Goal: Task Accomplishment & Management: Use online tool/utility

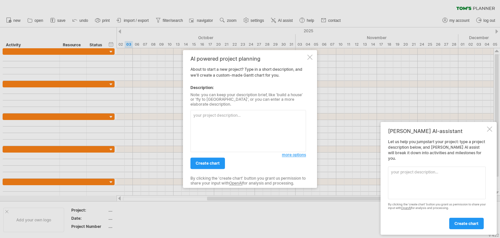
paste textarea "專題系統開發進度規劃： 1. 表單與報名模組 - 就讀意願表單 - 五專入學說明會報名 - 續招報名 - 推薦追蹤 2. 資料管理模組 - 學生資料管理 - …"
type textarea "專題系統開發進度規劃： 1. 表單與報名模組 - 就讀意願表單 - 五專入學說明會報名 - 續招報名 - 推薦追蹤 2. 資料管理模組 - 學生資料管理 - …"
click at [207, 162] on span "create chart" at bounding box center [208, 163] width 24 height 5
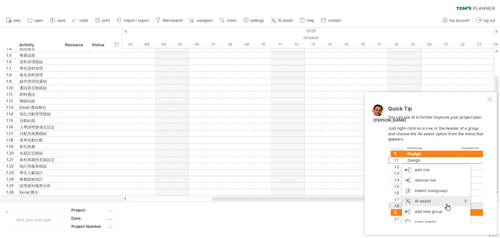
click at [176, 196] on div at bounding box center [308, 198] width 360 height 4
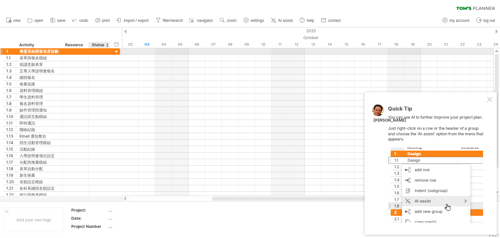
click at [96, 52] on div at bounding box center [99, 51] width 14 height 6
click at [117, 51] on div at bounding box center [117, 52] width 6 height 6
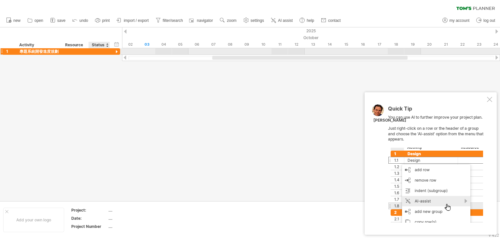
click at [117, 51] on div at bounding box center [117, 52] width 6 height 6
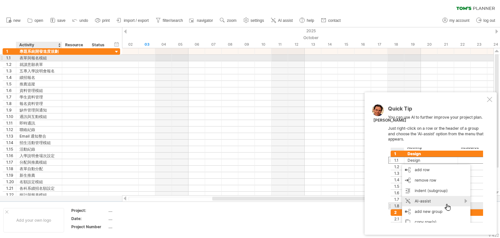
click at [45, 55] on div "表單與報名模組" at bounding box center [39, 58] width 39 height 6
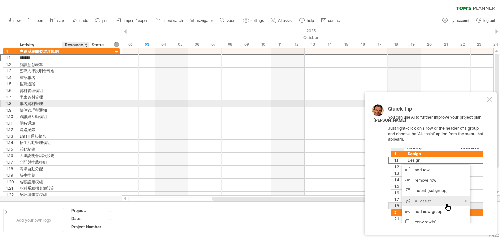
click at [75, 104] on div at bounding box center [75, 103] width 20 height 6
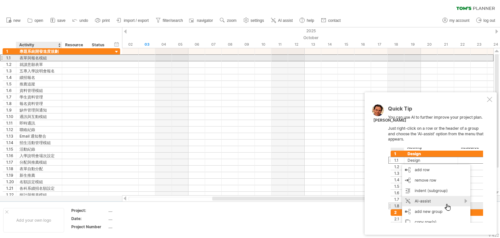
click at [45, 58] on div "表單與報名模組" at bounding box center [39, 58] width 39 height 6
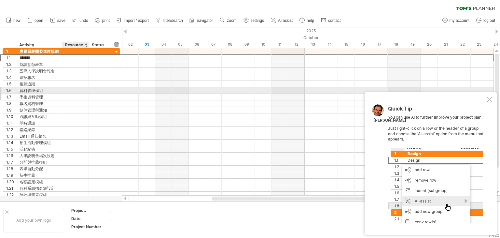
click at [73, 99] on div at bounding box center [75, 97] width 20 height 6
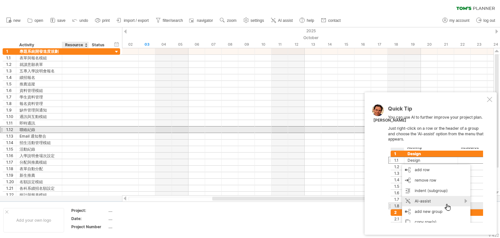
click at [78, 128] on div at bounding box center [75, 129] width 20 height 6
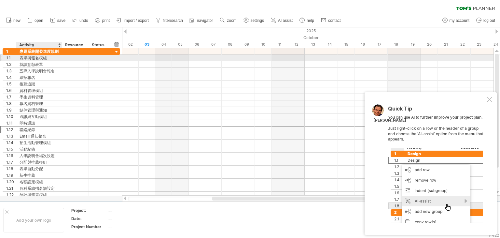
click at [36, 58] on div "表單與報名模組" at bounding box center [39, 58] width 39 height 6
click at [52, 59] on input "*******" at bounding box center [39, 58] width 39 height 6
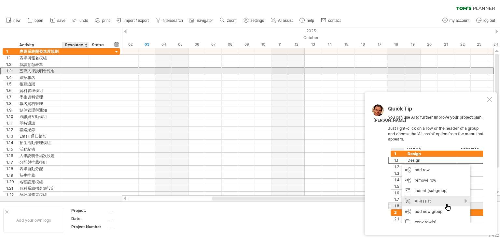
click at [68, 71] on div at bounding box center [75, 71] width 20 height 6
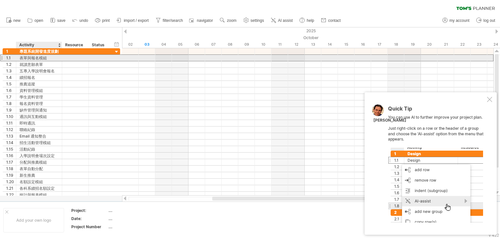
click at [56, 58] on div "表單與報名模組" at bounding box center [39, 58] width 39 height 6
click at [35, 58] on div "表單與報名模組" at bounding box center [39, 58] width 39 height 6
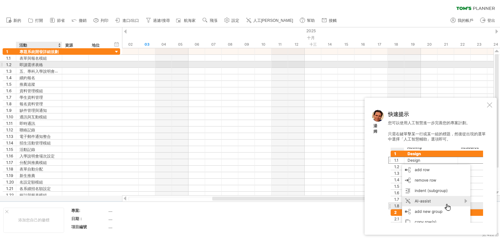
click at [21, 65] on font "即讀需求表格" at bounding box center [31, 64] width 23 height 5
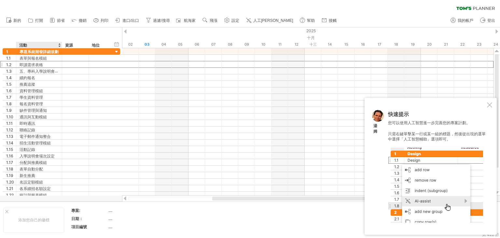
click at [58, 43] on div at bounding box center [59, 45] width 3 height 7
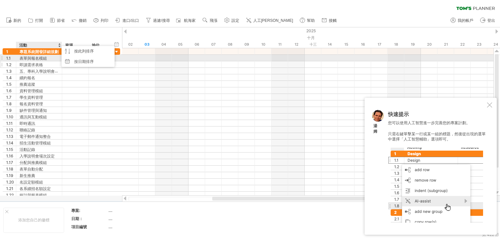
click at [43, 62] on div "即讀需求表格" at bounding box center [39, 64] width 39 height 6
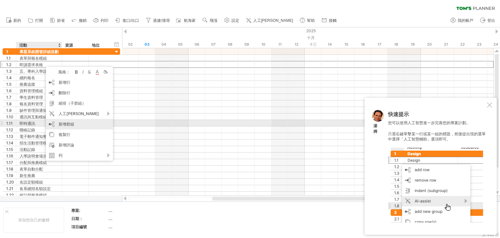
click at [69, 122] on font "新增群組" at bounding box center [67, 124] width 16 height 5
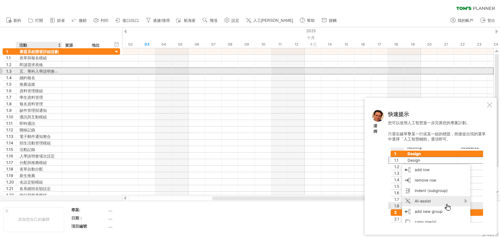
click at [34, 71] on font "五、專科入學說明會報名" at bounding box center [41, 70] width 43 height 5
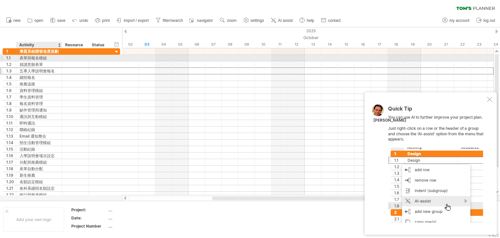
click at [50, 60] on div "表單與報名模組" at bounding box center [39, 58] width 39 height 6
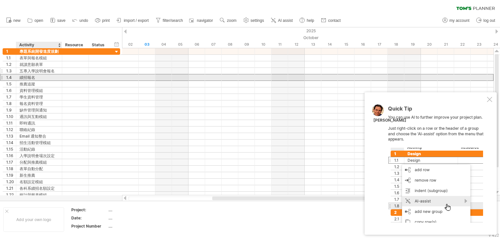
click at [53, 75] on div "續招報名" at bounding box center [39, 77] width 39 height 6
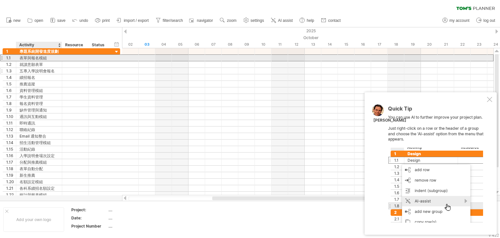
click at [53, 60] on div "表單與報名模組" at bounding box center [39, 58] width 39 height 6
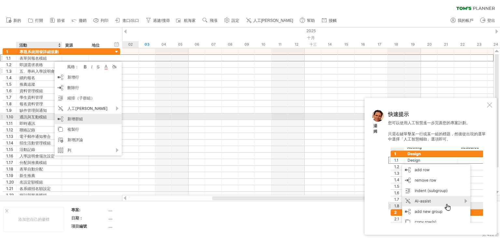
click at [82, 119] on font "新增群組" at bounding box center [75, 118] width 16 height 5
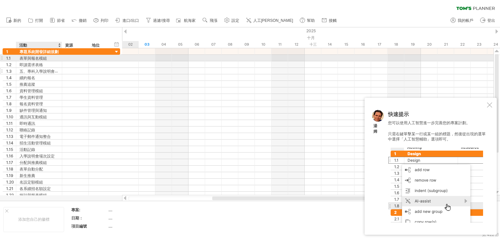
click at [46, 57] on font "表單與報名模組" at bounding box center [33, 58] width 27 height 5
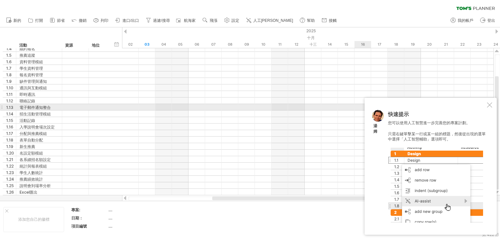
click at [493, 106] on div "快速提示 您可以使用人工智慧進一步完善您的專案計劃。 只需右鍵單擊某一行或某一組的標題，然後從出現的選單中選擇「人工[PERSON_NAME]」選項即可。 […" at bounding box center [431, 166] width 132 height 137
click at [488, 105] on div at bounding box center [489, 104] width 5 height 5
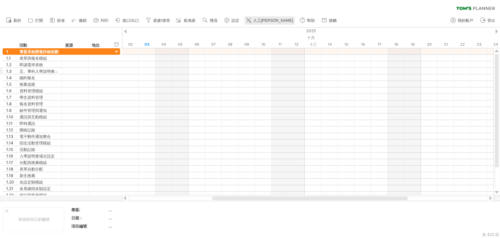
click at [260, 20] on font "人工[PERSON_NAME]" at bounding box center [273, 20] width 40 height 5
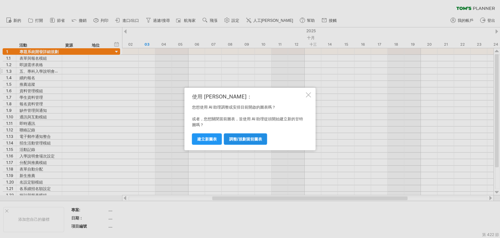
click at [237, 141] on font "調整/規劃當前圖表" at bounding box center [245, 138] width 33 height 5
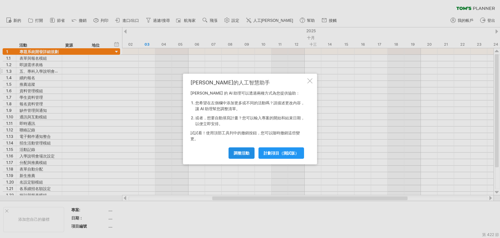
click at [241, 154] on font "調整活動" at bounding box center [242, 153] width 16 height 5
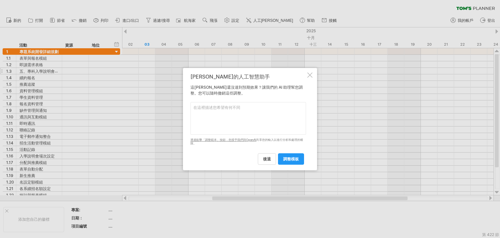
click at [217, 112] on textarea at bounding box center [249, 118] width 116 height 33
paste textarea "一、 表單與報名模組"
paste textarea "二、 資料管理模組"
paste textarea "三、 通訊與互動模組"
click at [235, 120] on textarea "一、 表單與報名模組 二、 資料管理模組 三、 通訊與互動模組" at bounding box center [249, 118] width 116 height 33
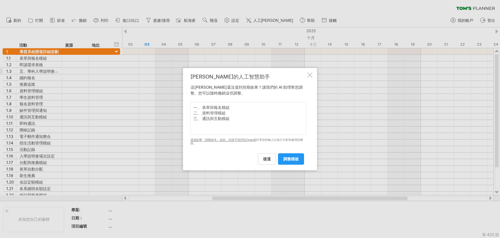
paste textarea "四、 招生活動管理模組"
paste textarea "五、 分配與推薦模組"
paste textarea "六、 名額設定模組"
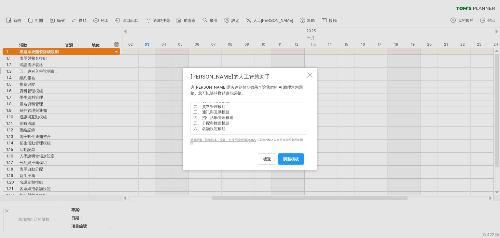
paste textarea "七、 統計與報表模組"
type textarea "一、 表單與報名模組 二、 資料管理模組 三、 通訊與互動模組 四、 招生活動管理模組 五、 分配與推薦模組 六、 名額設定模組 七、 統計與報表模組 我想將…"
click at [289, 157] on font "調整模板" at bounding box center [291, 158] width 16 height 5
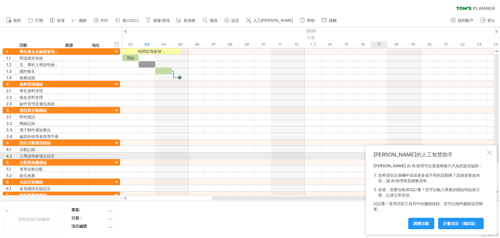
click at [485, 153] on div "[PERSON_NAME]的人工智慧助手" at bounding box center [430, 154] width 112 height 7
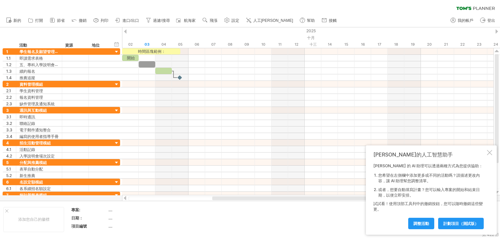
click at [421, 7] on div "清除過濾器 重新套用濾鏡" at bounding box center [250, 7] width 500 height 14
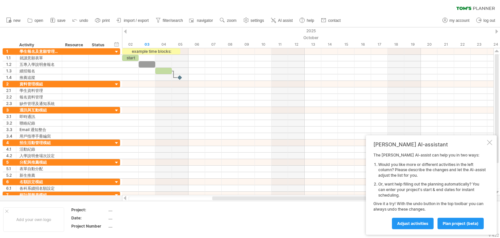
drag, startPoint x: 224, startPoint y: 200, endPoint x: 198, endPoint y: 197, distance: 26.6
click at [198, 197] on div "Trying to reach [DOMAIN_NAME] Connected again... 0% clear filter new 1" at bounding box center [250, 119] width 500 height 238
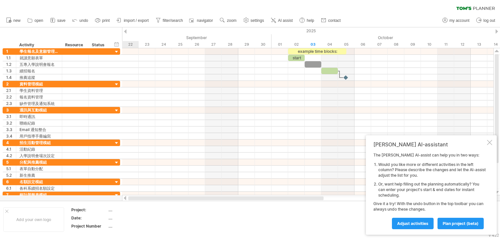
drag, startPoint x: 219, startPoint y: 200, endPoint x: 124, endPoint y: 202, distance: 95.2
click at [124, 202] on div "Trying to reach [DOMAIN_NAME] Connected again... 0% clear filter new 1" at bounding box center [250, 119] width 500 height 238
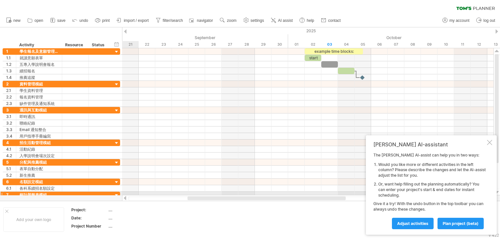
drag, startPoint x: 202, startPoint y: 199, endPoint x: 194, endPoint y: 195, distance: 9.6
click at [194, 195] on div at bounding box center [308, 198] width 372 height 7
click at [185, 195] on div at bounding box center [308, 198] width 372 height 7
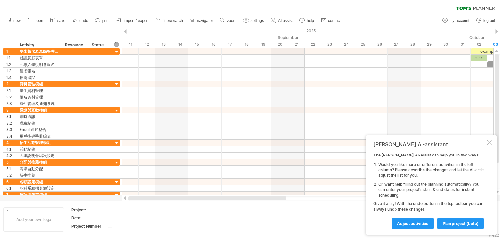
drag, startPoint x: 245, startPoint y: 197, endPoint x: 151, endPoint y: 202, distance: 94.3
click at [151, 202] on div "Trying to reach [DOMAIN_NAME] Connected again... 0% clear filter new 1" at bounding box center [250, 119] width 500 height 238
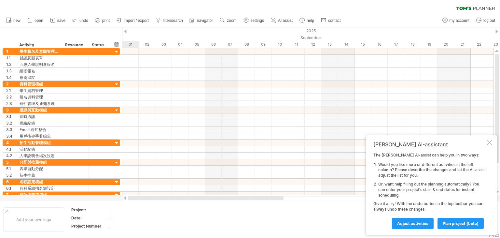
drag, startPoint x: 192, startPoint y: 198, endPoint x: 129, endPoint y: 200, distance: 62.6
click at [129, 199] on div at bounding box center [205, 198] width 155 height 4
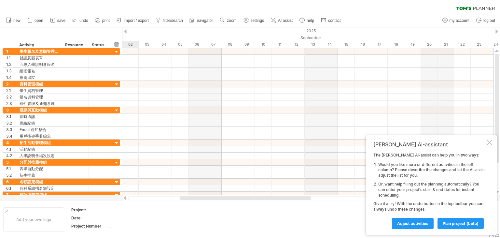
click at [185, 200] on div at bounding box center [308, 198] width 360 height 4
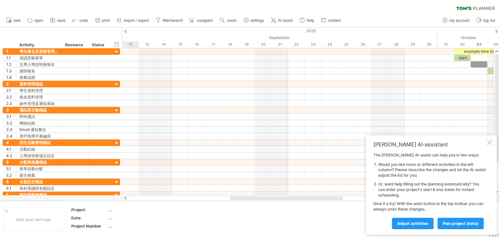
drag, startPoint x: 191, startPoint y: 199, endPoint x: 244, endPoint y: 199, distance: 52.5
click at [244, 199] on div at bounding box center [286, 198] width 113 height 4
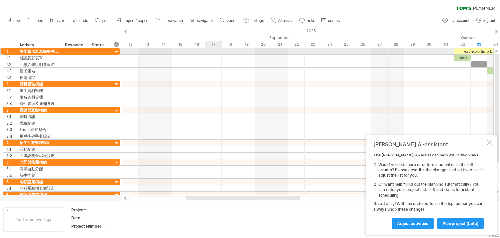
click at [215, 52] on div at bounding box center [308, 51] width 372 height 7
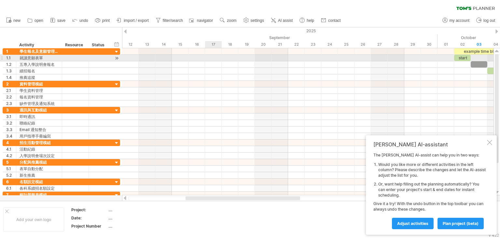
click at [213, 59] on div at bounding box center [308, 58] width 372 height 7
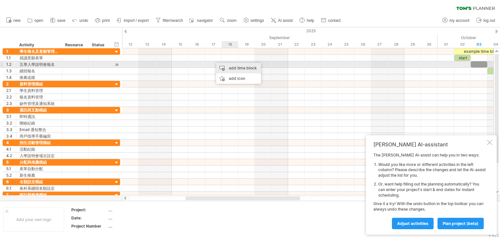
click at [230, 66] on div "add time block" at bounding box center [238, 68] width 45 height 10
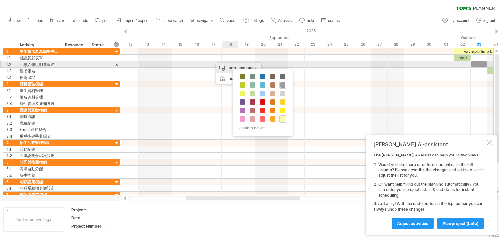
click at [230, 66] on div "add time block" at bounding box center [238, 68] width 45 height 10
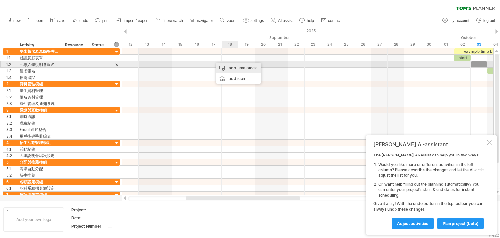
click at [231, 67] on div "add time block" at bounding box center [238, 68] width 45 height 10
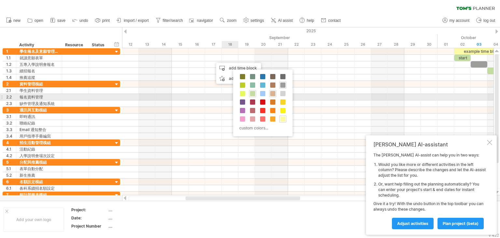
click at [272, 94] on span at bounding box center [272, 93] width 5 height 5
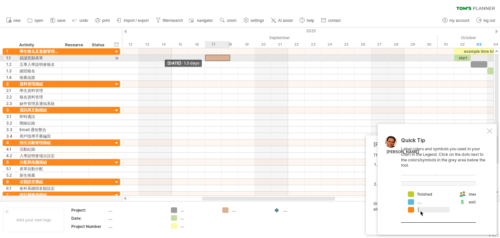
drag, startPoint x: 213, startPoint y: 58, endPoint x: 206, endPoint y: 58, distance: 7.2
click at [206, 58] on span at bounding box center [205, 58] width 3 height 6
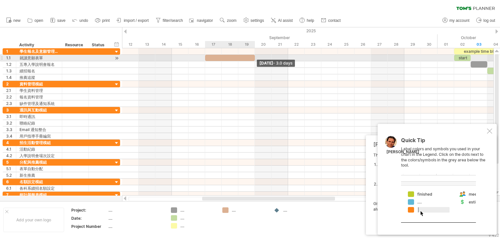
drag, startPoint x: 231, startPoint y: 57, endPoint x: 252, endPoint y: 61, distance: 21.2
click at [252, 61] on div "example time blocks: start [DATE] - 3.0 days [DATE] - 1.5 days" at bounding box center [308, 121] width 372 height 147
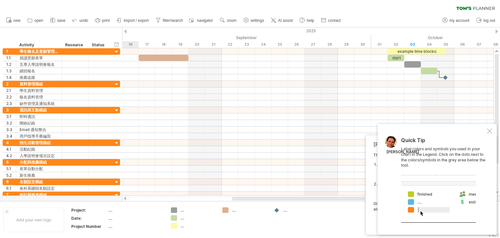
drag, startPoint x: 280, startPoint y: 200, endPoint x: 310, endPoint y: 196, distance: 30.2
click at [310, 196] on div at bounding box center [308, 198] width 372 height 7
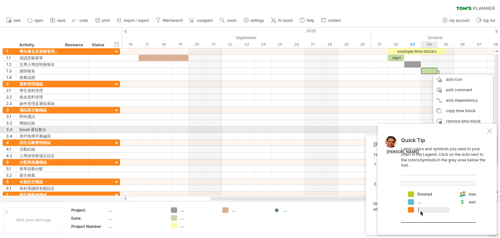
click at [487, 130] on div "Quick Tip Label colors and symbols you used in your chart in the Legend. Click …" at bounding box center [437, 179] width 119 height 111
click at [490, 132] on div at bounding box center [489, 130] width 5 height 5
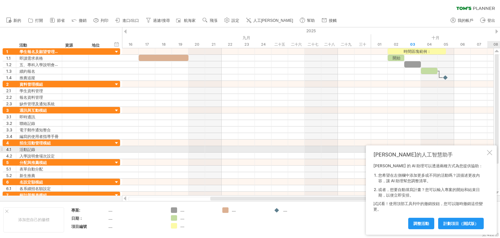
click at [487, 151] on div "[PERSON_NAME]的人工智慧助手 [PERSON_NAME] 的 AI 助理可以透過兩種方式為您提供協助： 您希望在左側欄中添加更多或不同的活動嗎？請…" at bounding box center [431, 189] width 131 height 89
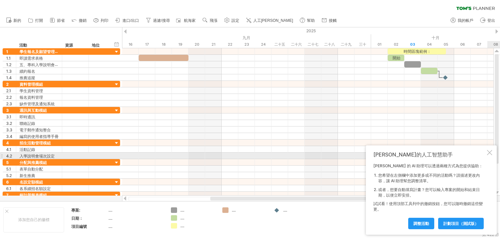
click at [489, 154] on div at bounding box center [489, 152] width 5 height 5
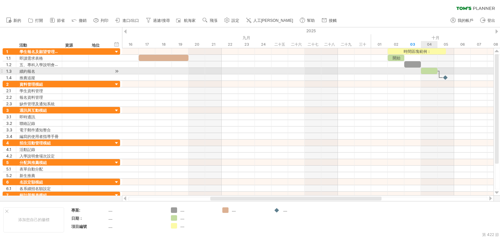
click at [427, 74] on div at bounding box center [308, 77] width 372 height 7
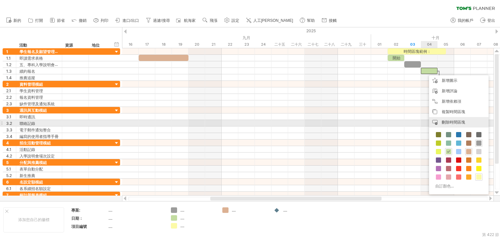
click at [447, 122] on font "刪除時間區塊" at bounding box center [453, 122] width 23 height 5
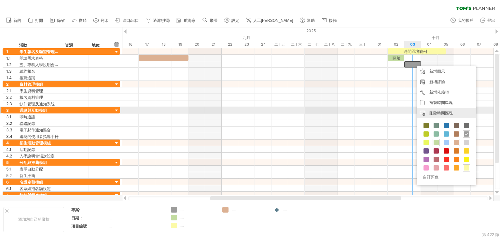
click at [437, 112] on font "刪除時間區塊" at bounding box center [441, 112] width 23 height 5
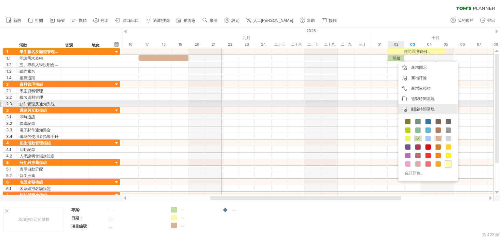
click at [418, 107] on font "刪除時間區塊" at bounding box center [422, 109] width 23 height 5
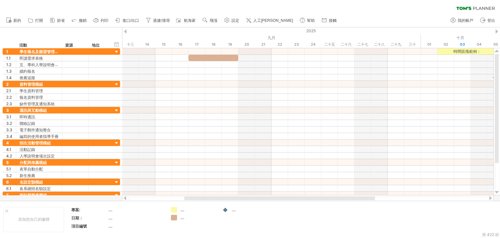
drag, startPoint x: 324, startPoint y: 198, endPoint x: 298, endPoint y: 196, distance: 26.2
click at [298, 196] on div at bounding box center [279, 198] width 191 height 4
click at [307, 8] on div "清除過濾器 重新套用濾鏡" at bounding box center [250, 7] width 500 height 14
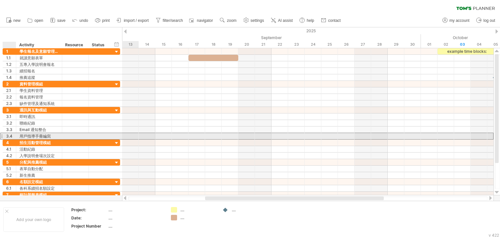
click at [7, 136] on div "3.4" at bounding box center [11, 136] width 10 height 6
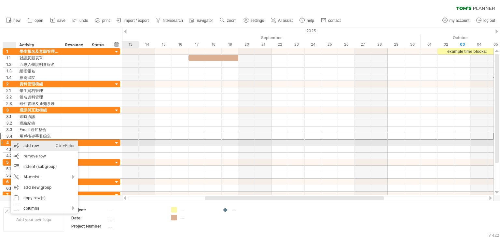
click at [23, 144] on div "add row Ctrl+Enter Cmd+Enter" at bounding box center [44, 145] width 67 height 10
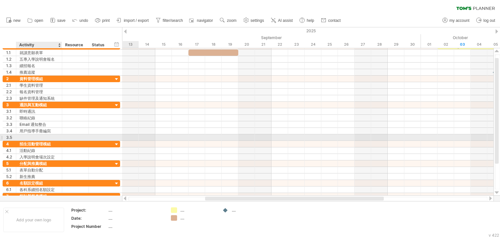
click at [30, 136] on div at bounding box center [39, 137] width 39 height 6
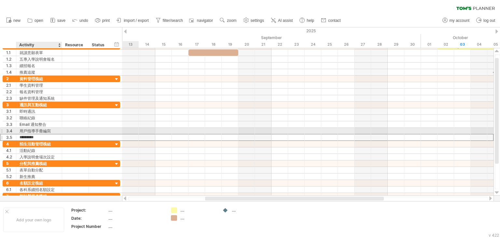
type input "********"
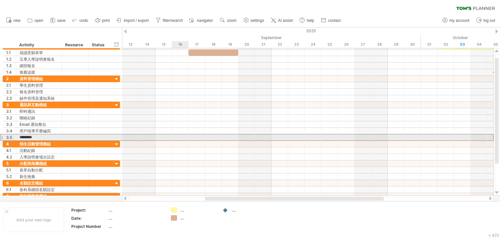
click at [181, 137] on div at bounding box center [308, 137] width 372 height 7
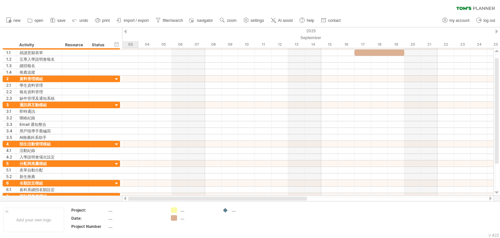
drag, startPoint x: 227, startPoint y: 199, endPoint x: 136, endPoint y: 200, distance: 91.2
click at [135, 200] on div at bounding box center [217, 198] width 179 height 4
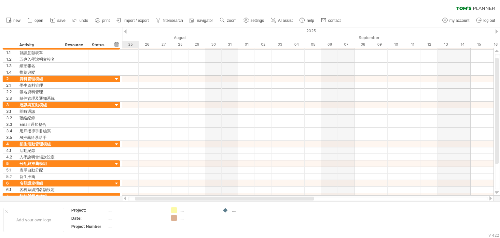
drag, startPoint x: 194, startPoint y: 197, endPoint x: 137, endPoint y: 199, distance: 56.4
click at [137, 199] on div at bounding box center [224, 198] width 179 height 4
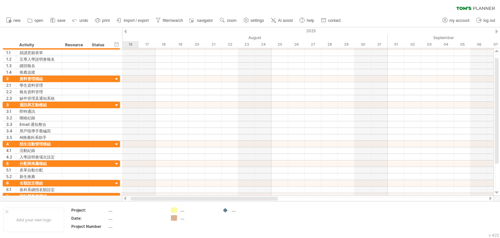
drag, startPoint x: 195, startPoint y: 198, endPoint x: 143, endPoint y: 200, distance: 52.1
click at [143, 200] on div at bounding box center [204, 198] width 147 height 4
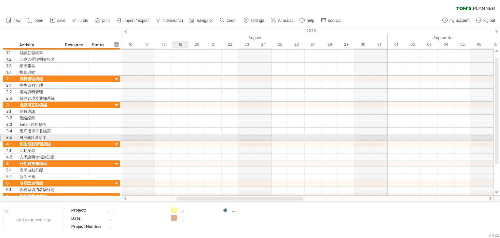
click at [179, 136] on div at bounding box center [308, 137] width 372 height 7
click at [163, 137] on div at bounding box center [308, 137] width 372 height 7
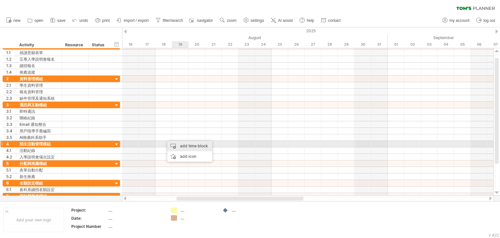
click at [184, 145] on div "add time block" at bounding box center [189, 146] width 45 height 10
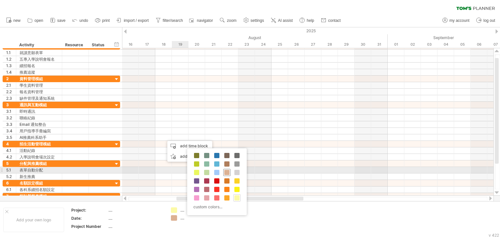
click at [227, 172] on span at bounding box center [226, 172] width 5 height 5
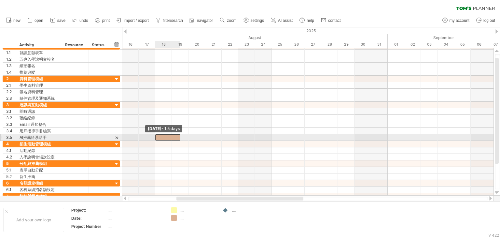
drag, startPoint x: 163, startPoint y: 136, endPoint x: 157, endPoint y: 136, distance: 5.9
click at [157, 136] on div at bounding box center [167, 137] width 25 height 6
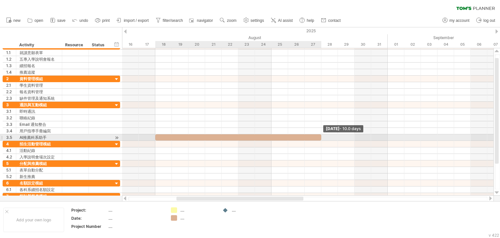
drag, startPoint x: 179, startPoint y: 136, endPoint x: 319, endPoint y: 137, distance: 140.1
click at [319, 137] on div at bounding box center [238, 137] width 166 height 6
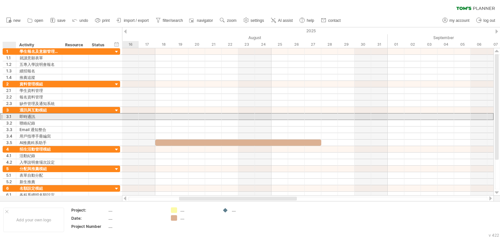
click at [10, 116] on div "3.1" at bounding box center [11, 116] width 10 height 6
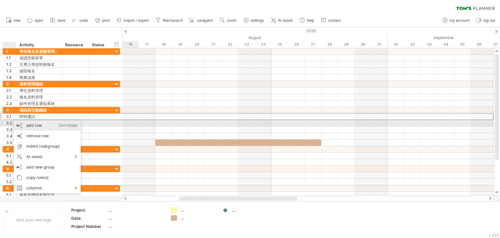
click at [27, 124] on div "add row Ctrl+Enter Cmd+Enter" at bounding box center [47, 125] width 67 height 10
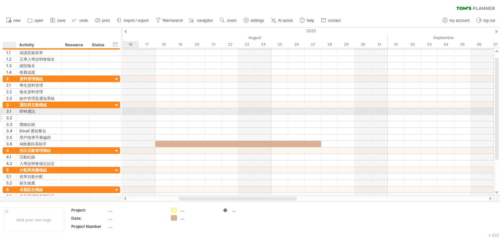
drag, startPoint x: 14, startPoint y: 110, endPoint x: 14, endPoint y: 117, distance: 7.2
click at [14, 117] on div "**********" at bounding box center [62, 125] width 118 height 46
drag, startPoint x: 18, startPoint y: 111, endPoint x: 18, endPoint y: 117, distance: 6.2
click at [18, 117] on div "**********" at bounding box center [62, 125] width 118 height 46
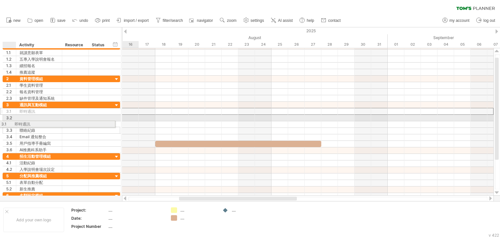
drag, startPoint x: 21, startPoint y: 110, endPoint x: 14, endPoint y: 123, distance: 14.4
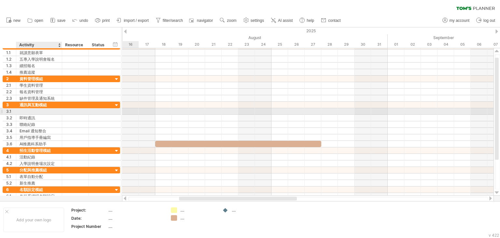
click at [27, 109] on div at bounding box center [39, 111] width 39 height 6
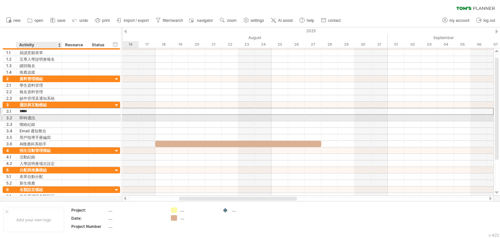
type input "*****"
click at [41, 116] on div "即時通訊" at bounding box center [39, 118] width 39 height 6
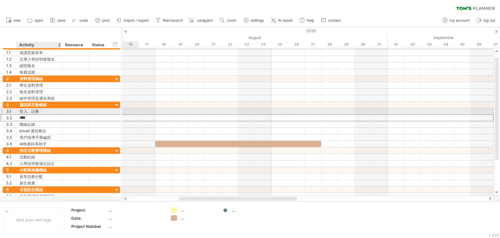
click at [40, 111] on div "登入、註冊" at bounding box center [39, 111] width 39 height 6
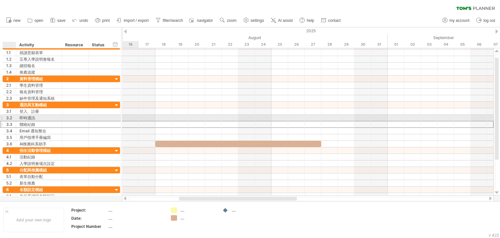
click at [12, 121] on div "3.3" at bounding box center [11, 124] width 10 height 6
click at [12, 116] on div "3.2" at bounding box center [11, 118] width 10 height 6
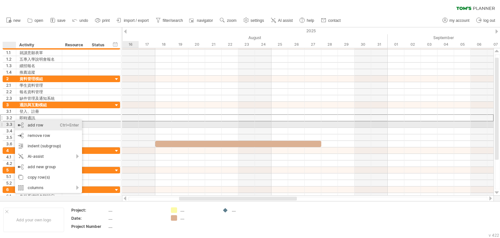
click at [24, 127] on div "add row Ctrl+Enter Cmd+Enter" at bounding box center [48, 125] width 67 height 10
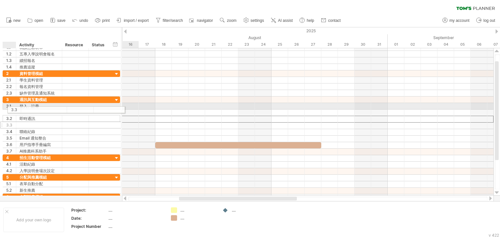
drag, startPoint x: 9, startPoint y: 118, endPoint x: 13, endPoint y: 108, distance: 10.2
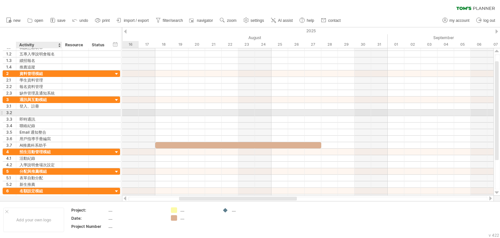
click at [23, 110] on div at bounding box center [39, 112] width 39 height 6
type input "*"
type input "********"
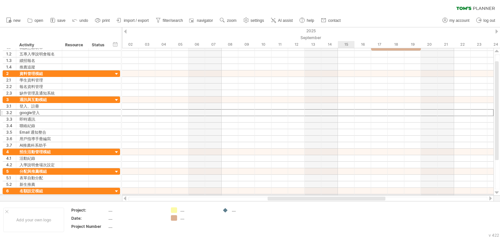
drag, startPoint x: 265, startPoint y: 200, endPoint x: 353, endPoint y: 194, distance: 88.8
click at [353, 194] on div "Trying to reach [DOMAIN_NAME] Connected again... 0% clear filter new 1" at bounding box center [250, 119] width 500 height 238
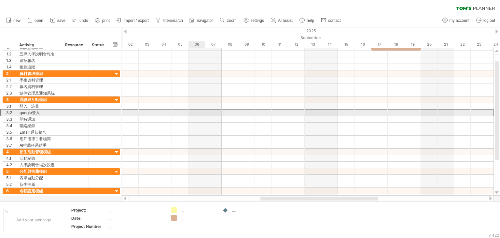
click at [198, 112] on div at bounding box center [308, 112] width 372 height 7
click at [230, 112] on div at bounding box center [308, 112] width 372 height 7
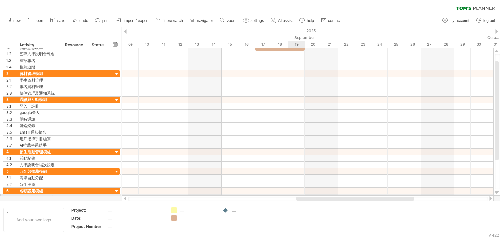
drag, startPoint x: 267, startPoint y: 197, endPoint x: 303, endPoint y: 194, distance: 36.0
click at [303, 194] on div "Trying to reach [DOMAIN_NAME] Connected again... 0% clear filter new 1" at bounding box center [250, 119] width 500 height 238
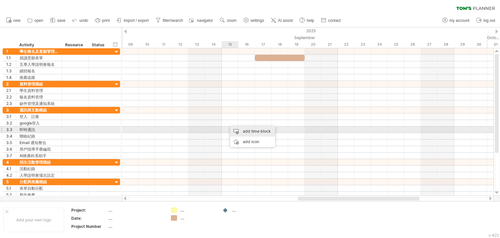
click at [237, 129] on div "add time block" at bounding box center [252, 131] width 45 height 10
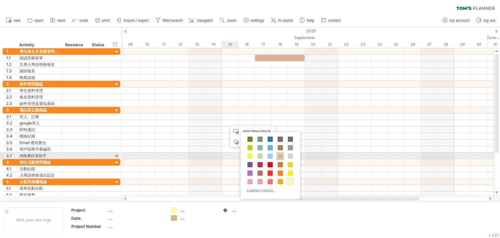
click at [279, 156] on span at bounding box center [280, 155] width 5 height 5
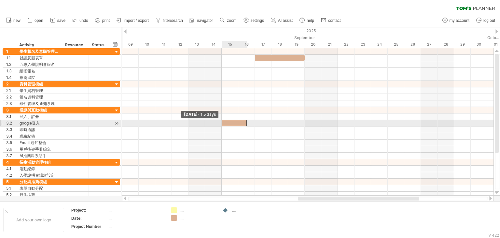
drag, startPoint x: 229, startPoint y: 124, endPoint x: 224, endPoint y: 124, distance: 5.2
click at [224, 124] on div at bounding box center [234, 123] width 25 height 6
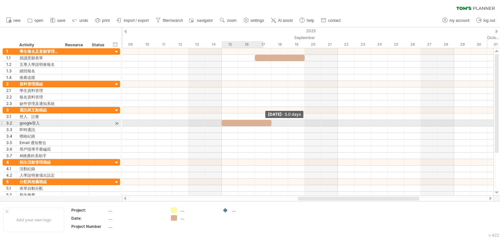
drag, startPoint x: 247, startPoint y: 123, endPoint x: 268, endPoint y: 124, distance: 20.9
click at [268, 124] on div at bounding box center [247, 123] width 50 height 6
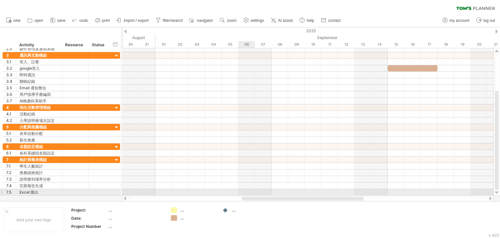
drag, startPoint x: 301, startPoint y: 196, endPoint x: 244, endPoint y: 194, distance: 57.1
click at [244, 194] on div "Trying to reach [DOMAIN_NAME] Connected again... 0% clear filter new 1" at bounding box center [250, 119] width 500 height 238
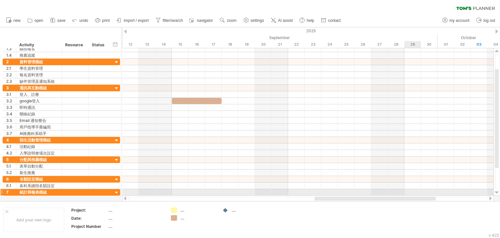
drag, startPoint x: 330, startPoint y: 198, endPoint x: 406, endPoint y: 191, distance: 76.6
click at [406, 191] on div "Trying to reach [DOMAIN_NAME] Connected again... 0% clear filter new 1" at bounding box center [250, 119] width 500 height 238
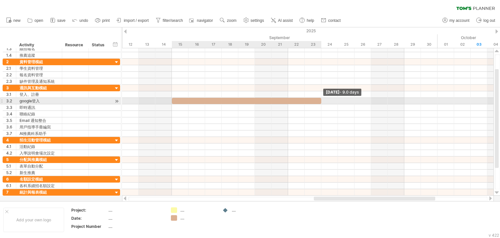
drag, startPoint x: 222, startPoint y: 99, endPoint x: 324, endPoint y: 100, distance: 102.6
click at [324, 100] on div "example time blocks: [DATE] - 9.0 days [DATE] - 1.5 days" at bounding box center [308, 121] width 372 height 147
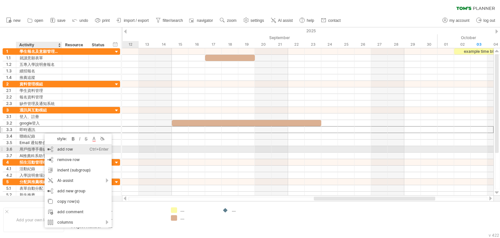
click at [56, 148] on div "add row Ctrl+Enter Cmd+Enter" at bounding box center [78, 149] width 67 height 10
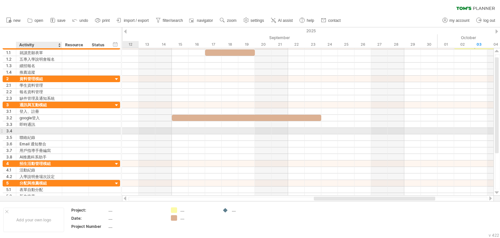
click at [32, 129] on div at bounding box center [39, 131] width 39 height 6
click at [32, 129] on input "text" at bounding box center [39, 131] width 39 height 6
type input "*"
type input "******"
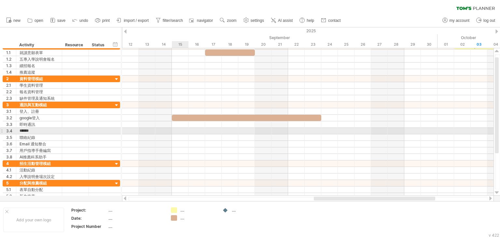
click at [181, 130] on div at bounding box center [308, 131] width 372 height 7
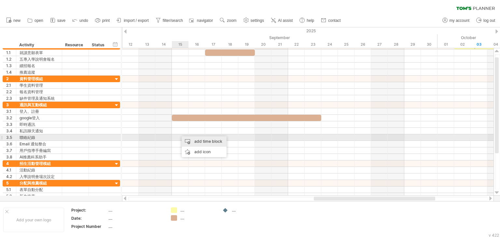
click at [198, 139] on div "add time block" at bounding box center [204, 141] width 45 height 10
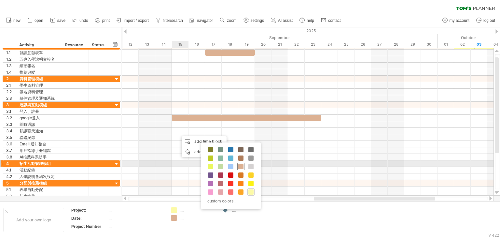
click at [238, 166] on span at bounding box center [240, 166] width 5 height 5
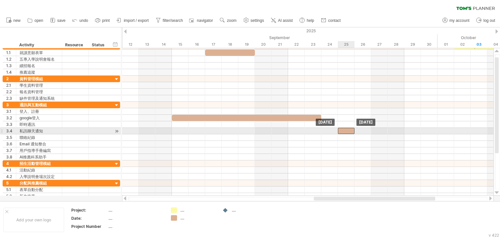
drag, startPoint x: 187, startPoint y: 129, endPoint x: 347, endPoint y: 130, distance: 159.3
click at [347, 130] on div at bounding box center [346, 131] width 17 height 6
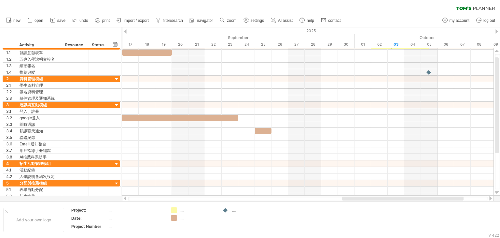
drag, startPoint x: 394, startPoint y: 199, endPoint x: 422, endPoint y: 196, distance: 28.5
click at [422, 196] on div at bounding box center [403, 198] width 122 height 4
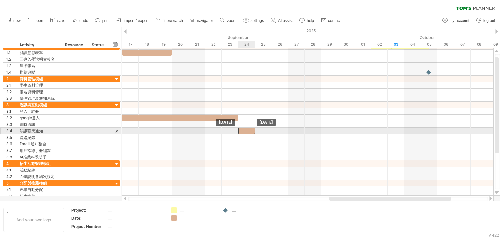
drag, startPoint x: 263, startPoint y: 128, endPoint x: 243, endPoint y: 129, distance: 20.2
click at [243, 129] on div at bounding box center [246, 131] width 17 height 6
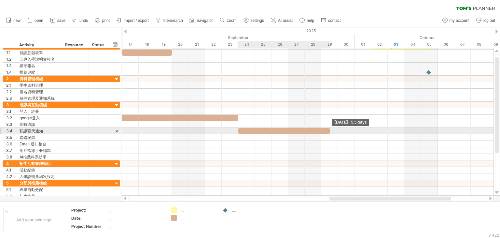
drag, startPoint x: 255, startPoint y: 131, endPoint x: 329, endPoint y: 132, distance: 74.3
click at [329, 132] on span at bounding box center [330, 131] width 3 height 6
drag, startPoint x: 328, startPoint y: 130, endPoint x: 335, endPoint y: 131, distance: 6.6
click at [335, 131] on div at bounding box center [288, 131] width 100 height 6
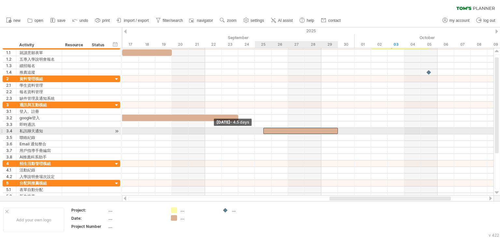
drag, startPoint x: 237, startPoint y: 131, endPoint x: 258, endPoint y: 129, distance: 20.9
click at [258, 129] on div "example time blocks: [DATE] - 6.0 days [DATE] - 4.5 days" at bounding box center [308, 121] width 372 height 147
click at [256, 129] on div at bounding box center [308, 131] width 372 height 7
drag, startPoint x: 264, startPoint y: 129, endPoint x: 257, endPoint y: 129, distance: 7.2
click at [257, 129] on div at bounding box center [296, 131] width 83 height 6
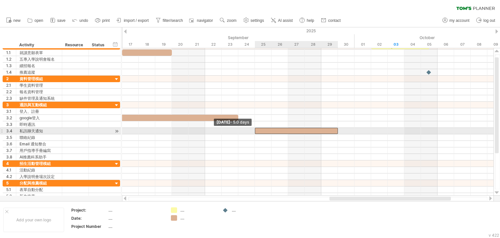
drag, startPoint x: 255, startPoint y: 131, endPoint x: 257, endPoint y: 128, distance: 3.6
click at [257, 128] on div at bounding box center [296, 131] width 83 height 6
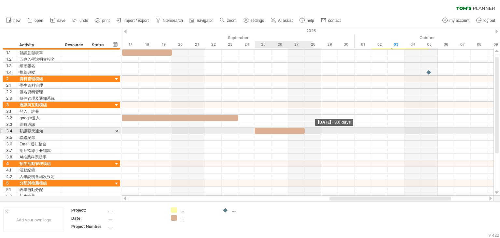
drag, startPoint x: 338, startPoint y: 130, endPoint x: 308, endPoint y: 130, distance: 29.6
click at [308, 130] on div "example time blocks: [DATE] - 3.0 days [DATE] - 5.0 days" at bounding box center [308, 121] width 372 height 147
click at [262, 130] on div at bounding box center [280, 131] width 50 height 6
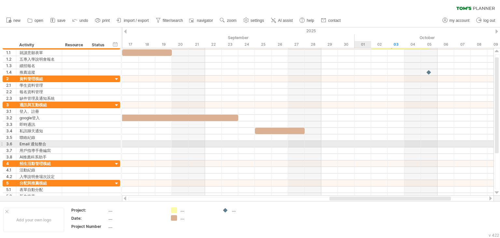
click at [357, 144] on div at bounding box center [308, 144] width 372 height 7
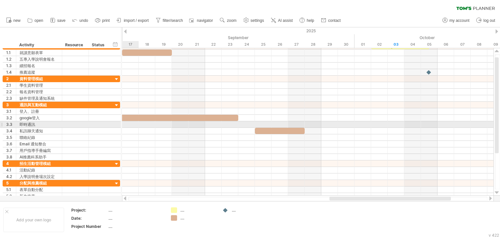
click at [134, 124] on div at bounding box center [308, 124] width 372 height 7
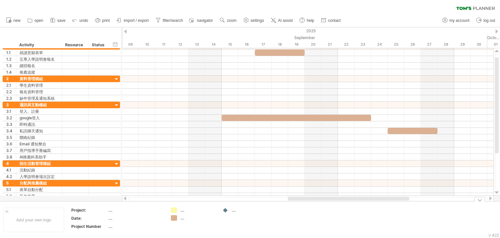
drag, startPoint x: 336, startPoint y: 199, endPoint x: 295, endPoint y: 200, distance: 41.7
click at [295, 200] on div at bounding box center [308, 198] width 360 height 4
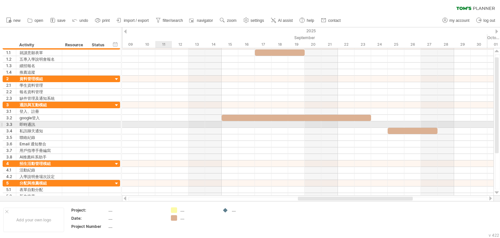
click at [161, 124] on div at bounding box center [308, 124] width 372 height 7
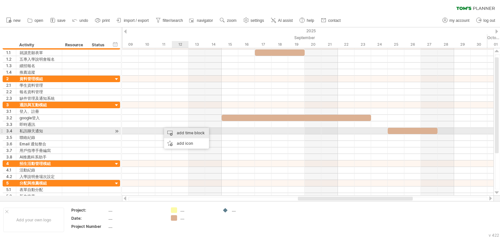
click at [181, 130] on div "add time block" at bounding box center [186, 133] width 45 height 10
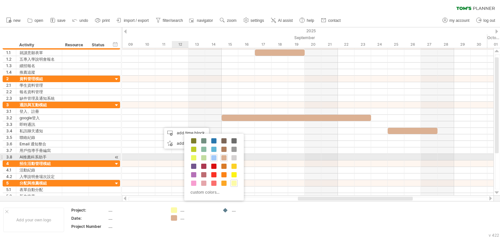
click at [213, 158] on span at bounding box center [213, 157] width 5 height 5
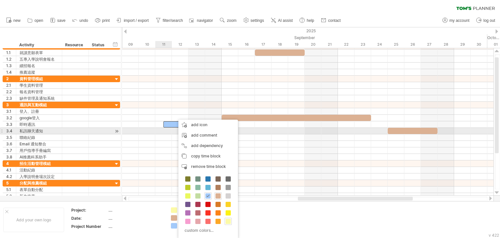
click at [171, 131] on div at bounding box center [308, 131] width 372 height 7
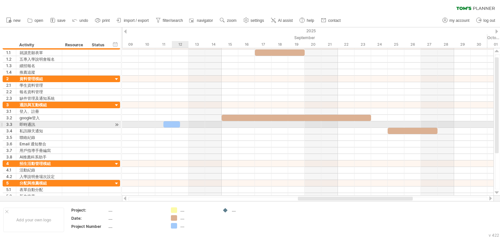
click at [174, 123] on div at bounding box center [172, 124] width 17 height 6
drag, startPoint x: 163, startPoint y: 122, endPoint x: 159, endPoint y: 122, distance: 4.6
click at [159, 122] on div at bounding box center [167, 124] width 25 height 6
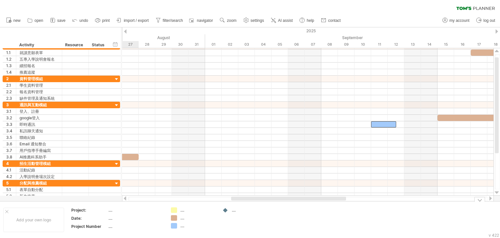
drag, startPoint x: 326, startPoint y: 199, endPoint x: 259, endPoint y: 202, distance: 66.9
click at [259, 202] on div "Trying to reach [DOMAIN_NAME] Connected again... 0% clear filter new 1" at bounding box center [250, 119] width 500 height 238
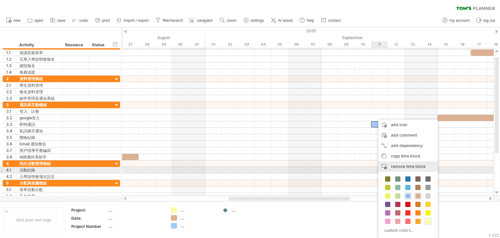
click at [397, 168] on span "remove time block" at bounding box center [408, 166] width 35 height 5
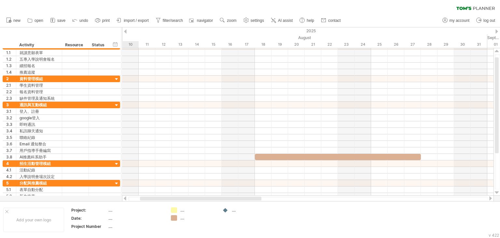
drag, startPoint x: 339, startPoint y: 198, endPoint x: 251, endPoint y: 199, distance: 88.6
click at [251, 199] on div at bounding box center [201, 198] width 122 height 4
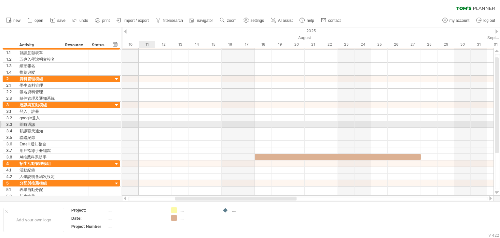
click at [147, 123] on div at bounding box center [308, 124] width 372 height 7
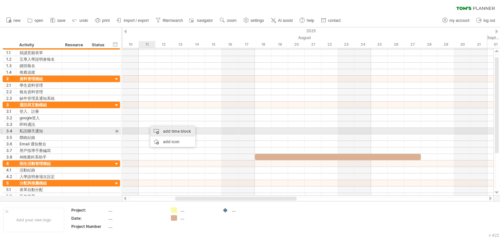
click at [172, 132] on div "add time block" at bounding box center [173, 131] width 45 height 10
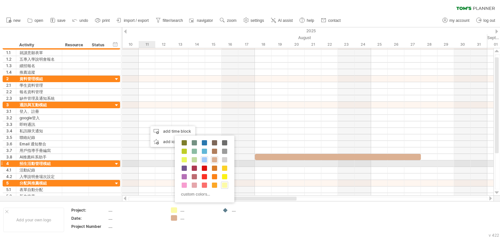
click at [204, 161] on span at bounding box center [204, 159] width 5 height 5
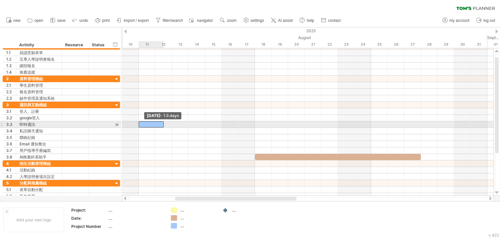
drag, startPoint x: 147, startPoint y: 123, endPoint x: 141, endPoint y: 122, distance: 5.6
click at [141, 122] on div at bounding box center [151, 124] width 25 height 6
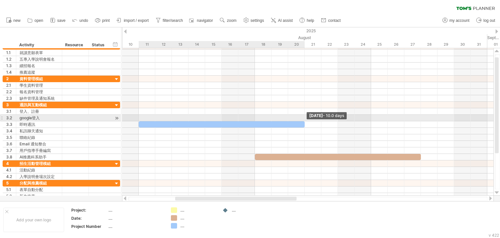
drag, startPoint x: 163, startPoint y: 124, endPoint x: 303, endPoint y: 117, distance: 139.6
click at [303, 117] on div "example time blocks: [DATE] - 10.0 days [DATE] - 1.5 days" at bounding box center [308, 121] width 372 height 147
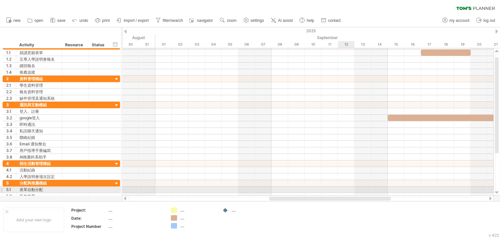
drag, startPoint x: 246, startPoint y: 199, endPoint x: 340, endPoint y: 191, distance: 94.6
click at [340, 191] on div "Trying to reach [DOMAIN_NAME] Connected again... 0% clear filter new 1" at bounding box center [250, 119] width 500 height 238
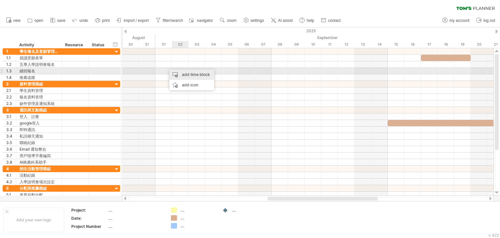
click at [179, 73] on div "add time block" at bounding box center [191, 74] width 45 height 10
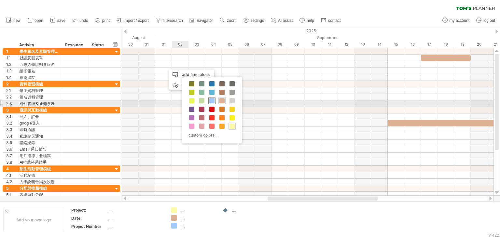
click at [213, 101] on span at bounding box center [211, 100] width 5 height 5
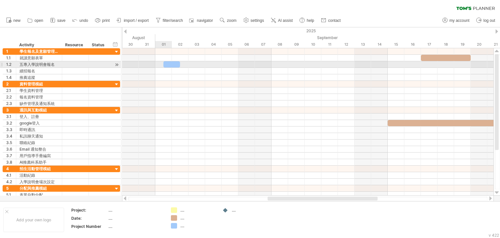
click at [161, 66] on div at bounding box center [308, 64] width 372 height 7
drag, startPoint x: 162, startPoint y: 65, endPoint x: 155, endPoint y: 65, distance: 7.2
click at [155, 65] on span at bounding box center [155, 64] width 3 height 6
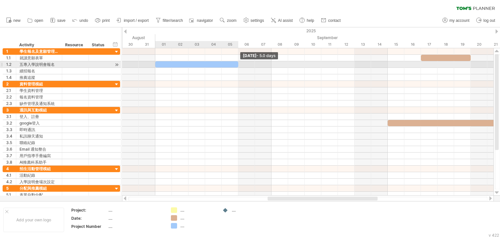
drag, startPoint x: 180, startPoint y: 64, endPoint x: 235, endPoint y: 64, distance: 54.7
click at [235, 64] on div at bounding box center [196, 64] width 83 height 6
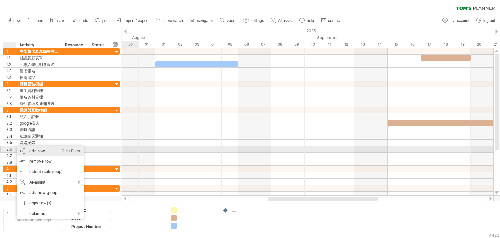
click at [33, 149] on div "add row Ctrl+Enter Cmd+Enter" at bounding box center [50, 151] width 67 height 10
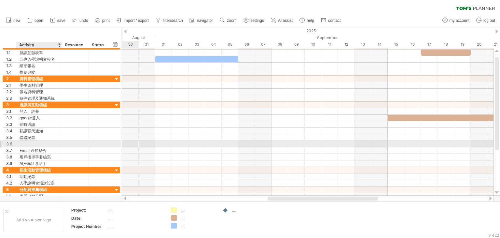
click at [26, 143] on div at bounding box center [39, 144] width 39 height 6
type input "*"
type input "*****"
click at [169, 147] on div at bounding box center [308, 150] width 372 height 7
click at [159, 143] on div at bounding box center [308, 144] width 372 height 7
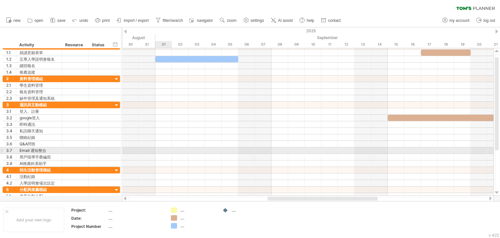
click at [164, 151] on div at bounding box center [308, 150] width 372 height 7
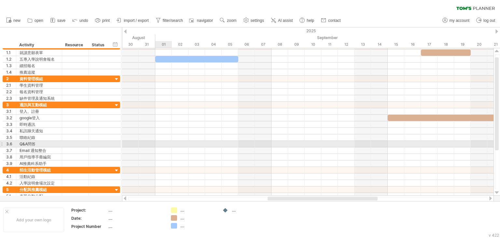
click at [160, 141] on div at bounding box center [308, 144] width 372 height 7
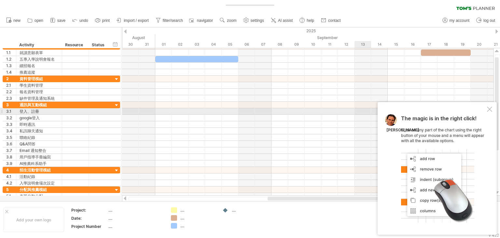
click at [490, 112] on div at bounding box center [489, 109] width 5 height 5
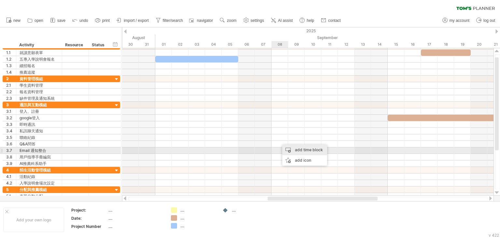
click at [297, 151] on div "add time block" at bounding box center [304, 150] width 45 height 10
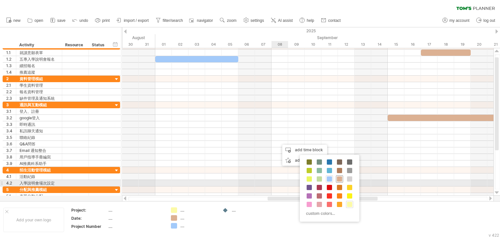
click at [338, 180] on span at bounding box center [339, 178] width 5 height 5
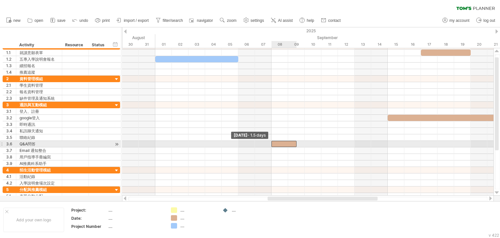
drag, startPoint x: 280, startPoint y: 141, endPoint x: 275, endPoint y: 141, distance: 5.5
click at [275, 141] on div at bounding box center [284, 144] width 25 height 6
drag, startPoint x: 296, startPoint y: 142, endPoint x: 305, endPoint y: 145, distance: 9.4
click at [305, 145] on span at bounding box center [305, 144] width 3 height 6
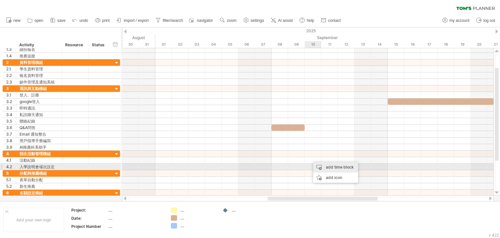
click at [325, 166] on div "add time block" at bounding box center [335, 167] width 45 height 10
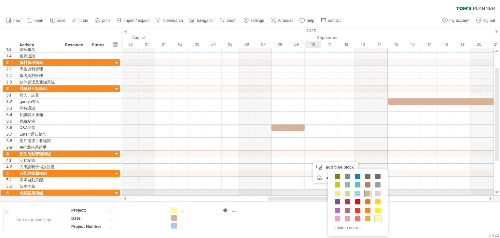
click at [368, 193] on span at bounding box center [368, 193] width 5 height 5
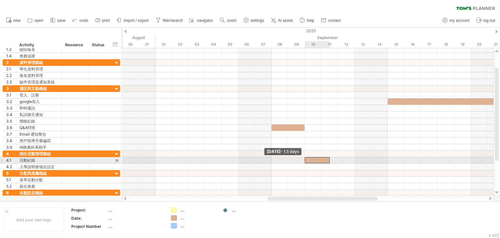
drag, startPoint x: 314, startPoint y: 157, endPoint x: 306, endPoint y: 159, distance: 7.7
click at [306, 159] on div at bounding box center [317, 160] width 25 height 6
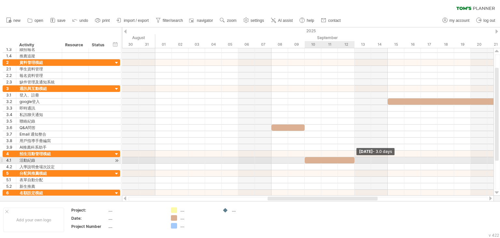
drag, startPoint x: 329, startPoint y: 158, endPoint x: 352, endPoint y: 159, distance: 23.2
click at [352, 159] on div at bounding box center [330, 160] width 50 height 6
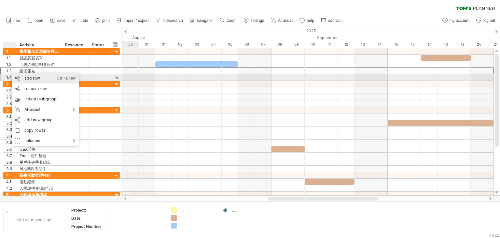
click at [28, 78] on div "add row Ctrl+Enter Cmd+Enter" at bounding box center [45, 78] width 67 height 10
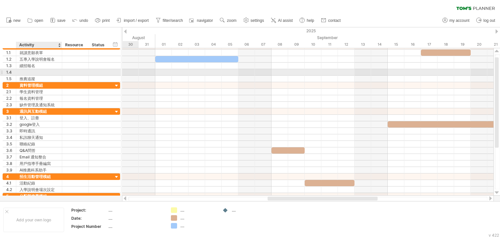
click at [31, 72] on div at bounding box center [39, 72] width 39 height 6
type input "*"
type input "**********"
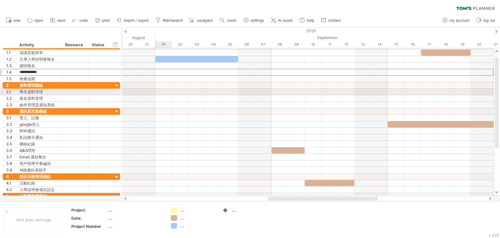
click at [164, 93] on div at bounding box center [308, 92] width 372 height 7
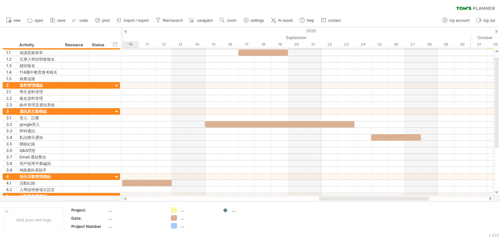
drag, startPoint x: 313, startPoint y: 198, endPoint x: 365, endPoint y: 196, distance: 51.5
click at [365, 196] on div at bounding box center [374, 198] width 110 height 4
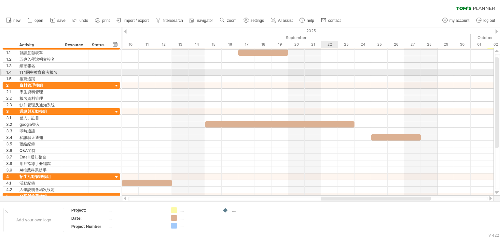
click at [330, 73] on div at bounding box center [308, 72] width 372 height 7
click at [330, 71] on div at bounding box center [308, 72] width 372 height 7
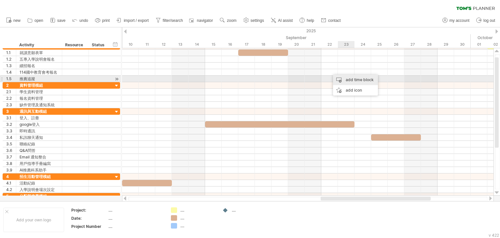
click at [347, 79] on div "add time block" at bounding box center [355, 80] width 45 height 10
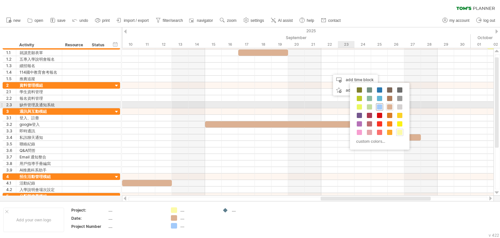
click at [378, 105] on span at bounding box center [379, 106] width 5 height 5
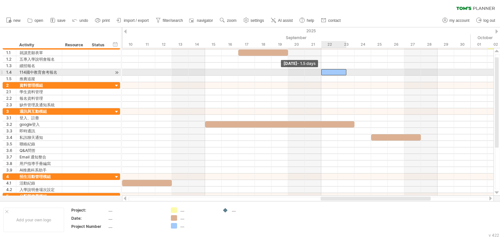
drag, startPoint x: 329, startPoint y: 70, endPoint x: 324, endPoint y: 70, distance: 5.5
click at [324, 70] on div at bounding box center [334, 72] width 25 height 6
click at [345, 70] on div at bounding box center [334, 72] width 25 height 6
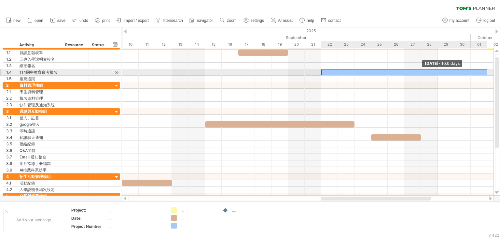
drag, startPoint x: 346, startPoint y: 71, endPoint x: 488, endPoint y: 73, distance: 141.4
click at [488, 73] on span at bounding box center [487, 72] width 3 height 6
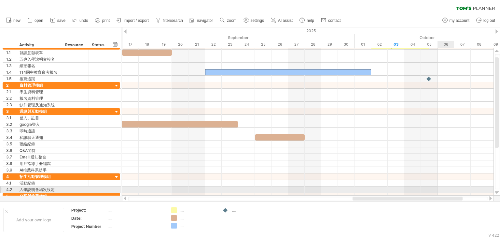
drag, startPoint x: 409, startPoint y: 199, endPoint x: 441, endPoint y: 190, distance: 33.3
click at [441, 190] on div "Trying to reach [DOMAIN_NAME] Connected again... 0% clear filter new 1" at bounding box center [250, 119] width 500 height 238
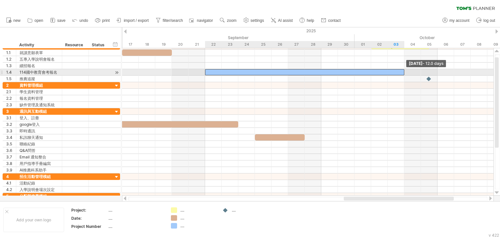
drag, startPoint x: 371, startPoint y: 71, endPoint x: 403, endPoint y: 71, distance: 31.9
click at [403, 71] on div at bounding box center [304, 72] width 199 height 6
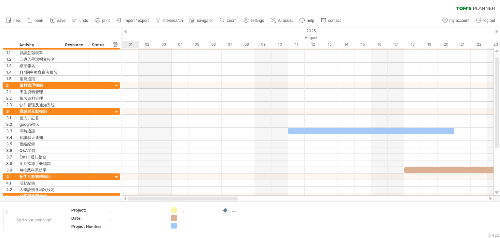
drag, startPoint x: 347, startPoint y: 197, endPoint x: 129, endPoint y: 189, distance: 217.4
click at [119, 198] on div "Trying to reach [DOMAIN_NAME] Connected again... 0% clear filter new 1" at bounding box center [250, 119] width 500 height 238
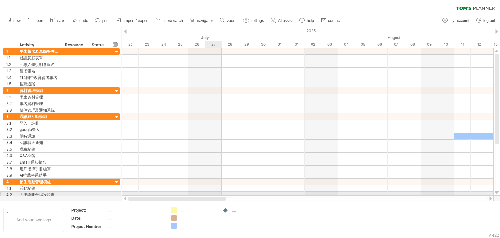
drag, startPoint x: 257, startPoint y: 199, endPoint x: 212, endPoint y: 194, distance: 44.9
click at [212, 194] on div "Trying to reach [DOMAIN_NAME] Connected again... 0% clear filter new 1" at bounding box center [250, 119] width 500 height 238
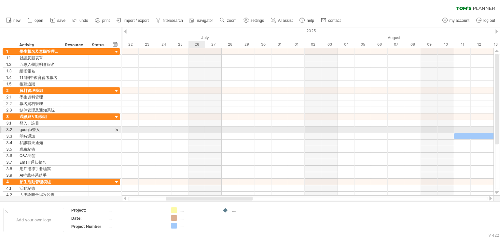
click at [201, 130] on div at bounding box center [308, 129] width 372 height 7
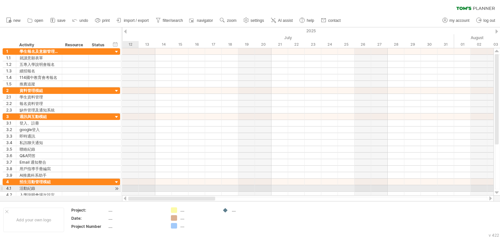
drag, startPoint x: 179, startPoint y: 198, endPoint x: 136, endPoint y: 187, distance: 43.7
click at [136, 187] on div "Trying to reach [DOMAIN_NAME] Connected again... 0% clear filter new 1" at bounding box center [250, 119] width 500 height 238
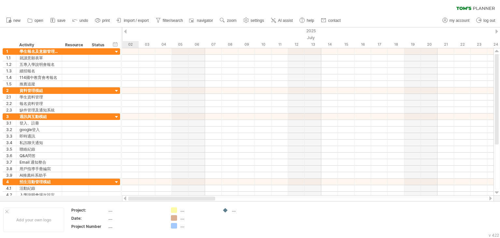
drag, startPoint x: 167, startPoint y: 200, endPoint x: 123, endPoint y: 197, distance: 44.1
click at [123, 197] on div at bounding box center [308, 198] width 372 height 7
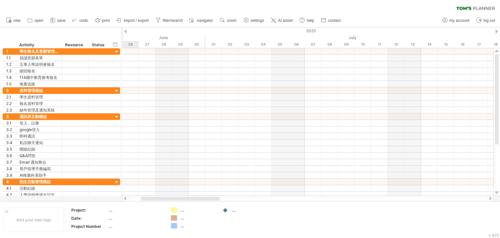
drag, startPoint x: 164, startPoint y: 198, endPoint x: 146, endPoint y: 198, distance: 18.2
click at [146, 198] on div at bounding box center [180, 198] width 79 height 4
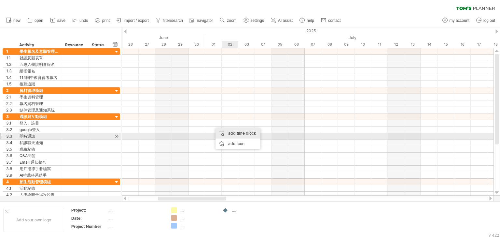
click at [228, 134] on div "add time block" at bounding box center [238, 133] width 45 height 10
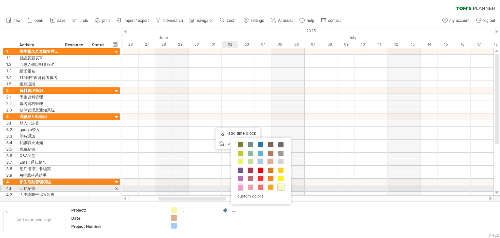
click at [242, 186] on span at bounding box center [240, 186] width 5 height 5
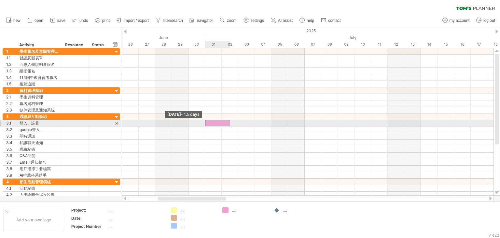
drag, startPoint x: 213, startPoint y: 123, endPoint x: 205, endPoint y: 124, distance: 8.2
click at [205, 124] on span at bounding box center [205, 123] width 3 height 6
drag, startPoint x: 229, startPoint y: 122, endPoint x: 236, endPoint y: 123, distance: 6.6
click at [236, 123] on div at bounding box center [221, 123] width 33 height 6
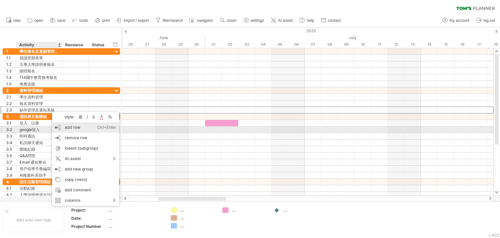
click at [69, 127] on div "add row Ctrl+Enter Cmd+Enter" at bounding box center [85, 127] width 67 height 10
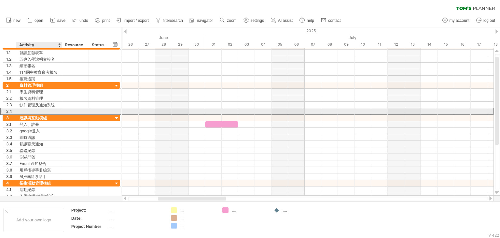
click at [32, 108] on div at bounding box center [39, 111] width 39 height 6
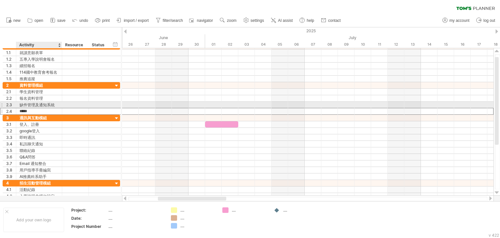
type input "****"
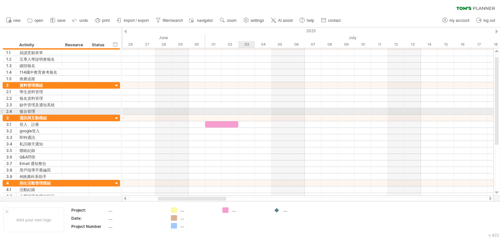
click at [242, 109] on div at bounding box center [308, 111] width 372 height 7
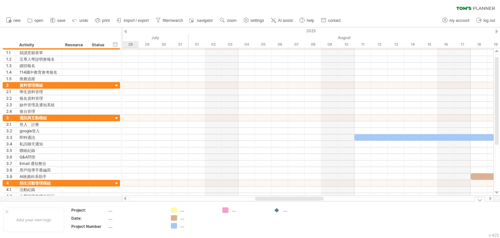
drag, startPoint x: 217, startPoint y: 198, endPoint x: 315, endPoint y: 207, distance: 97.8
click at [315, 207] on div "Trying to reach [DOMAIN_NAME] Connected again... 0% clear filter new 1" at bounding box center [250, 119] width 500 height 238
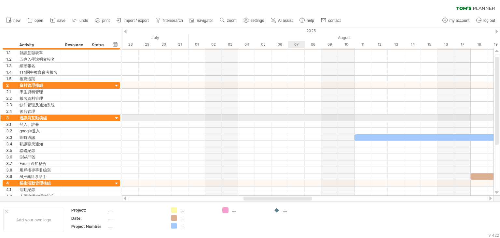
click at [297, 119] on div at bounding box center [308, 118] width 372 height 7
click at [297, 116] on div at bounding box center [308, 118] width 372 height 7
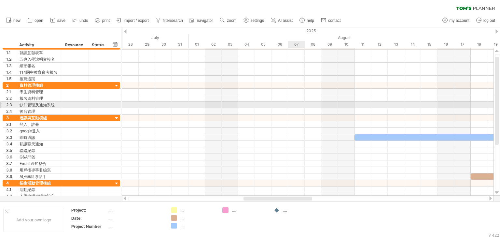
click at [295, 102] on div at bounding box center [308, 105] width 372 height 7
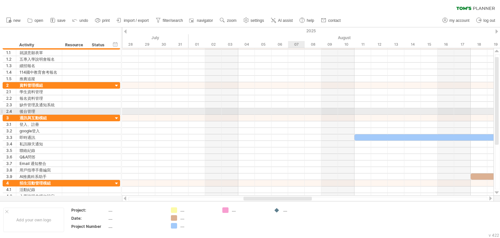
click at [296, 111] on div at bounding box center [308, 111] width 372 height 7
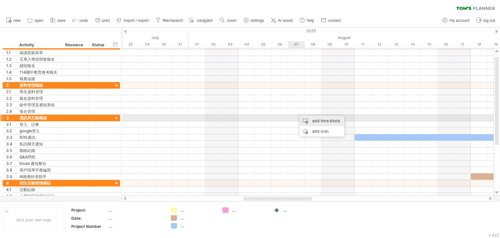
click at [311, 121] on div "add time block" at bounding box center [322, 121] width 45 height 10
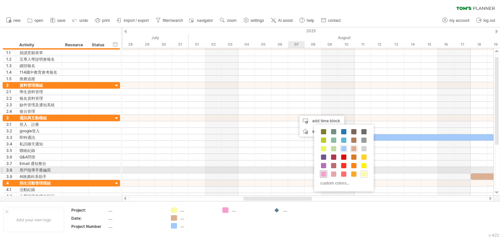
click at [326, 173] on span at bounding box center [323, 173] width 5 height 5
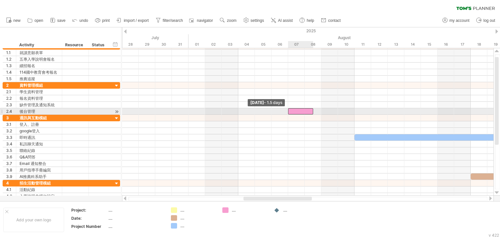
drag, startPoint x: 296, startPoint y: 110, endPoint x: 287, endPoint y: 112, distance: 9.7
click at [287, 112] on div "example time blocks: [DATE] - 2.0 days [DATE] - 1.5 days" at bounding box center [308, 121] width 372 height 147
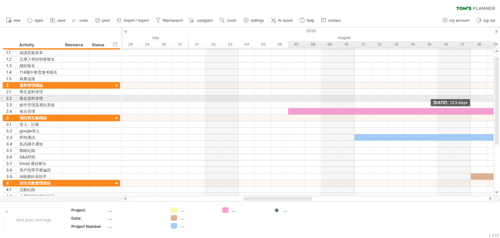
drag, startPoint x: 313, startPoint y: 110, endPoint x: 491, endPoint y: 98, distance: 179.0
click at [492, 98] on div "example time blocks: [DATE] - 12.5 days [DATE] - 1.5 days" at bounding box center [308, 121] width 372 height 147
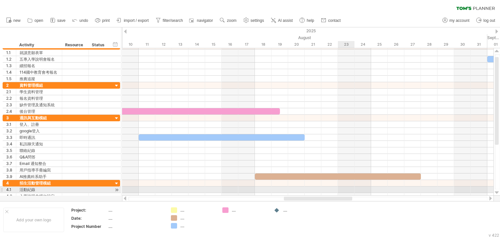
drag, startPoint x: 306, startPoint y: 199, endPoint x: 347, endPoint y: 192, distance: 40.9
click at [347, 192] on div "Trying to reach [DOMAIN_NAME] Connected again... 0% clear filter new 1" at bounding box center [250, 119] width 500 height 238
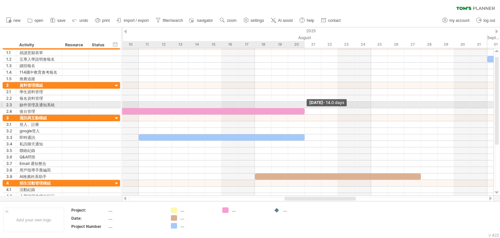
drag, startPoint x: 280, startPoint y: 110, endPoint x: 303, endPoint y: 107, distance: 23.6
click at [303, 107] on div "example time blocks: [DATE] - 14.0 days [DATE] - 1.5 days" at bounding box center [308, 121] width 372 height 147
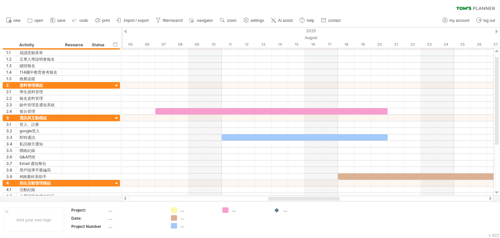
drag, startPoint x: 287, startPoint y: 199, endPoint x: 270, endPoint y: 201, distance: 17.7
click at [270, 201] on div "Trying to reach [DOMAIN_NAME] Connected again... 0% clear filter new 1" at bounding box center [250, 119] width 500 height 238
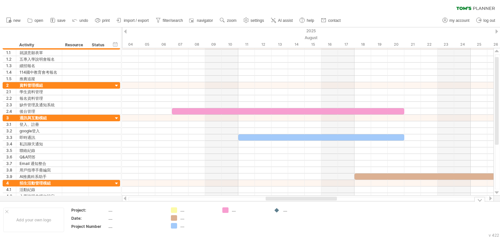
click at [229, 209] on div "...." at bounding box center [245, 210] width 45 height 6
click at [179, 212] on div "...." at bounding box center [193, 210] width 45 height 6
click at [280, 211] on div at bounding box center [277, 210] width 7 height 6
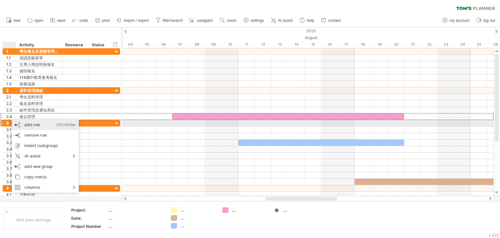
click at [21, 125] on div "add row Ctrl+Enter Cmd+Enter" at bounding box center [45, 125] width 67 height 10
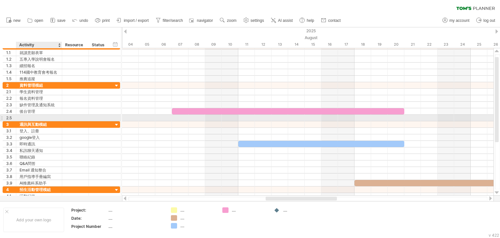
click at [20, 117] on div at bounding box center [39, 118] width 39 height 6
click at [20, 117] on input "text" at bounding box center [39, 118] width 39 height 6
type input "*"
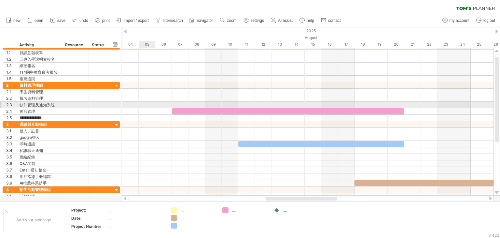
type input "**********"
click at [141, 103] on div at bounding box center [308, 105] width 372 height 7
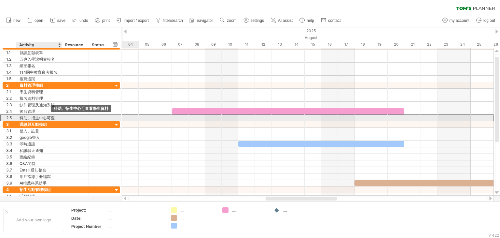
click at [48, 117] on div "科助、招生中心可查看學生資料" at bounding box center [39, 118] width 39 height 6
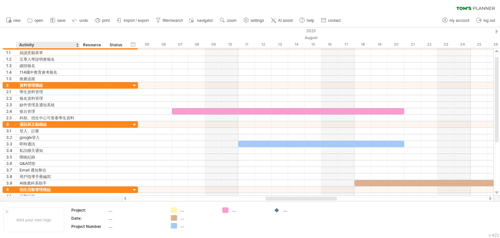
drag, startPoint x: 61, startPoint y: 46, endPoint x: 79, endPoint y: 45, distance: 18.3
click at [79, 45] on div at bounding box center [80, 45] width 2 height 7
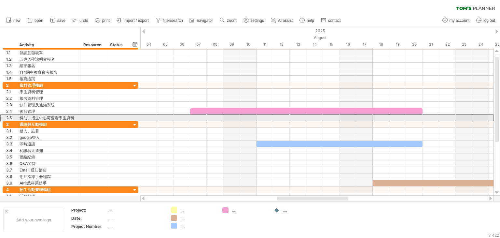
click at [55, 116] on div "科助、招生中心可查看學生資料" at bounding box center [48, 118] width 57 height 6
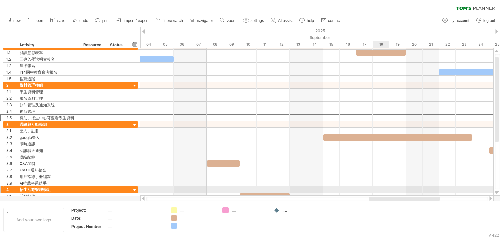
drag, startPoint x: 283, startPoint y: 199, endPoint x: 375, endPoint y: 189, distance: 92.4
click at [375, 189] on div "Trying to reach [DOMAIN_NAME] Connected again... 0% clear filter new 1" at bounding box center [250, 119] width 500 height 238
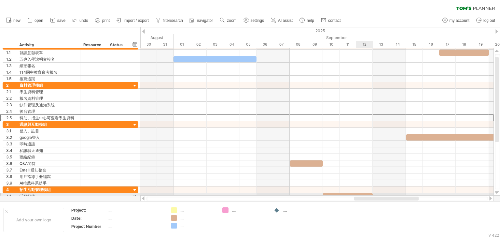
drag, startPoint x: 373, startPoint y: 197, endPoint x: 358, endPoint y: 193, distance: 15.6
click at [358, 193] on div "Trying to reach [DOMAIN_NAME] Connected again... 0% clear filter new 1" at bounding box center [250, 119] width 500 height 238
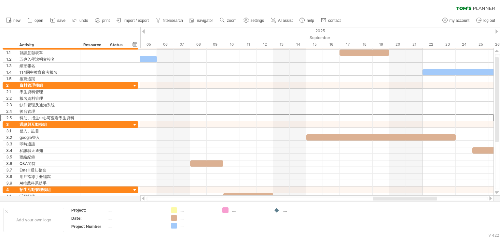
drag, startPoint x: 389, startPoint y: 197, endPoint x: 408, endPoint y: 196, distance: 18.3
click at [408, 196] on div at bounding box center [317, 198] width 354 height 7
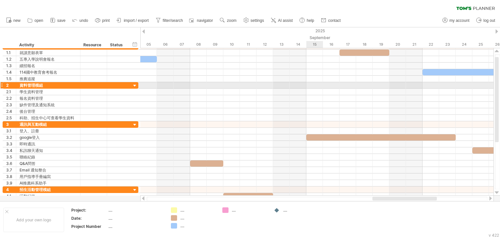
click at [315, 83] on div at bounding box center [316, 85] width 353 height 7
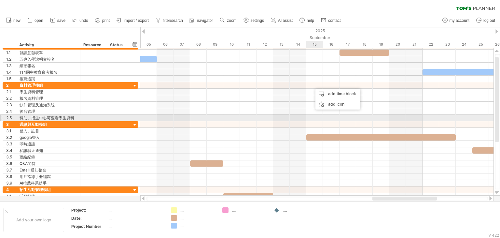
click at [308, 121] on div at bounding box center [316, 124] width 353 height 7
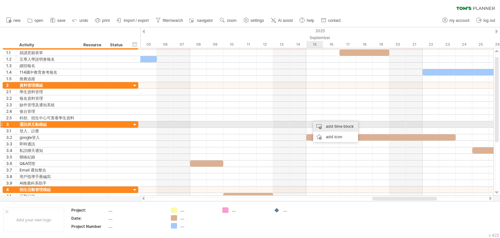
click at [323, 123] on div "add time block" at bounding box center [335, 126] width 45 height 10
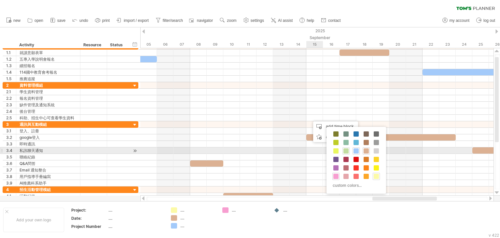
click at [343, 151] on div at bounding box center [346, 150] width 7 height 7
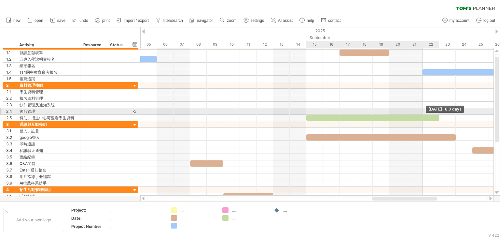
drag, startPoint x: 323, startPoint y: 118, endPoint x: 439, endPoint y: 113, distance: 116.1
click at [439, 113] on div "example time blocks: [DATE] - 8.0 days [DATE] - 1.5 days" at bounding box center [316, 121] width 353 height 147
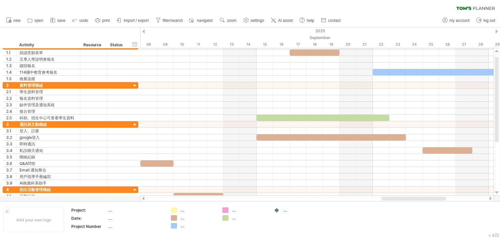
drag, startPoint x: 379, startPoint y: 197, endPoint x: 388, endPoint y: 200, distance: 9.5
click at [388, 200] on div at bounding box center [414, 198] width 65 height 4
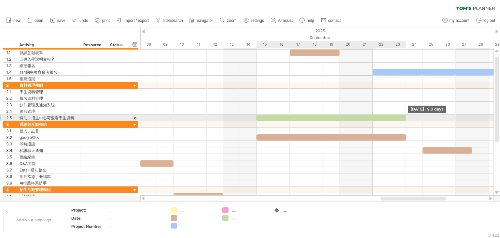
drag, startPoint x: 390, startPoint y: 117, endPoint x: 406, endPoint y: 116, distance: 15.7
click at [406, 116] on span at bounding box center [406, 118] width 3 height 6
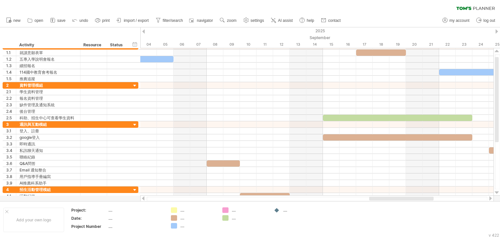
drag, startPoint x: 386, startPoint y: 197, endPoint x: 374, endPoint y: 197, distance: 12.1
click at [374, 197] on div at bounding box center [401, 198] width 65 height 4
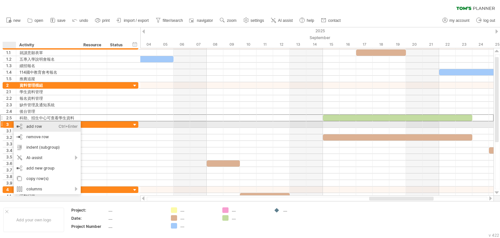
click at [28, 126] on div "add row Ctrl+Enter Cmd+Enter" at bounding box center [47, 126] width 67 height 10
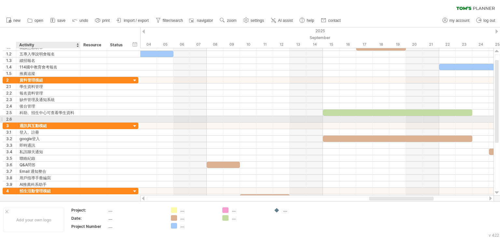
click at [23, 120] on div at bounding box center [48, 119] width 57 height 6
click at [23, 120] on input "text" at bounding box center [48, 119] width 57 height 6
paste input "**********"
type input "**********"
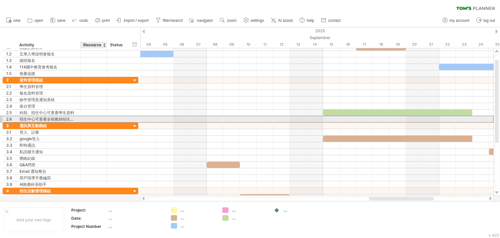
click at [96, 116] on div at bounding box center [94, 119] width 20 height 6
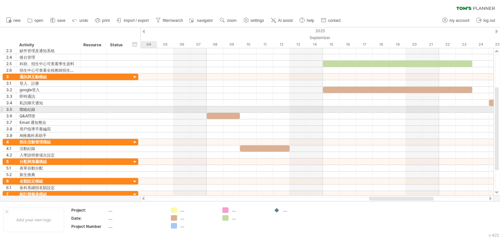
click at [154, 110] on div at bounding box center [316, 109] width 353 height 7
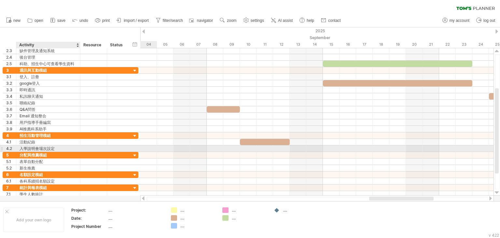
click at [41, 149] on div "入學說明會場次設定" at bounding box center [48, 148] width 57 height 6
click at [14, 148] on div at bounding box center [15, 148] width 3 height 7
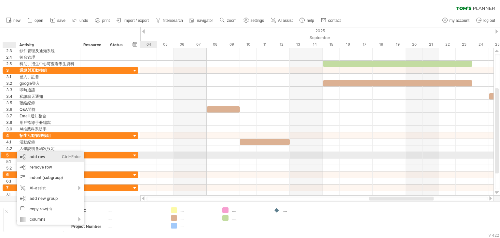
click at [29, 155] on div "add row Ctrl+Enter Cmd+Enter" at bounding box center [50, 156] width 67 height 10
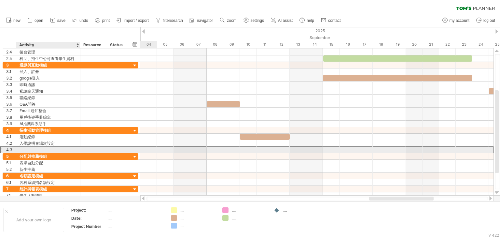
click at [26, 148] on div at bounding box center [48, 150] width 57 height 6
click at [0, 0] on input "text" at bounding box center [0, 0] width 0 height 0
paste input "**********"
type input "**********"
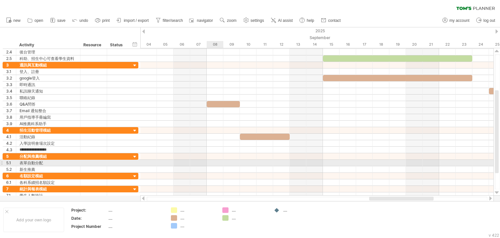
click at [212, 164] on div at bounding box center [316, 163] width 353 height 7
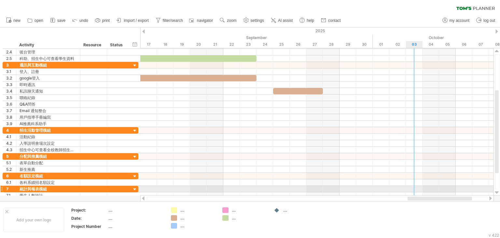
drag, startPoint x: 379, startPoint y: 198, endPoint x: 417, endPoint y: 191, distance: 39.0
click at [417, 191] on div "Trying to reach [DOMAIN_NAME] Connected again... 0% clear filter new 1" at bounding box center [250, 119] width 500 height 238
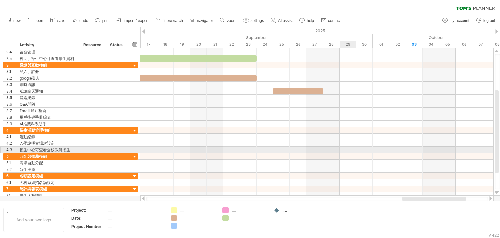
click at [344, 150] on div at bounding box center [316, 150] width 353 height 7
click at [308, 150] on div "add time block" at bounding box center [317, 151] width 45 height 10
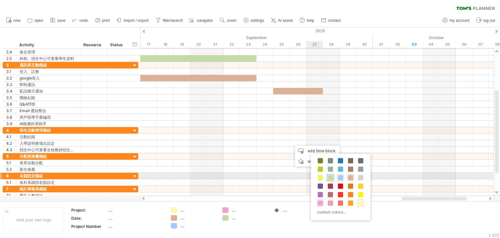
click at [331, 177] on span at bounding box center [330, 177] width 5 height 5
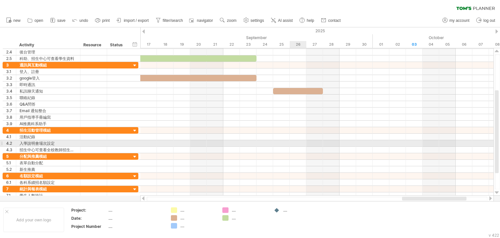
click at [295, 143] on div at bounding box center [316, 143] width 353 height 7
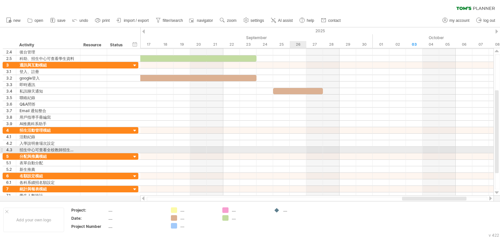
click at [295, 148] on div at bounding box center [316, 150] width 353 height 7
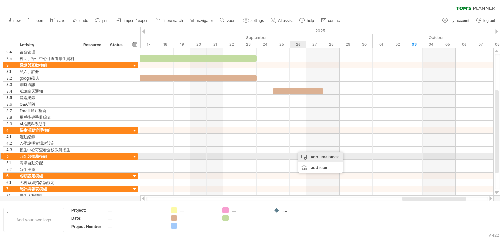
click at [311, 158] on div "add time block" at bounding box center [320, 157] width 45 height 10
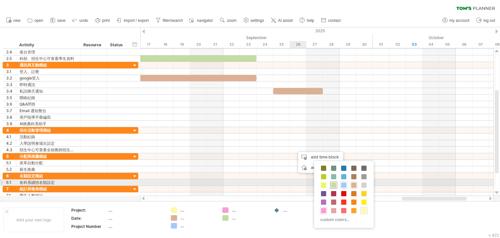
click at [335, 181] on div at bounding box center [333, 184] width 7 height 7
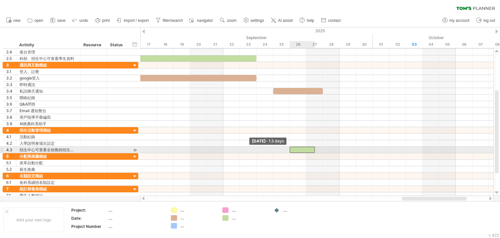
drag, startPoint x: 297, startPoint y: 147, endPoint x: 291, endPoint y: 148, distance: 6.6
click at [291, 148] on span at bounding box center [290, 150] width 3 height 6
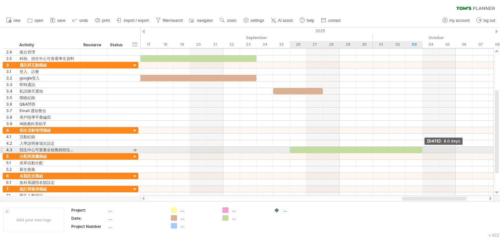
drag, startPoint x: 315, startPoint y: 148, endPoint x: 425, endPoint y: 147, distance: 110.1
click at [425, 147] on div "example time blocks: [DATE] - 8.0 days [DATE] - 1.5 days" at bounding box center [316, 121] width 353 height 147
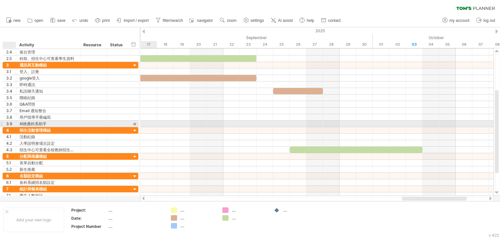
click at [15, 123] on div at bounding box center [15, 124] width 3 height 7
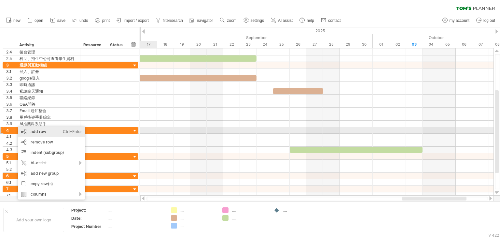
click at [22, 128] on div "add row Ctrl+Enter Cmd+Enter" at bounding box center [51, 131] width 67 height 10
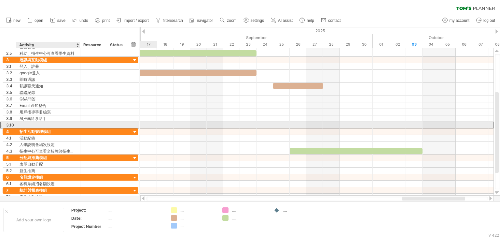
click at [26, 123] on div at bounding box center [48, 125] width 57 height 6
click at [0, 0] on input "text" at bounding box center [0, 0] width 0 height 0
paste input "**********"
type input "**********"
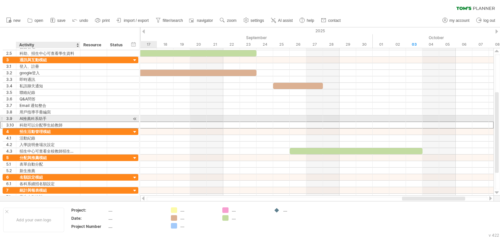
click at [84, 122] on div at bounding box center [94, 125] width 20 height 6
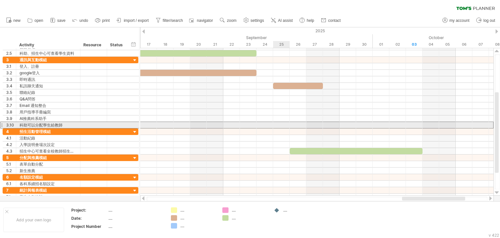
click at [283, 122] on div at bounding box center [316, 125] width 353 height 7
click at [298, 126] on div at bounding box center [316, 125] width 353 height 7
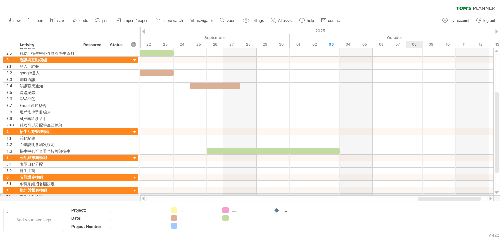
drag, startPoint x: 406, startPoint y: 198, endPoint x: 420, endPoint y: 194, distance: 14.9
click at [420, 194] on div "Trying to reach [DOMAIN_NAME] Connected again... 0% clear filter new 1" at bounding box center [250, 119] width 500 height 238
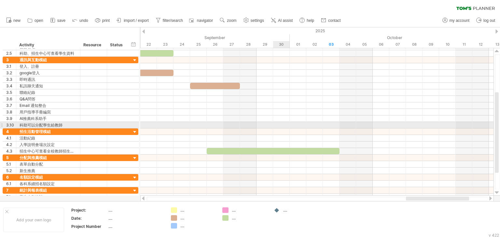
click at [279, 124] on div at bounding box center [316, 125] width 353 height 7
click at [280, 123] on div at bounding box center [316, 125] width 353 height 7
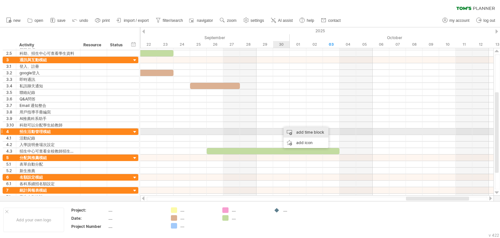
click at [294, 132] on div "add time block" at bounding box center [306, 132] width 45 height 10
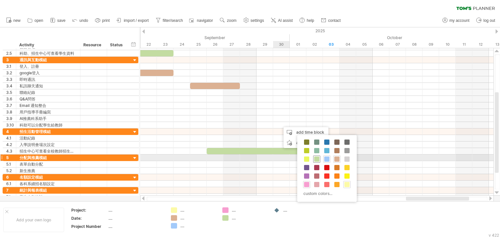
click at [317, 160] on span at bounding box center [316, 158] width 5 height 5
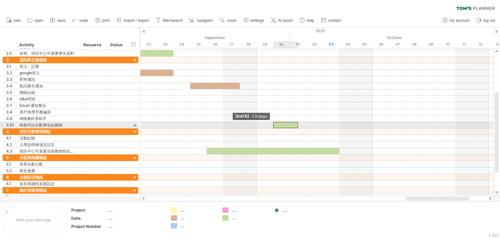
drag, startPoint x: 281, startPoint y: 123, endPoint x: 270, endPoint y: 124, distance: 11.5
click at [270, 124] on div "example time blocks: [DATE] - 8.0 days [DATE] - 1.5 days" at bounding box center [316, 121] width 353 height 147
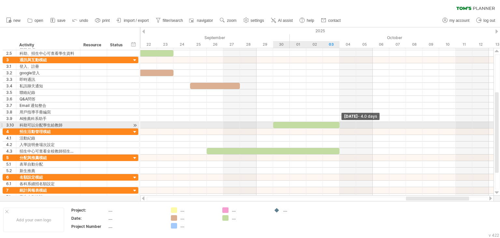
drag, startPoint x: 297, startPoint y: 124, endPoint x: 336, endPoint y: 122, distance: 38.8
click at [336, 122] on div at bounding box center [306, 125] width 66 height 6
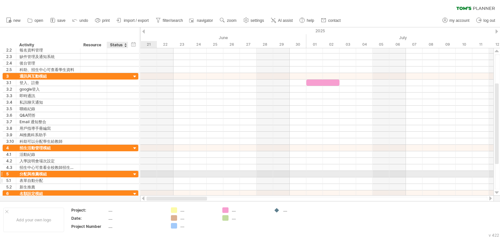
drag, startPoint x: 409, startPoint y: 197, endPoint x: 119, endPoint y: 176, distance: 291.4
click at [119, 176] on div "Trying to reach [DOMAIN_NAME] Connected again... 0% clear filter new 1" at bounding box center [250, 119] width 500 height 238
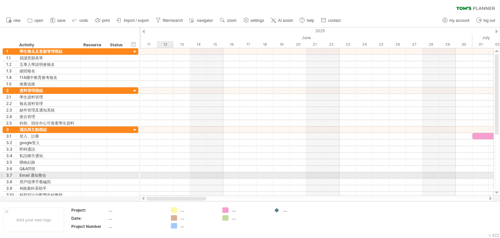
drag, startPoint x: 224, startPoint y: 197, endPoint x: 171, endPoint y: 174, distance: 57.6
click at [171, 174] on div "Trying to reach [DOMAIN_NAME] Connected again... 0% clear filter new 1" at bounding box center [250, 119] width 500 height 238
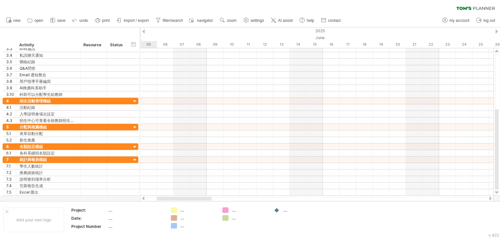
drag, startPoint x: 211, startPoint y: 198, endPoint x: 195, endPoint y: 197, distance: 16.3
click at [195, 197] on div at bounding box center [184, 198] width 55 height 4
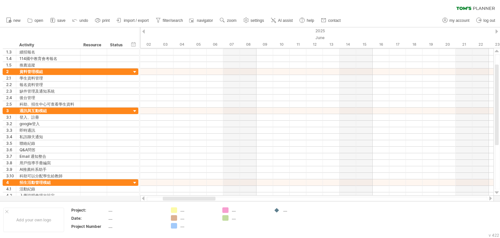
drag, startPoint x: 181, startPoint y: 197, endPoint x: 174, endPoint y: 198, distance: 7.5
click at [174, 198] on div at bounding box center [189, 198] width 53 height 4
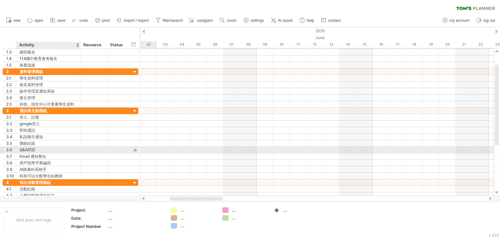
click at [47, 151] on div "Q&A問答" at bounding box center [48, 150] width 57 height 6
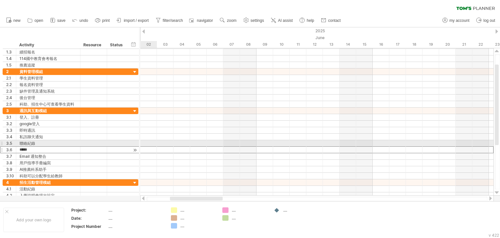
click at [135, 147] on div at bounding box center [135, 150] width 6 height 7
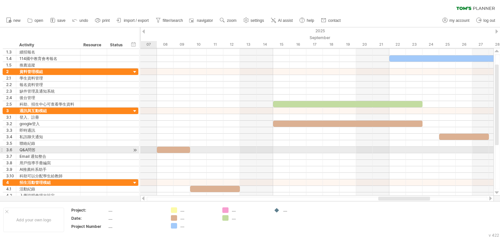
click at [135, 148] on div at bounding box center [135, 150] width 6 height 7
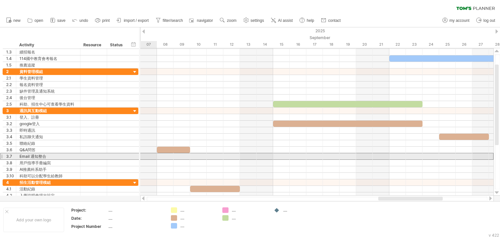
click at [135, 157] on div "**********" at bounding box center [71, 156] width 136 height 7
click at [161, 155] on div at bounding box center [316, 156] width 353 height 7
click at [137, 154] on div "**********" at bounding box center [71, 156] width 136 height 7
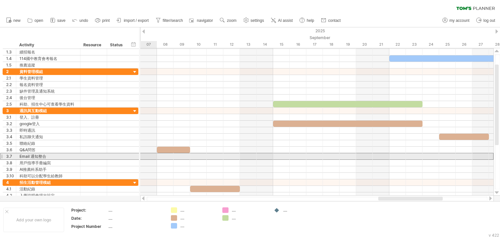
click at [135, 156] on div "**********" at bounding box center [71, 156] width 136 height 7
click at [219, 153] on div at bounding box center [316, 156] width 353 height 7
click at [294, 157] on div at bounding box center [316, 156] width 353 height 7
click at [305, 157] on div at bounding box center [316, 156] width 353 height 7
click at [304, 154] on div at bounding box center [316, 156] width 353 height 7
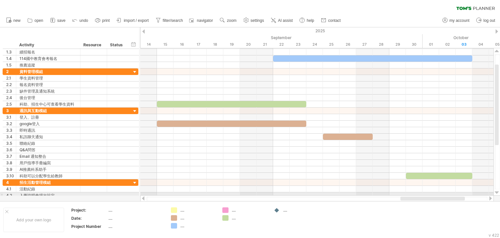
drag, startPoint x: 383, startPoint y: 197, endPoint x: 407, endPoint y: 195, distance: 23.8
click at [407, 195] on div at bounding box center [317, 198] width 354 height 7
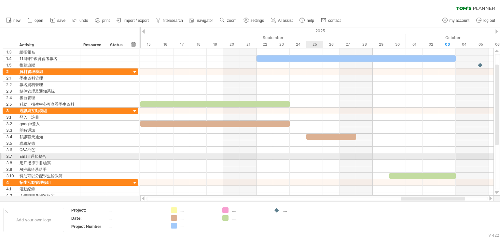
click at [316, 155] on div at bounding box center [316, 156] width 353 height 7
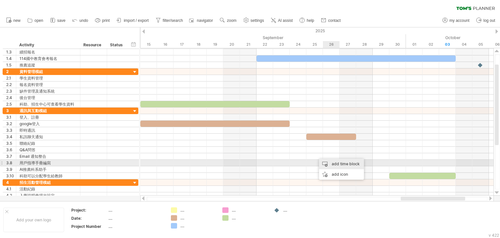
click at [336, 162] on div "add time block" at bounding box center [341, 164] width 45 height 10
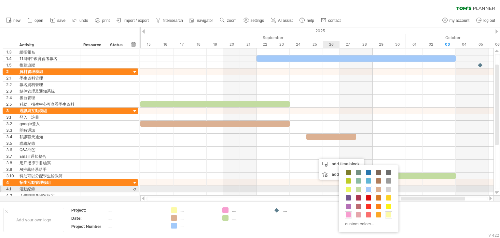
click at [366, 190] on span at bounding box center [368, 189] width 5 height 5
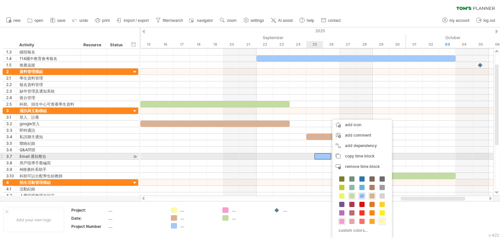
click at [313, 156] on span at bounding box center [314, 156] width 3 height 6
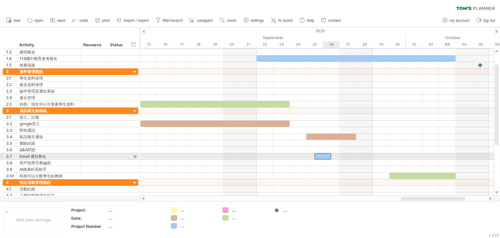
click at [338, 156] on div at bounding box center [316, 156] width 353 height 7
click at [297, 155] on div at bounding box center [316, 156] width 353 height 7
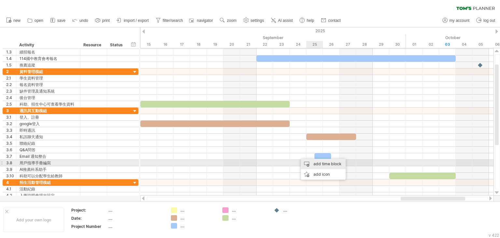
click at [328, 166] on div "add time block" at bounding box center [323, 164] width 45 height 10
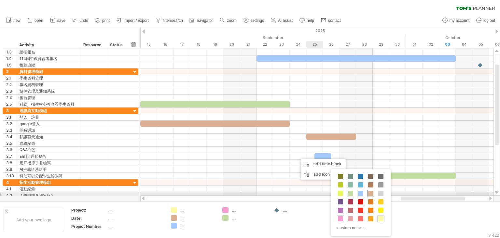
click at [373, 193] on span at bounding box center [370, 193] width 5 height 5
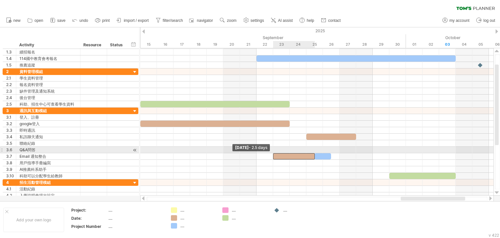
drag, startPoint x: 297, startPoint y: 153, endPoint x: 272, endPoint y: 149, distance: 25.1
click at [272, 149] on div "example time blocks: [DATE] - 4.0 days [DATE] - 2.5 days" at bounding box center [316, 121] width 353 height 147
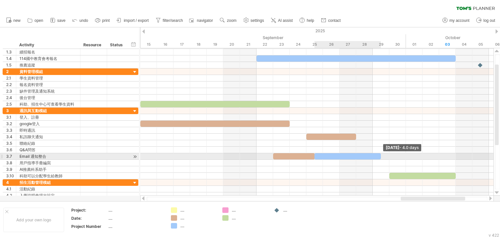
drag, startPoint x: 331, startPoint y: 154, endPoint x: 379, endPoint y: 155, distance: 48.2
click at [379, 155] on div at bounding box center [348, 156] width 66 height 6
click at [301, 155] on div at bounding box center [294, 156] width 42 height 6
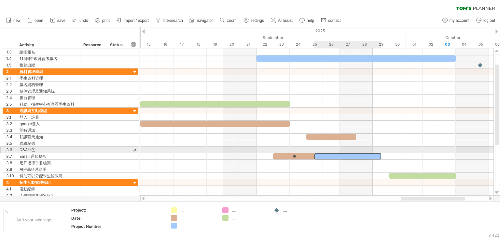
click at [339, 153] on div at bounding box center [348, 156] width 66 height 6
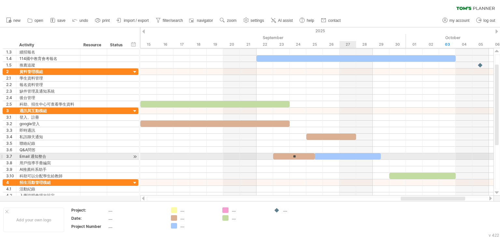
click at [340, 153] on div at bounding box center [348, 156] width 66 height 6
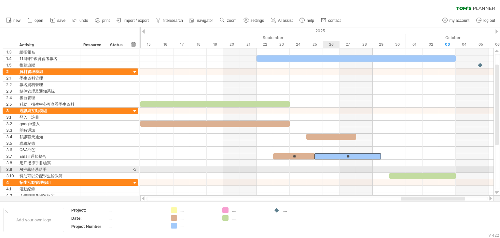
click at [318, 173] on div at bounding box center [316, 176] width 353 height 7
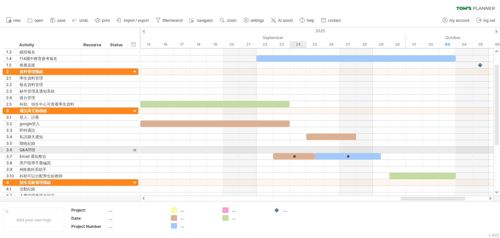
click at [300, 154] on div "**" at bounding box center [294, 156] width 42 height 6
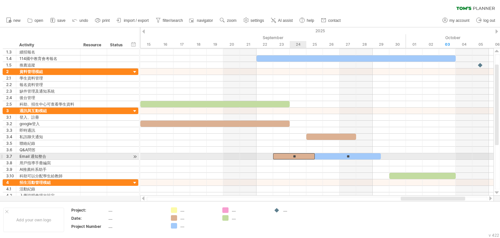
click at [300, 154] on div "**" at bounding box center [294, 156] width 42 height 6
click at [357, 155] on div "**" at bounding box center [348, 156] width 66 height 6
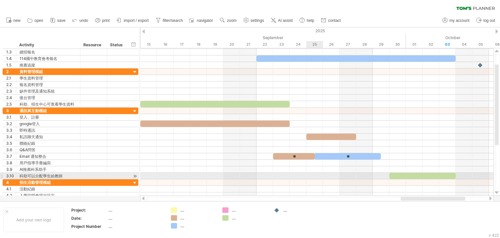
click at [314, 173] on div at bounding box center [316, 176] width 353 height 7
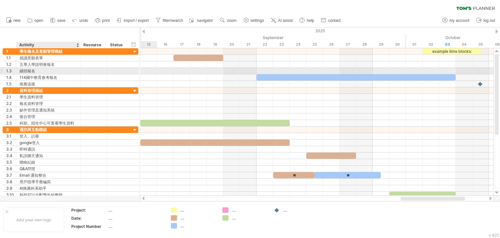
click at [79, 71] on div at bounding box center [79, 71] width 3 height 7
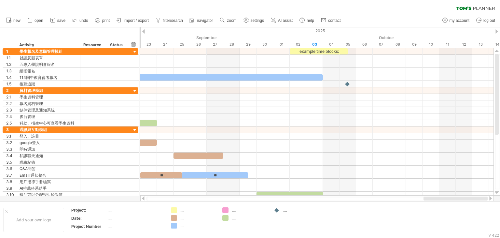
drag, startPoint x: 403, startPoint y: 198, endPoint x: 439, endPoint y: 198, distance: 35.8
click at [439, 198] on div at bounding box center [456, 198] width 64 height 4
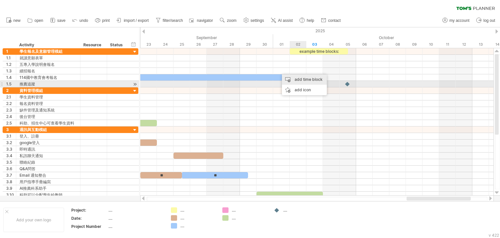
click at [297, 81] on div "add time block" at bounding box center [304, 79] width 45 height 10
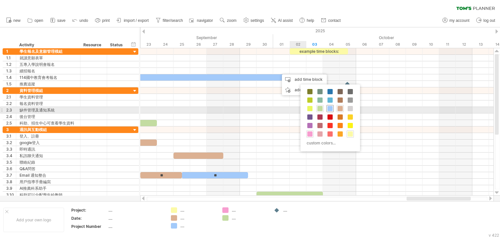
click at [328, 111] on div at bounding box center [330, 108] width 7 height 7
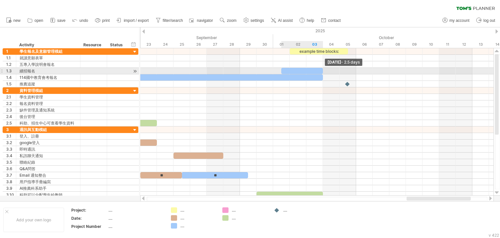
drag, startPoint x: 297, startPoint y: 71, endPoint x: 323, endPoint y: 72, distance: 25.4
click at [323, 72] on span at bounding box center [323, 71] width 3 height 6
drag, startPoint x: 280, startPoint y: 68, endPoint x: 308, endPoint y: 71, distance: 27.6
click at [308, 71] on span at bounding box center [306, 71] width 3 height 6
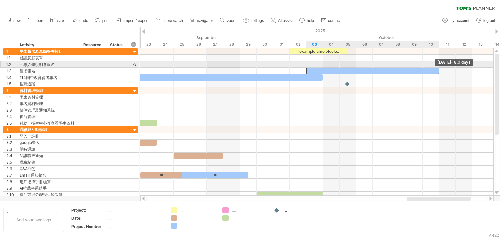
drag, startPoint x: 323, startPoint y: 70, endPoint x: 437, endPoint y: 64, distance: 113.9
click at [437, 64] on div "example time blocks: ** ** [DATE] - 8.0 days [DATE] - 1.0 days" at bounding box center [316, 121] width 353 height 147
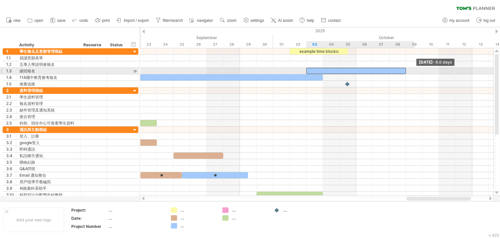
drag, startPoint x: 440, startPoint y: 70, endPoint x: 411, endPoint y: 70, distance: 29.3
click at [411, 70] on div "example time blocks: ** ** [DATE] - 6.0 days [DATE] - 1.0 days" at bounding box center [316, 121] width 353 height 147
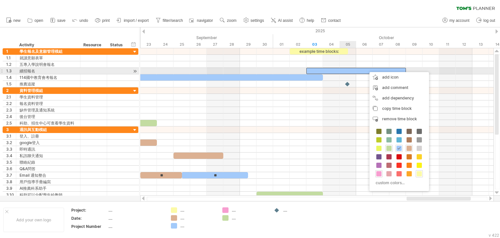
click at [352, 71] on div at bounding box center [357, 71] width 100 height 6
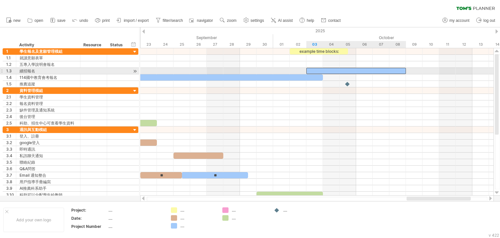
click at [352, 71] on div at bounding box center [357, 71] width 100 height 6
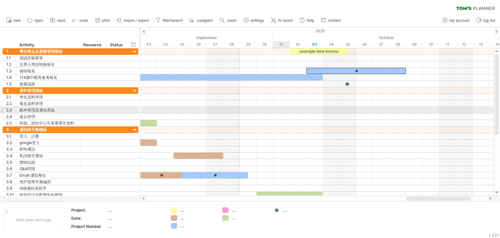
click at [280, 108] on div at bounding box center [316, 110] width 353 height 7
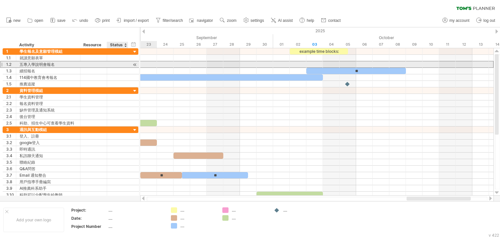
click at [125, 62] on div at bounding box center [117, 64] width 21 height 6
click at [137, 65] on div at bounding box center [135, 64] width 6 height 7
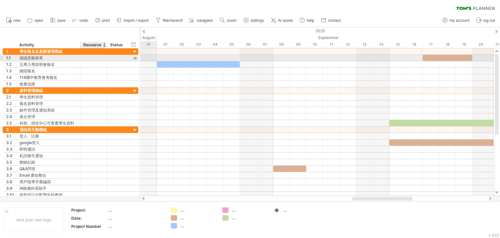
click at [108, 59] on div at bounding box center [117, 58] width 21 height 6
click at [170, 57] on div at bounding box center [316, 58] width 353 height 7
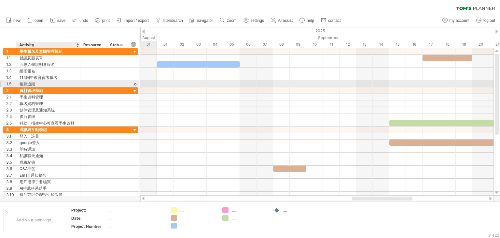
click at [75, 84] on div "推薦追蹤" at bounding box center [48, 84] width 57 height 6
click at [134, 84] on div at bounding box center [135, 84] width 6 height 7
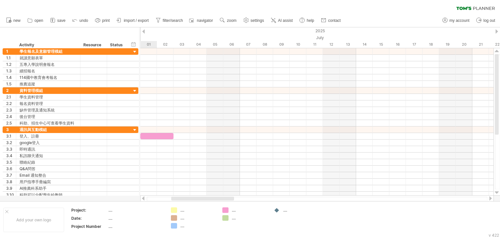
drag, startPoint x: 415, startPoint y: 199, endPoint x: 172, endPoint y: 198, distance: 242.7
click at [172, 198] on div at bounding box center [202, 198] width 63 height 4
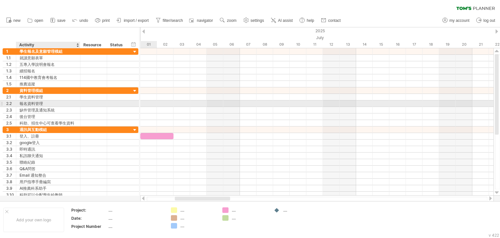
click at [42, 104] on div "報名資料管理" at bounding box center [48, 103] width 57 height 6
click at [66, 102] on input "******" at bounding box center [48, 103] width 57 height 6
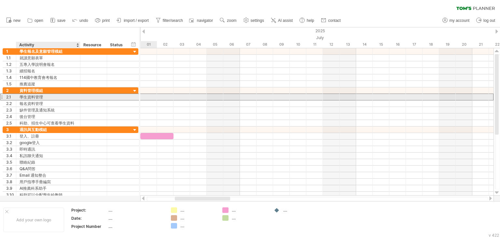
click at [60, 96] on div "學生資料管理" at bounding box center [48, 97] width 57 height 6
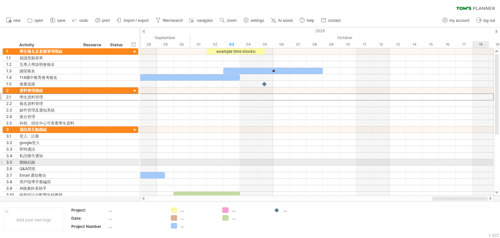
drag, startPoint x: 216, startPoint y: 198, endPoint x: 474, endPoint y: 160, distance: 260.4
click at [483, 164] on div "Trying to reach [DOMAIN_NAME] Connected again... 0% clear filter new 1" at bounding box center [250, 119] width 500 height 238
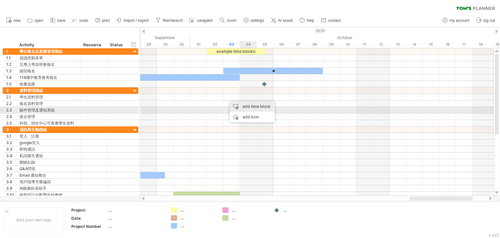
click at [248, 107] on div "add time block" at bounding box center [252, 106] width 45 height 10
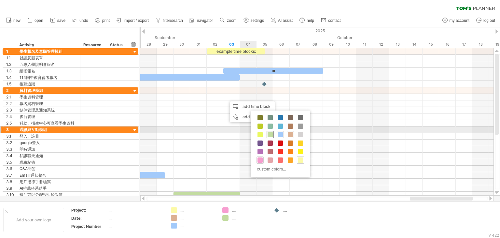
click at [268, 132] on span at bounding box center [270, 134] width 5 height 5
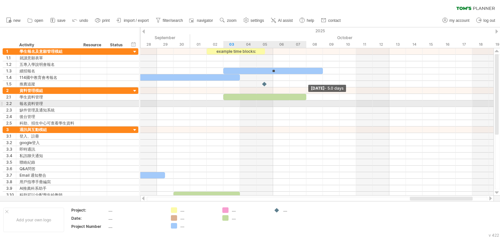
drag, startPoint x: 240, startPoint y: 98, endPoint x: 308, endPoint y: 102, distance: 67.5
click at [308, 102] on div "example time blocks: ** ** ** [DATE] - 5.0 days [DATE]" at bounding box center [316, 121] width 353 height 147
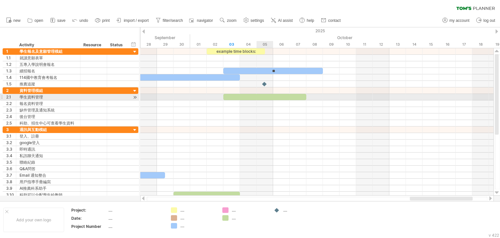
click at [267, 98] on div at bounding box center [264, 97] width 83 height 6
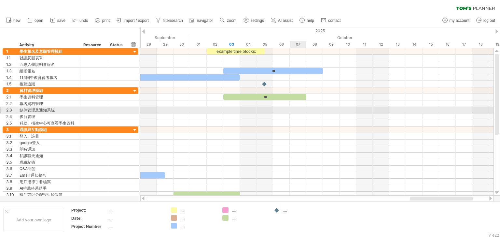
click at [304, 112] on div at bounding box center [316, 110] width 353 height 7
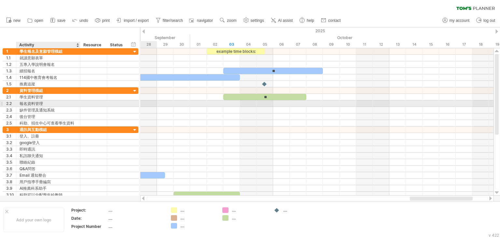
click at [42, 104] on div "報名資料管理" at bounding box center [48, 103] width 57 height 6
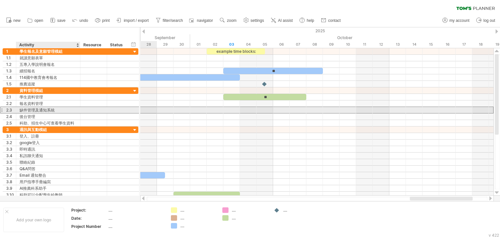
click at [42, 108] on div "缺件管理及通知系統" at bounding box center [48, 110] width 57 height 6
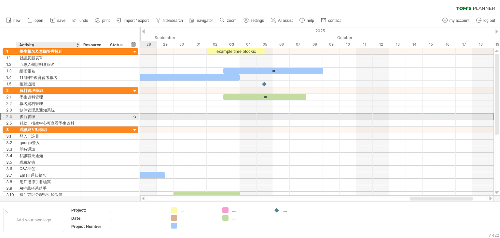
click at [42, 116] on div "後台管理" at bounding box center [48, 116] width 57 height 6
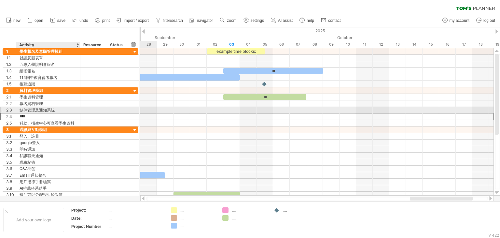
click at [47, 111] on div "缺件管理及通知系統" at bounding box center [48, 110] width 57 height 6
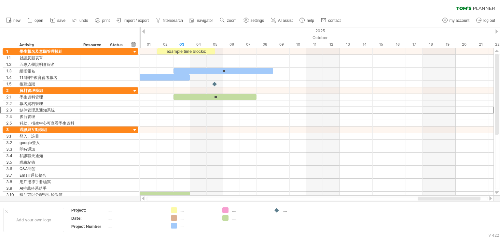
drag, startPoint x: 417, startPoint y: 200, endPoint x: 424, endPoint y: 198, distance: 7.9
click at [424, 198] on div at bounding box center [449, 198] width 63 height 4
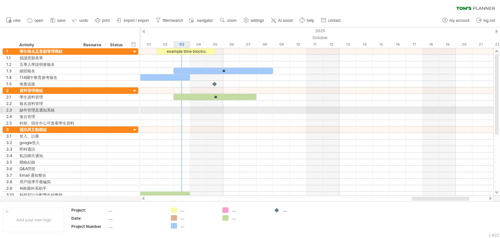
click at [177, 110] on div at bounding box center [316, 110] width 353 height 7
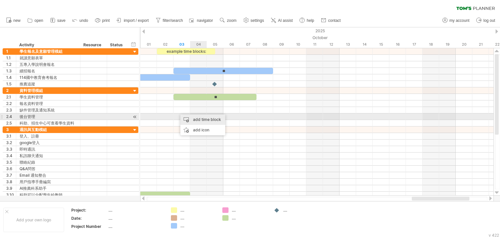
click at [194, 118] on div "add time block" at bounding box center [202, 119] width 45 height 10
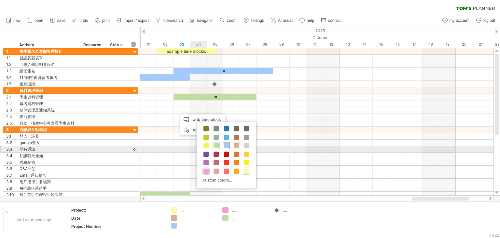
click at [223, 148] on div at bounding box center [226, 145] width 7 height 7
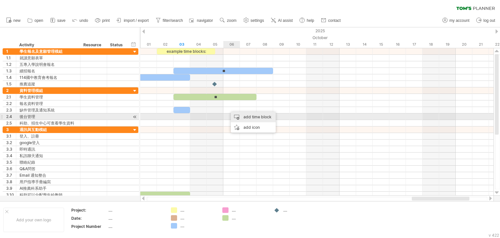
click at [244, 118] on div "add time block" at bounding box center [253, 117] width 45 height 10
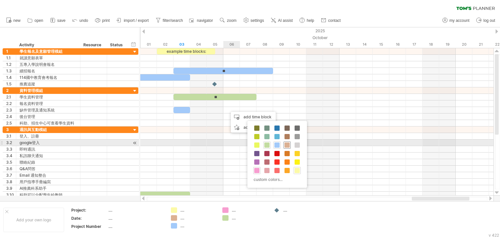
click at [287, 146] on span at bounding box center [287, 144] width 5 height 5
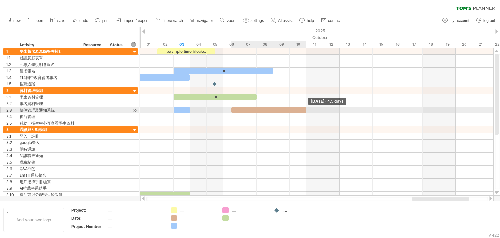
drag, startPoint x: 249, startPoint y: 110, endPoint x: 306, endPoint y: 108, distance: 57.4
click at [306, 108] on span at bounding box center [306, 110] width 3 height 6
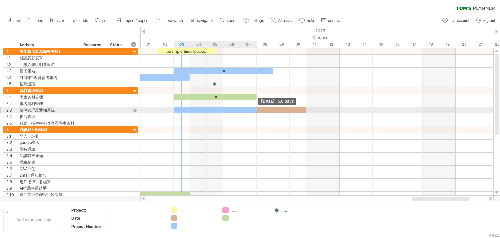
drag, startPoint x: 189, startPoint y: 110, endPoint x: 258, endPoint y: 107, distance: 68.5
click at [258, 107] on span at bounding box center [256, 110] width 3 height 6
click at [237, 107] on div at bounding box center [215, 110] width 83 height 6
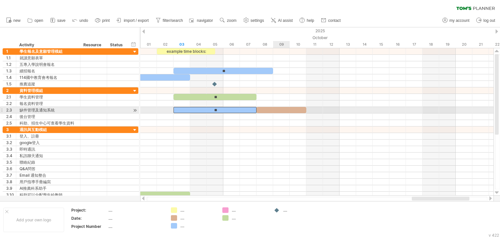
click at [286, 108] on div at bounding box center [282, 110] width 50 height 6
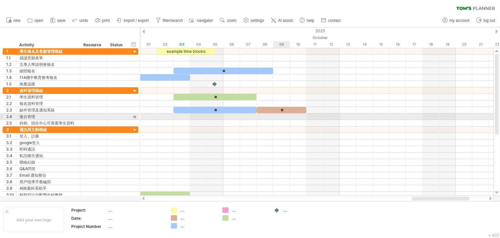
click at [289, 118] on div at bounding box center [316, 116] width 353 height 7
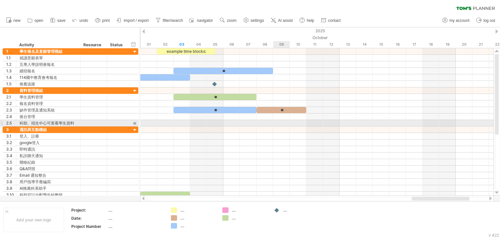
click at [283, 131] on div at bounding box center [316, 129] width 353 height 7
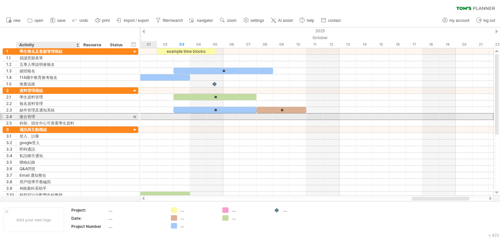
click at [46, 117] on div "後台管理" at bounding box center [48, 116] width 57 height 6
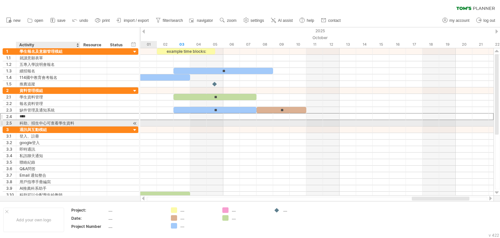
click at [64, 125] on div "科助、招生中心可查看學生資料" at bounding box center [48, 123] width 57 height 6
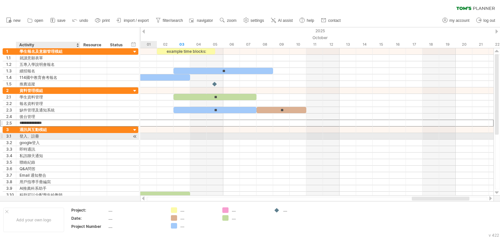
click at [61, 138] on div "登入、註冊" at bounding box center [48, 136] width 57 height 6
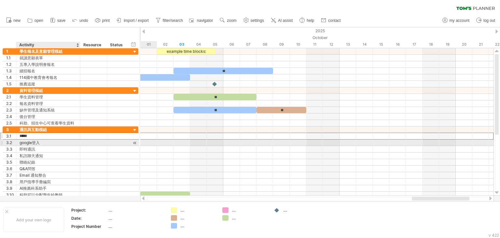
click at [60, 142] on div "google登入" at bounding box center [48, 142] width 57 height 6
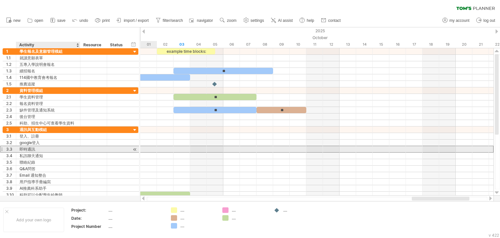
click at [58, 149] on div "即時通訊" at bounding box center [48, 149] width 57 height 6
click at [56, 155] on div "私訊聊天通知" at bounding box center [48, 155] width 57 height 6
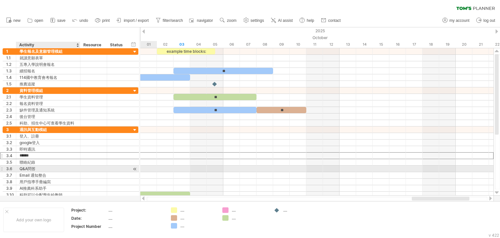
click at [54, 167] on div "Q&A問答" at bounding box center [48, 168] width 57 height 6
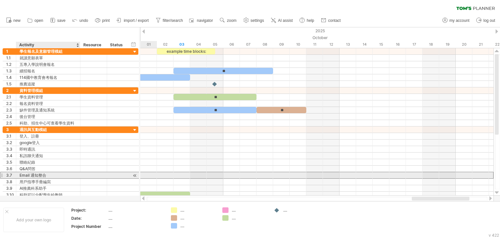
click at [53, 174] on div "Email 通知整合" at bounding box center [48, 175] width 57 height 6
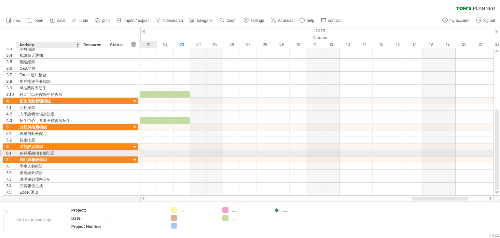
click at [79, 151] on div at bounding box center [79, 153] width 3 height 7
click at [51, 151] on div "各科系續招名額設定" at bounding box center [48, 153] width 57 height 6
click at [178, 154] on div at bounding box center [316, 153] width 353 height 7
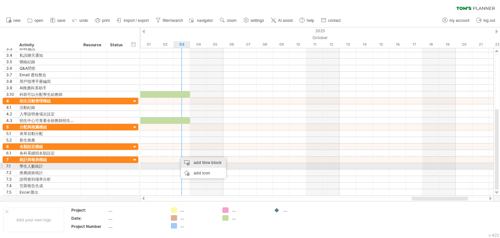
click at [194, 164] on div "add time block" at bounding box center [203, 162] width 45 height 10
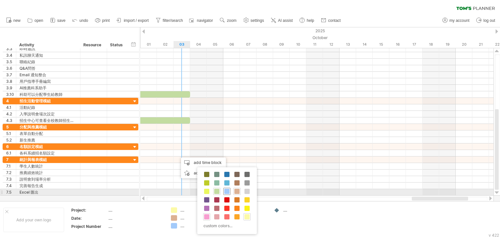
click at [227, 191] on span at bounding box center [226, 191] width 5 height 5
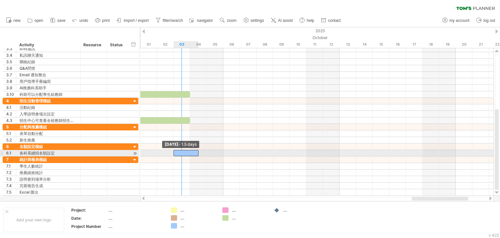
drag, startPoint x: 181, startPoint y: 150, endPoint x: 175, endPoint y: 151, distance: 6.9
click at [175, 151] on span at bounding box center [173, 153] width 3 height 6
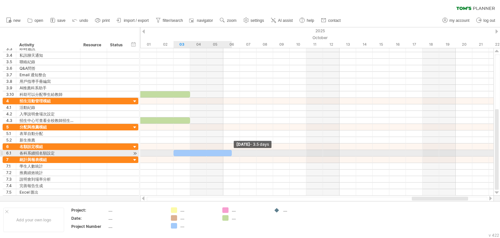
drag, startPoint x: 197, startPoint y: 151, endPoint x: 232, endPoint y: 151, distance: 34.5
click at [232, 151] on span at bounding box center [232, 153] width 3 height 6
drag, startPoint x: 232, startPoint y: 151, endPoint x: 237, endPoint y: 153, distance: 5.6
click at [237, 153] on div at bounding box center [207, 153] width 66 height 6
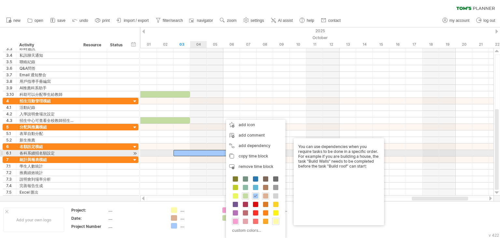
click at [202, 153] on div at bounding box center [207, 153] width 66 height 6
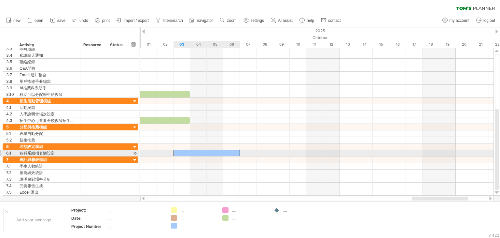
click at [202, 153] on div at bounding box center [207, 153] width 66 height 6
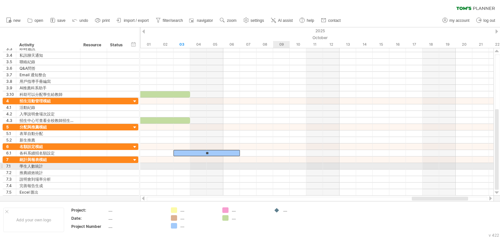
click at [281, 166] on div at bounding box center [316, 166] width 353 height 7
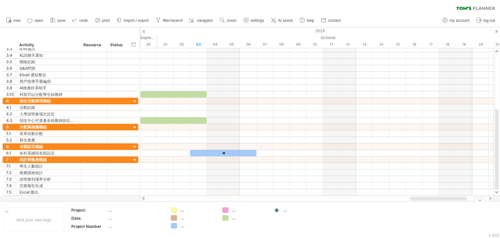
drag, startPoint x: 415, startPoint y: 198, endPoint x: 413, endPoint y: 206, distance: 7.3
click at [413, 206] on div "Trying to reach [DOMAIN_NAME] Connected again... 0% clear filter new 1" at bounding box center [250, 119] width 500 height 238
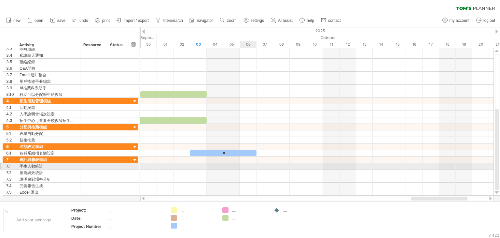
click at [248, 166] on div at bounding box center [316, 166] width 353 height 7
click at [249, 165] on div at bounding box center [316, 166] width 353 height 7
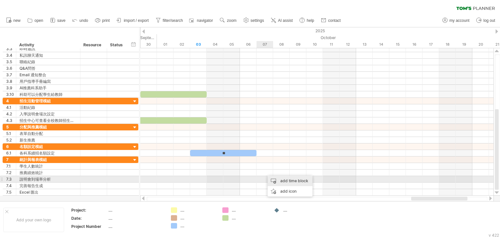
click at [278, 178] on div "add time block" at bounding box center [290, 181] width 45 height 10
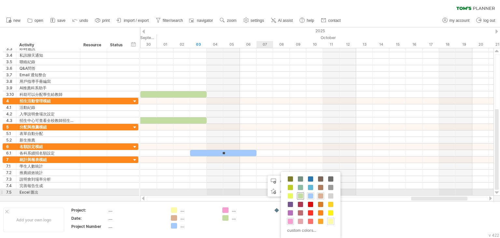
click at [303, 195] on div at bounding box center [300, 195] width 7 height 7
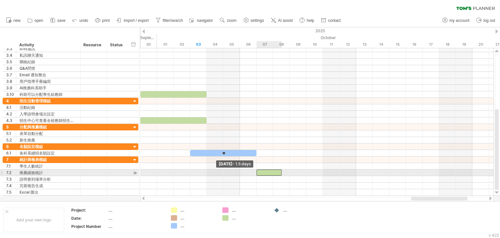
drag, startPoint x: 264, startPoint y: 170, endPoint x: 258, endPoint y: 171, distance: 6.6
click at [258, 171] on span at bounding box center [256, 172] width 3 height 6
drag, startPoint x: 283, startPoint y: 172, endPoint x: 327, endPoint y: 170, distance: 44.7
click at [327, 170] on div at bounding box center [316, 172] width 353 height 7
click at [277, 172] on div at bounding box center [269, 172] width 25 height 6
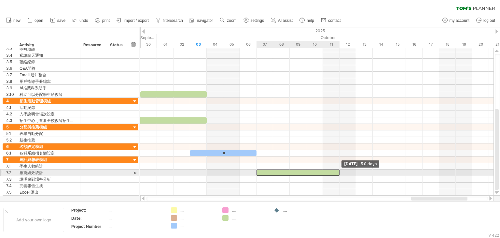
drag, startPoint x: 281, startPoint y: 170, endPoint x: 343, endPoint y: 170, distance: 61.6
click at [343, 170] on div "example time blocks: ** ** ** ** ** ** ** [DATE] - 5.0 days [DATE]" at bounding box center [316, 121] width 353 height 147
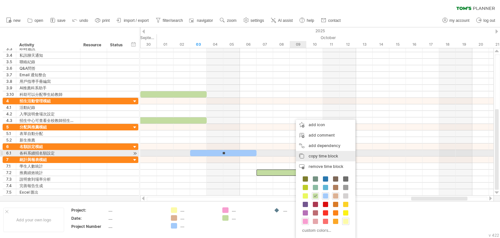
click at [314, 155] on span "copy time block" at bounding box center [324, 155] width 30 height 5
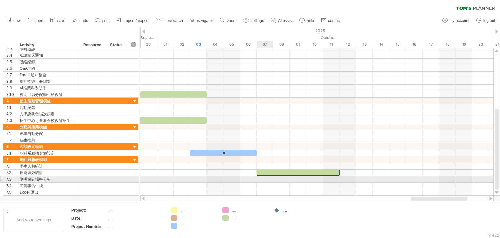
click at [264, 180] on div at bounding box center [316, 179] width 353 height 7
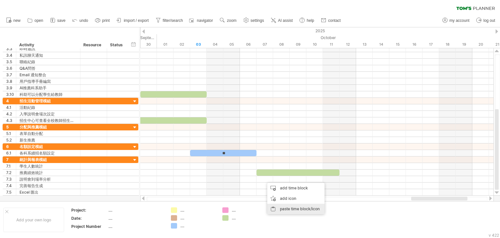
click at [288, 206] on div "paste time block/icon" at bounding box center [295, 209] width 57 height 10
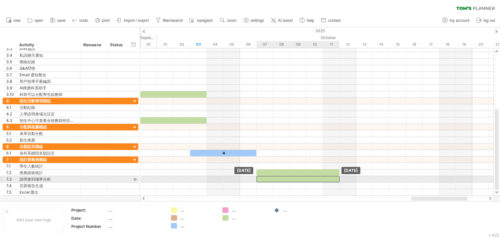
drag, startPoint x: 270, startPoint y: 178, endPoint x: 265, endPoint y: 179, distance: 5.7
click at [265, 179] on div at bounding box center [298, 179] width 83 height 6
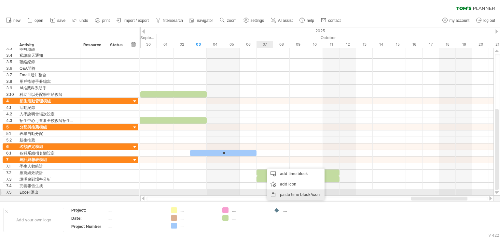
click at [285, 192] on div "paste time block/icon" at bounding box center [295, 194] width 57 height 10
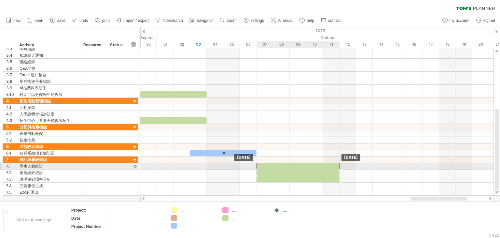
drag, startPoint x: 272, startPoint y: 164, endPoint x: 265, endPoint y: 164, distance: 7.5
click at [265, 164] on div at bounding box center [298, 166] width 83 height 6
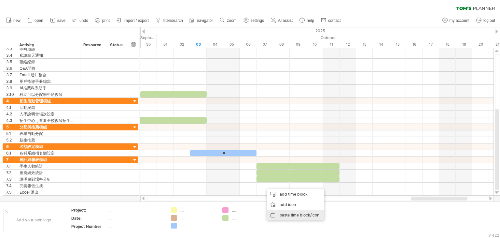
click at [290, 215] on div "paste time block/icon" at bounding box center [295, 215] width 57 height 10
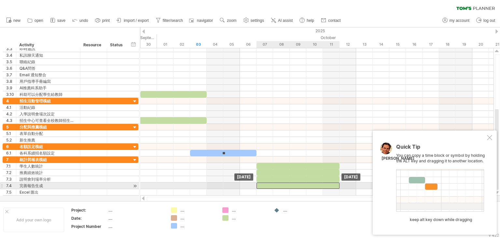
drag, startPoint x: 270, startPoint y: 184, endPoint x: 261, endPoint y: 184, distance: 9.1
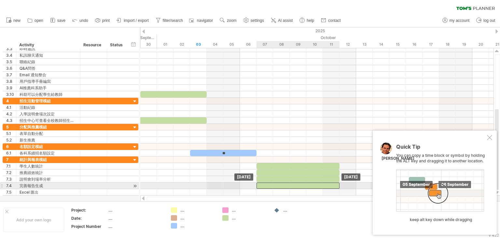
click at [261, 184] on div at bounding box center [298, 185] width 83 height 6
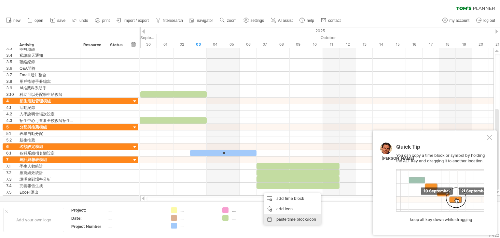
click at [282, 219] on div "paste time block/icon" at bounding box center [292, 219] width 57 height 10
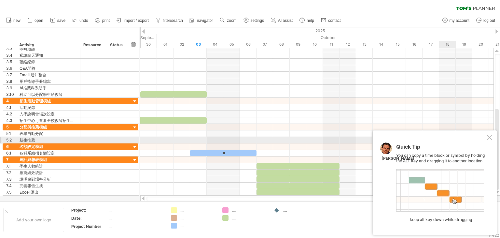
click at [489, 137] on div at bounding box center [489, 137] width 5 height 5
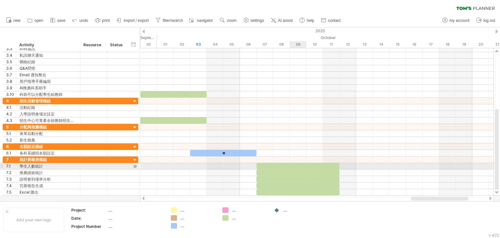
click at [294, 166] on div at bounding box center [298, 166] width 83 height 6
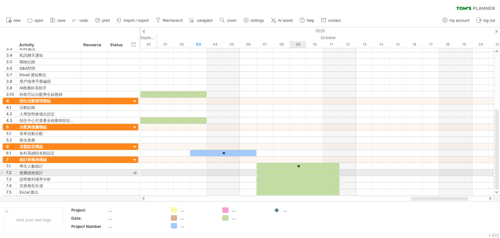
click at [293, 172] on div at bounding box center [298, 172] width 83 height 6
click at [296, 176] on div at bounding box center [298, 179] width 83 height 6
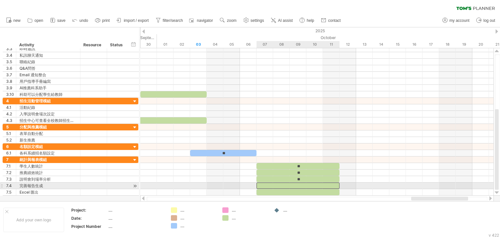
click at [302, 184] on div at bounding box center [298, 185] width 83 height 6
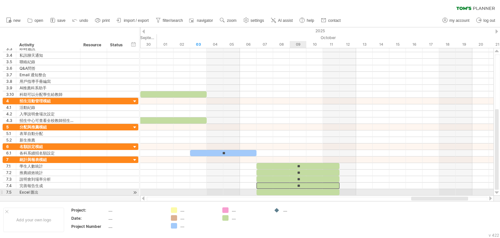
click at [300, 191] on div at bounding box center [298, 192] width 83 height 6
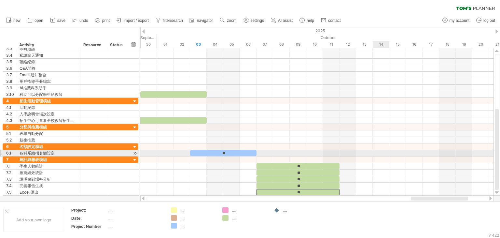
click at [381, 154] on div at bounding box center [316, 153] width 353 height 7
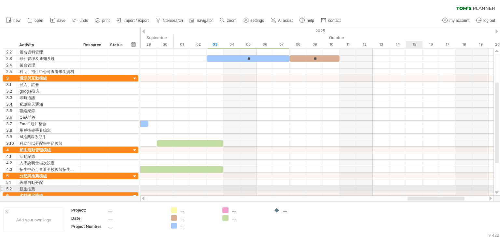
drag, startPoint x: 420, startPoint y: 197, endPoint x: 416, endPoint y: 189, distance: 8.9
click at [416, 189] on div "Trying to reach [DOMAIN_NAME] Connected again... 0% clear filter new 1" at bounding box center [250, 119] width 500 height 238
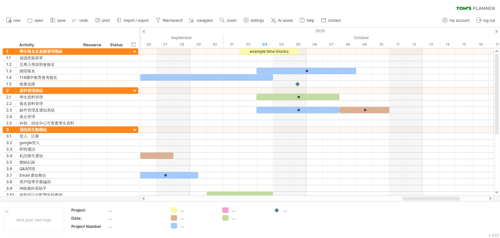
drag, startPoint x: 414, startPoint y: 198, endPoint x: 406, endPoint y: 197, distance: 8.2
click at [406, 197] on div at bounding box center [431, 198] width 57 height 4
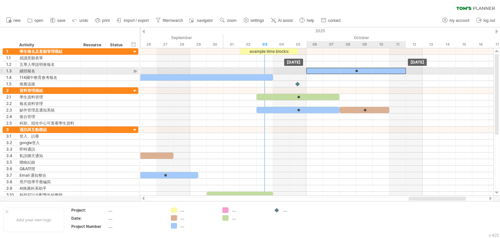
drag, startPoint x: 271, startPoint y: 72, endPoint x: 322, endPoint y: 71, distance: 51.2
click at [322, 71] on div "**" at bounding box center [357, 71] width 100 height 6
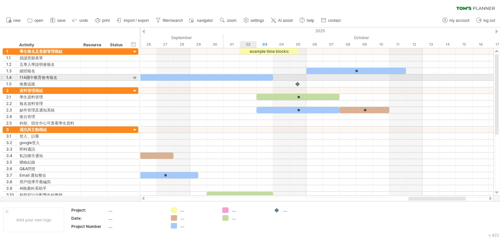
click at [253, 79] on div at bounding box center [173, 77] width 199 height 6
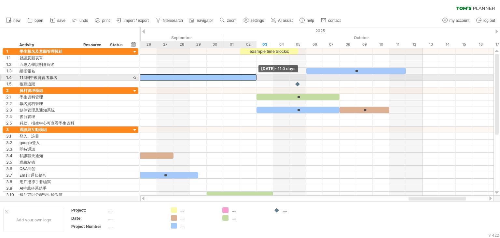
drag, startPoint x: 273, startPoint y: 76, endPoint x: 253, endPoint y: 75, distance: 19.9
click at [253, 75] on div at bounding box center [165, 77] width 183 height 6
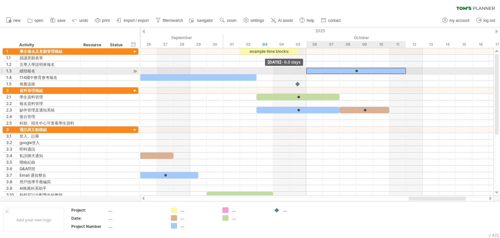
click at [306, 72] on span at bounding box center [306, 71] width 3 height 6
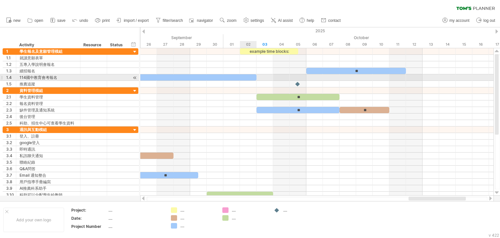
click at [249, 78] on div at bounding box center [165, 77] width 183 height 6
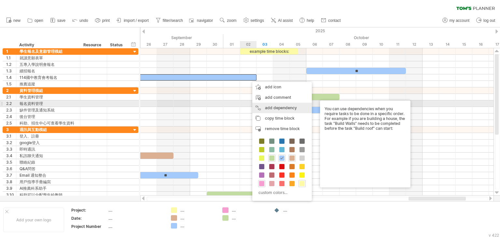
click at [278, 107] on div "add dependency You can use dependencies when you require tasks to be done in a …" at bounding box center [282, 108] width 60 height 10
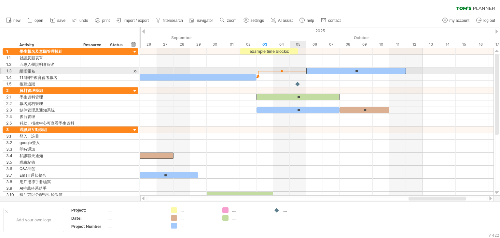
click at [306, 68] on span at bounding box center [306, 71] width 3 height 6
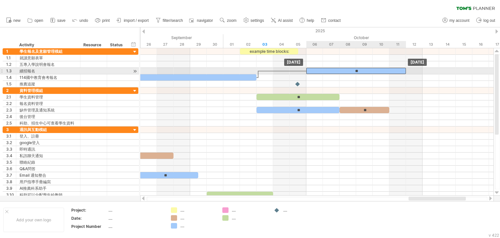
drag, startPoint x: 316, startPoint y: 71, endPoint x: 313, endPoint y: 71, distance: 3.3
click at [313, 71] on div "**" at bounding box center [357, 71] width 100 height 6
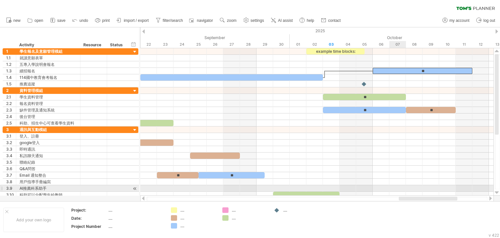
drag, startPoint x: 410, startPoint y: 198, endPoint x: 401, endPoint y: 190, distance: 13.1
click at [401, 190] on div "Trying to reach [DOMAIN_NAME] Connected again... 0% clear filter new 1" at bounding box center [250, 119] width 500 height 238
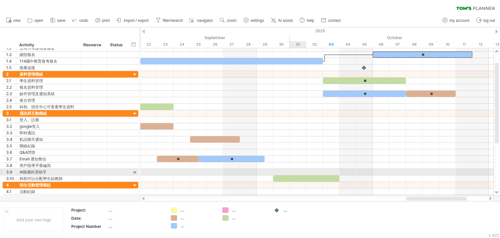
click at [305, 175] on div at bounding box center [306, 178] width 66 height 6
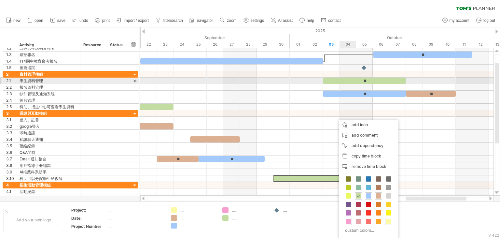
click at [343, 81] on div "**" at bounding box center [364, 81] width 83 height 6
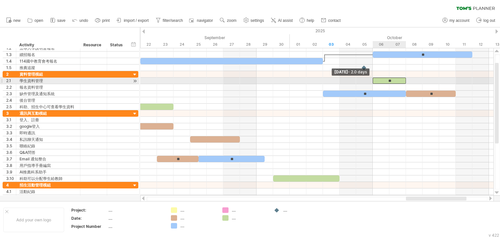
drag, startPoint x: 323, startPoint y: 81, endPoint x: 377, endPoint y: 79, distance: 53.5
click at [377, 79] on div "**" at bounding box center [389, 81] width 33 height 6
drag, startPoint x: 405, startPoint y: 81, endPoint x: 438, endPoint y: 78, distance: 33.1
click at [438, 78] on span at bounding box center [439, 81] width 3 height 6
click at [377, 80] on div "**" at bounding box center [406, 81] width 66 height 6
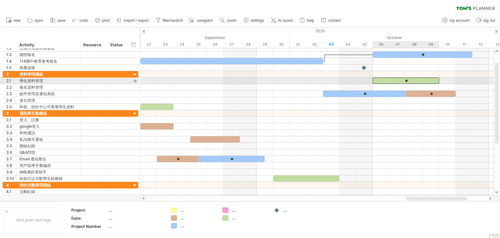
click at [377, 80] on div "**" at bounding box center [406, 81] width 66 height 6
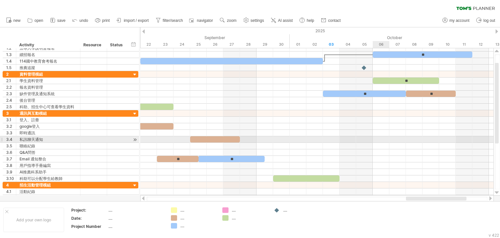
click at [384, 138] on div at bounding box center [316, 139] width 353 height 7
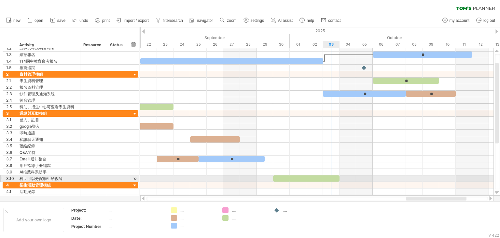
click at [329, 177] on div at bounding box center [306, 178] width 66 height 6
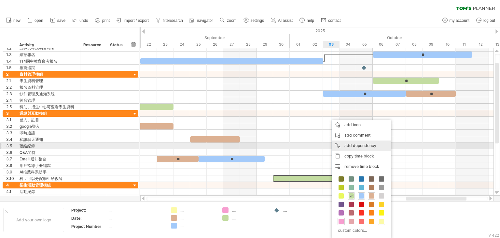
click at [359, 147] on div "add dependency You can use dependencies when you require tasks to be done in a …" at bounding box center [362, 145] width 60 height 10
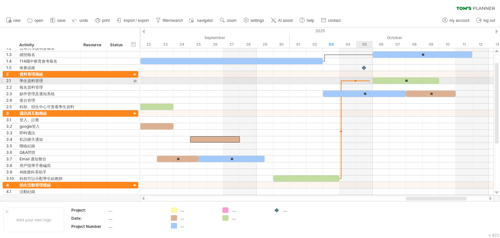
click at [370, 80] on div at bounding box center [316, 81] width 353 height 7
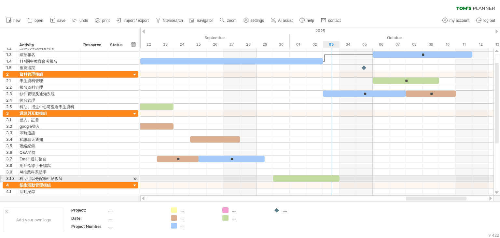
click at [336, 176] on div at bounding box center [306, 178] width 66 height 6
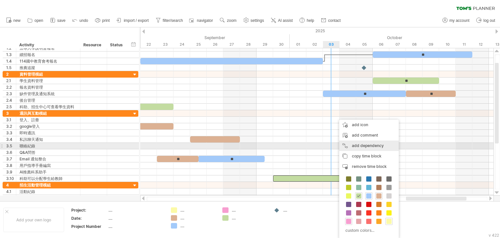
click at [362, 148] on div "add dependency You can use dependencies when you require tasks to be done in a …" at bounding box center [369, 145] width 60 height 10
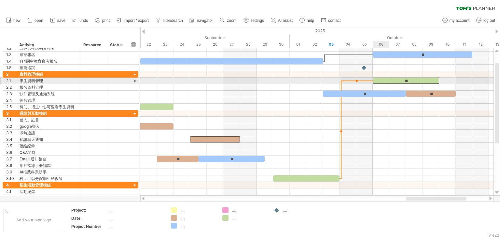
click at [373, 80] on span at bounding box center [373, 81] width 3 height 6
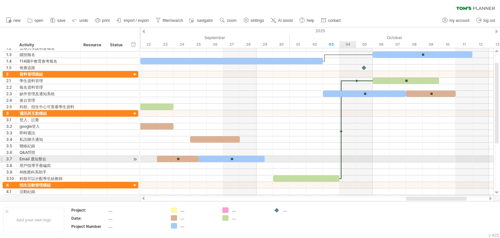
click at [340, 157] on div at bounding box center [341, 129] width 2 height 98
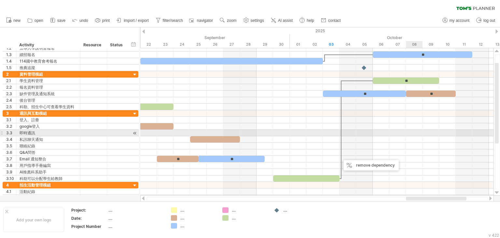
click at [407, 133] on div at bounding box center [316, 133] width 353 height 7
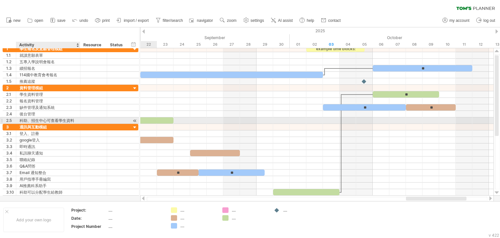
click at [56, 121] on div "科助、招生中心可查看學生資料" at bounding box center [48, 120] width 57 height 6
click at [137, 120] on div at bounding box center [135, 120] width 6 height 7
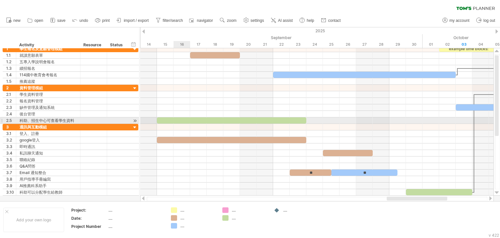
click at [175, 120] on div at bounding box center [232, 120] width 150 height 6
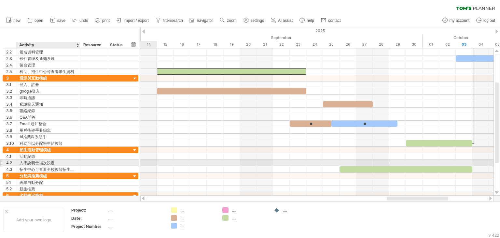
click at [57, 164] on div "入學說明會場次設定" at bounding box center [48, 163] width 57 height 6
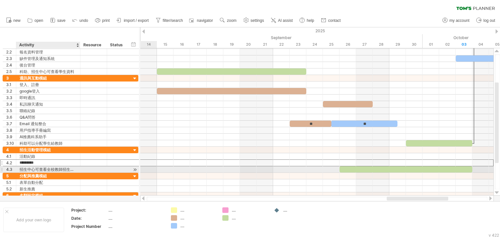
click at [59, 168] on div "招生中心可查看全校教師招生活動紀錄" at bounding box center [48, 169] width 57 height 6
click at [134, 167] on div at bounding box center [135, 169] width 6 height 7
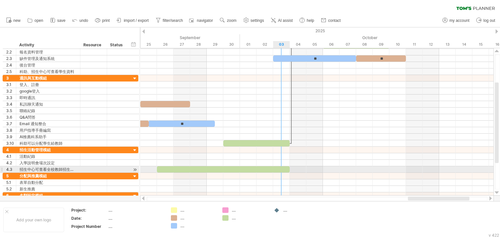
click at [290, 170] on span at bounding box center [290, 169] width 3 height 6
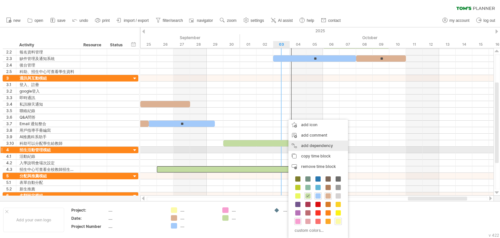
click at [315, 148] on div "add dependency You can use dependencies when you require tasks to be done in a …" at bounding box center [319, 145] width 60 height 10
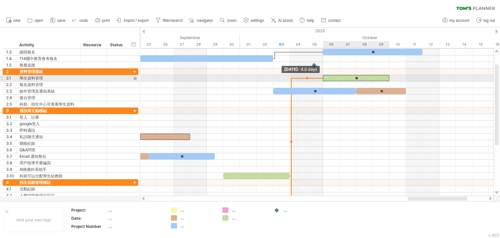
click at [323, 78] on span at bounding box center [323, 78] width 3 height 6
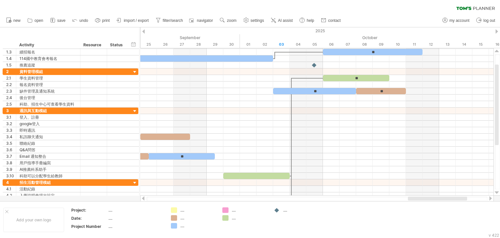
click at [130, 41] on div "hide start/end/duration show start/end/duration ******** Activity ******** Reso…" at bounding box center [69, 37] width 139 height 21
click at [137, 47] on div "hide start/end/duration show start/end/duration ******** Activity ******** Reso…" at bounding box center [69, 37] width 139 height 21
click at [134, 45] on div "hide start/end/duration show start/end/duration" at bounding box center [134, 44] width 6 height 7
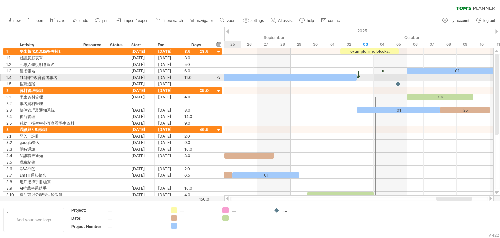
click at [230, 78] on div at bounding box center [266, 77] width 183 height 6
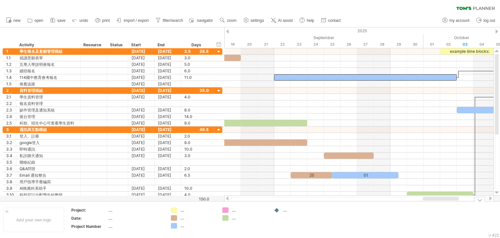
drag, startPoint x: 437, startPoint y: 199, endPoint x: 423, endPoint y: 202, distance: 13.6
click at [423, 202] on div "Trying to reach [DOMAIN_NAME] Connected again... 0% clear filter new 1" at bounding box center [250, 119] width 500 height 238
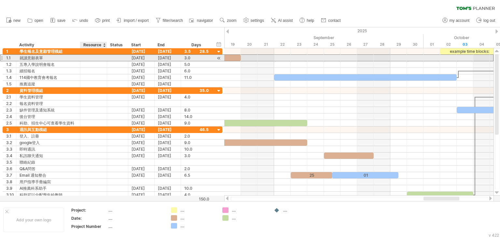
click at [86, 57] on div at bounding box center [94, 58] width 20 height 6
click at [219, 58] on div at bounding box center [219, 58] width 6 height 7
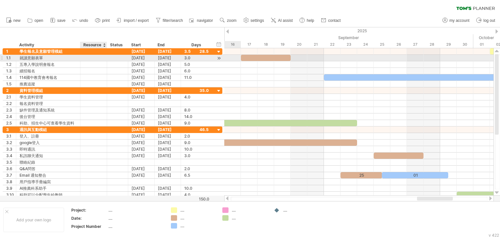
click at [93, 58] on div at bounding box center [94, 58] width 20 height 6
click at [93, 58] on input "text" at bounding box center [94, 58] width 20 height 6
type input "***"
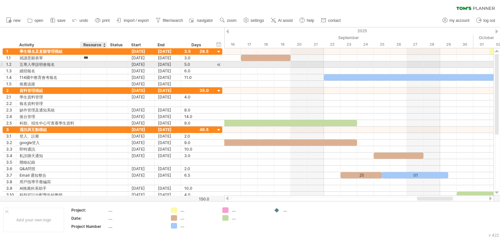
click at [94, 65] on div at bounding box center [94, 64] width 20 height 6
click at [219, 63] on div at bounding box center [219, 64] width 6 height 7
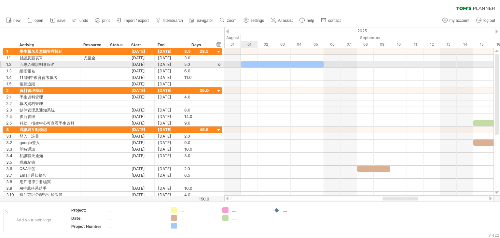
click at [249, 63] on div at bounding box center [282, 64] width 83 height 6
click at [95, 65] on div at bounding box center [94, 64] width 20 height 6
click at [95, 65] on input "text" at bounding box center [94, 64] width 20 height 6
type input "***"
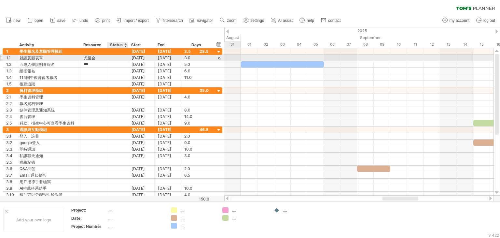
click at [113, 57] on div at bounding box center [117, 58] width 14 height 6
type input "***"
click at [117, 58] on input "***" at bounding box center [117, 58] width 14 height 6
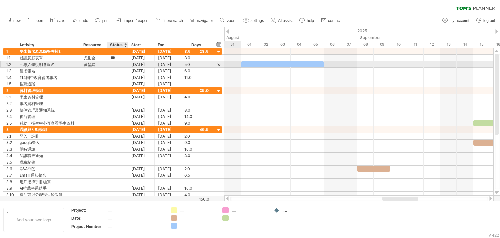
click at [115, 62] on div at bounding box center [117, 64] width 14 height 6
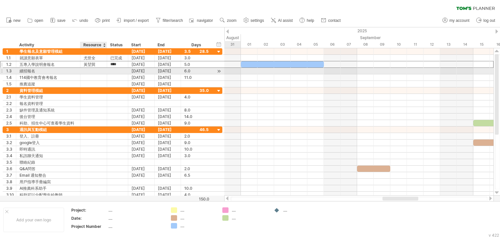
type input "***"
click at [88, 73] on div at bounding box center [94, 71] width 20 height 6
click at [217, 72] on div at bounding box center [219, 71] width 6 height 7
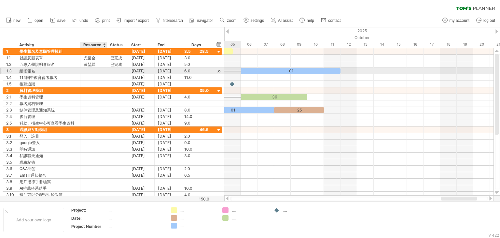
click at [95, 71] on div at bounding box center [94, 71] width 20 height 6
type input "*"
type input "***"
click at [115, 71] on div at bounding box center [117, 71] width 14 height 6
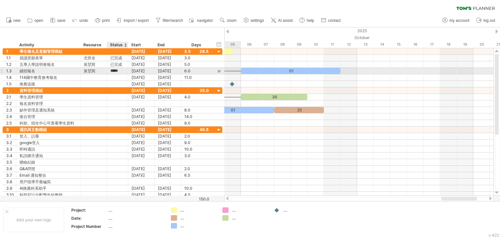
type input "***"
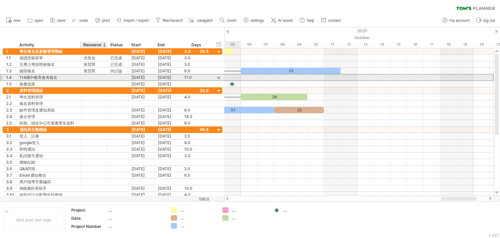
click at [92, 78] on div at bounding box center [94, 77] width 20 height 6
click at [218, 79] on div at bounding box center [219, 77] width 6 height 7
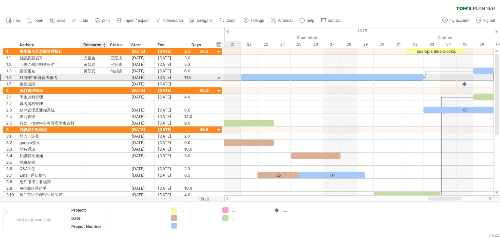
click at [92, 75] on div at bounding box center [94, 77] width 20 height 6
type input "***"
click at [113, 78] on div at bounding box center [117, 77] width 14 height 6
click at [113, 78] on input "text" at bounding box center [117, 77] width 14 height 6
type input "***"
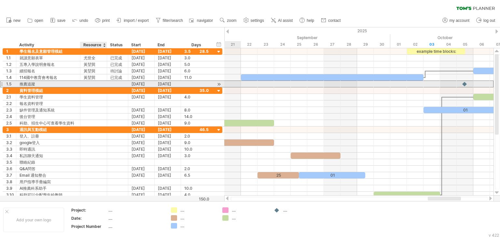
click at [94, 81] on div at bounding box center [94, 84] width 20 height 6
click at [220, 82] on div at bounding box center [219, 84] width 6 height 7
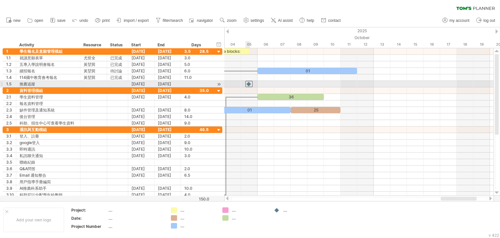
click at [249, 84] on div at bounding box center [249, 84] width 7 height 6
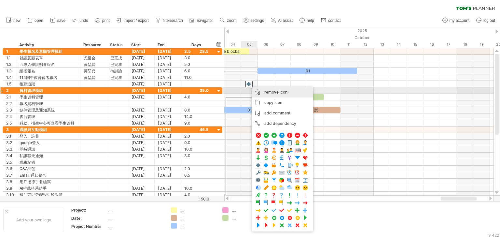
click at [278, 93] on span "remove icon" at bounding box center [276, 92] width 23 height 5
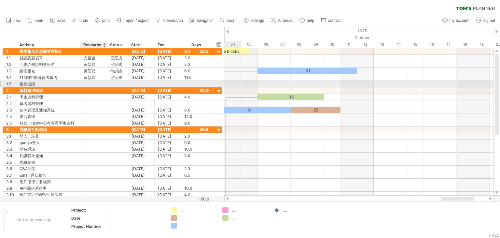
click at [92, 83] on div at bounding box center [94, 84] width 20 height 6
click at [92, 83] on input "text" at bounding box center [94, 84] width 20 height 6
click at [115, 82] on div at bounding box center [117, 84] width 14 height 6
click at [115, 82] on input "text" at bounding box center [117, 84] width 14 height 6
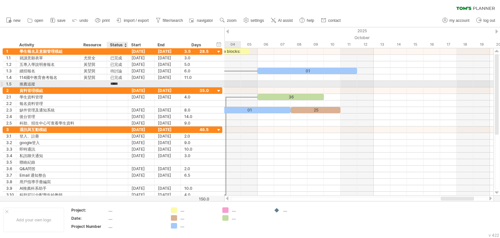
type input "***"
click at [84, 82] on div at bounding box center [94, 84] width 20 height 6
click at [84, 82] on input "text" at bounding box center [94, 84] width 20 height 6
type input "*"
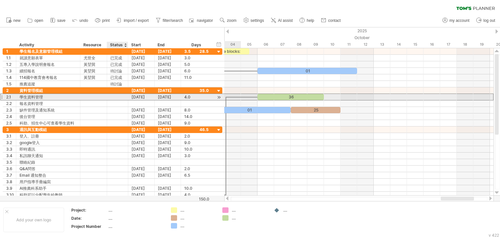
click at [114, 96] on div at bounding box center [117, 97] width 14 height 6
click at [217, 96] on div at bounding box center [219, 97] width 6 height 7
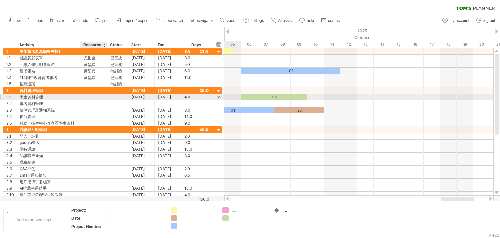
click at [95, 97] on div at bounding box center [94, 97] width 20 height 6
click at [95, 96] on input "text" at bounding box center [94, 97] width 20 height 6
type input "***"
click at [117, 96] on div at bounding box center [117, 97] width 14 height 6
click at [117, 96] on input "text" at bounding box center [117, 97] width 14 height 6
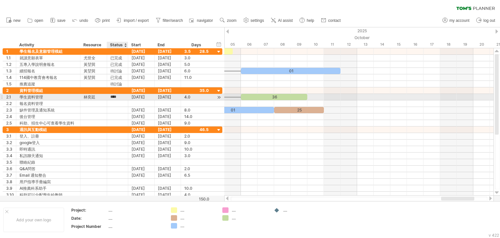
scroll to position [0, 1]
type input "***"
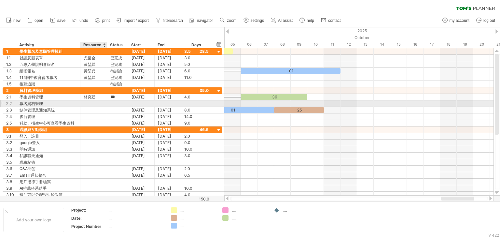
click at [93, 104] on div at bounding box center [94, 103] width 20 height 6
click at [93, 104] on input "text" at bounding box center [94, 103] width 20 height 6
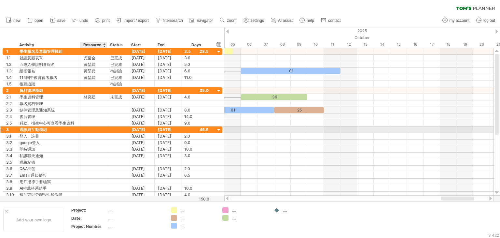
click at [97, 128] on div at bounding box center [94, 129] width 20 height 6
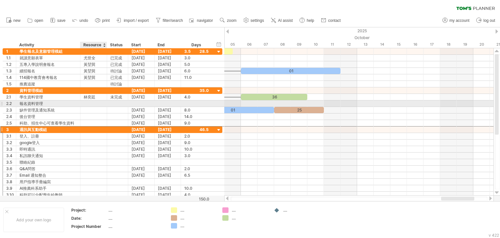
click at [95, 102] on div at bounding box center [94, 103] width 20 height 6
click at [121, 103] on div at bounding box center [117, 103] width 14 height 6
click at [121, 103] on input "text" at bounding box center [117, 103] width 14 height 6
type input "*"
type input "***"
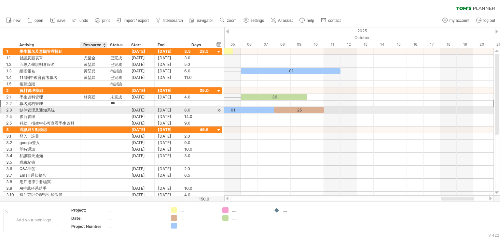
click at [93, 110] on div at bounding box center [94, 110] width 20 height 6
click at [122, 108] on div at bounding box center [117, 110] width 14 height 6
click at [122, 108] on input "text" at bounding box center [117, 110] width 14 height 6
type input "***"
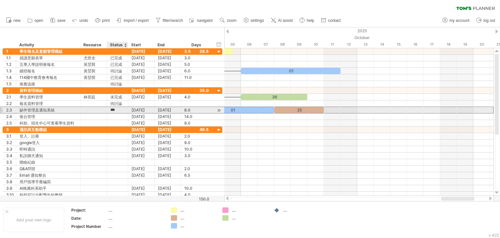
scroll to position [0, 0]
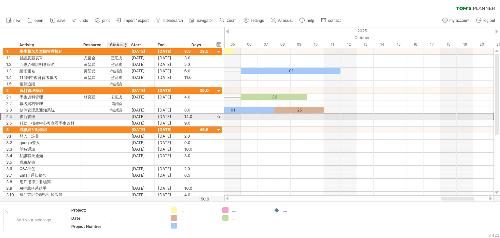
click at [113, 118] on div at bounding box center [117, 116] width 14 height 6
click at [100, 115] on div at bounding box center [94, 116] width 20 height 6
click at [100, 115] on input "text" at bounding box center [94, 116] width 20 height 6
type input "***"
click at [218, 115] on div at bounding box center [219, 116] width 6 height 7
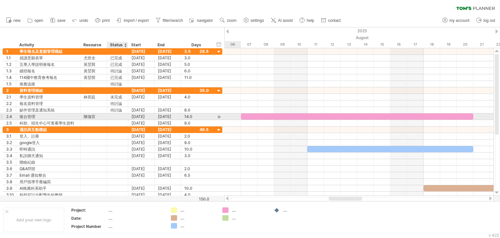
click at [116, 115] on div at bounding box center [117, 116] width 14 height 6
click at [116, 115] on input "text" at bounding box center [117, 116] width 14 height 6
type input "***"
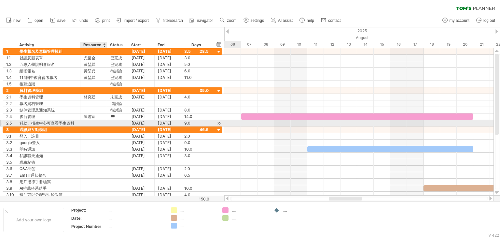
click at [91, 122] on div at bounding box center [94, 123] width 20 height 6
click at [217, 122] on div at bounding box center [219, 123] width 6 height 7
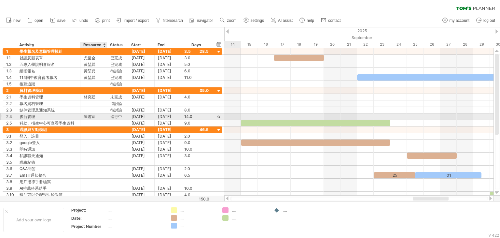
click at [95, 119] on div "**********" at bounding box center [113, 106] width 220 height 39
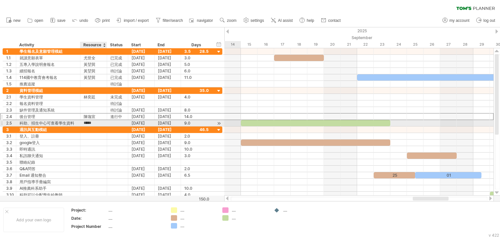
type input "***"
click at [113, 121] on div at bounding box center [117, 123] width 14 height 6
click at [113, 121] on input "text" at bounding box center [117, 123] width 14 height 6
type input "***"
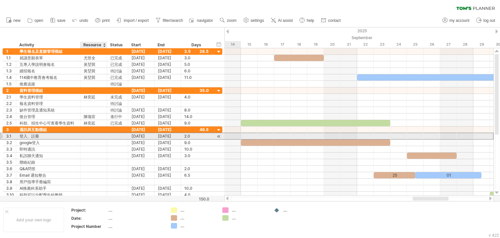
click at [87, 136] on div at bounding box center [94, 136] width 20 height 6
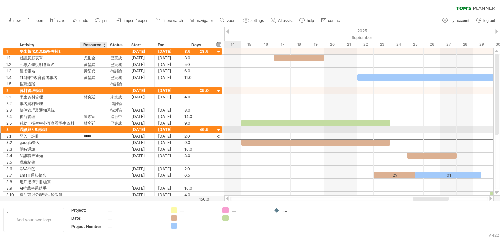
type input "***"
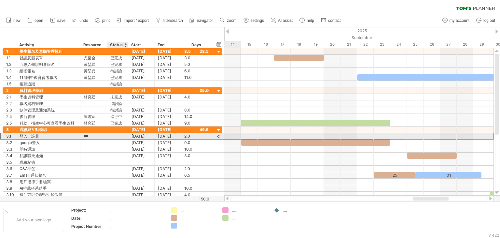
click at [121, 136] on div at bounding box center [117, 136] width 14 height 6
click at [121, 136] on input "text" at bounding box center [117, 136] width 14 height 6
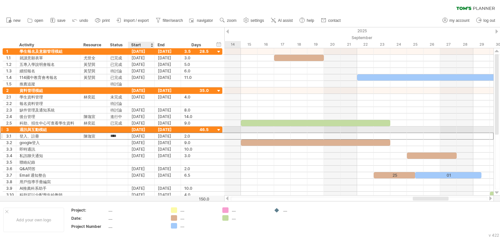
type input "***"
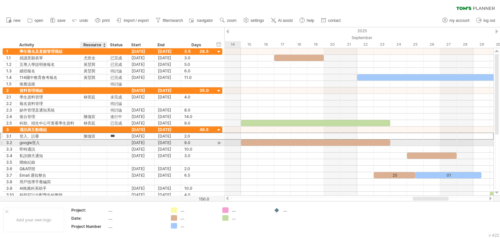
click at [92, 140] on div at bounding box center [94, 142] width 20 height 6
click at [100, 142] on input "***" at bounding box center [94, 142] width 20 height 6
type input "***"
click at [114, 142] on div at bounding box center [117, 142] width 14 height 6
type input "****"
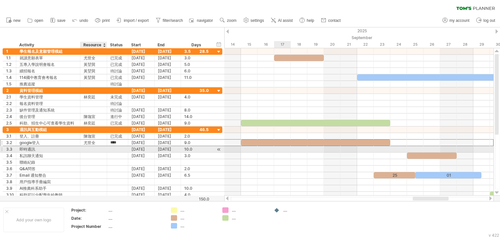
click at [89, 150] on div at bounding box center [94, 149] width 20 height 6
click at [220, 149] on div at bounding box center [219, 149] width 6 height 7
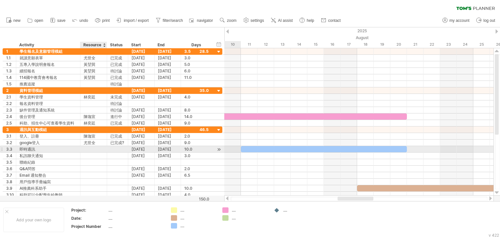
click at [98, 149] on div at bounding box center [94, 149] width 20 height 6
click at [98, 149] on input "text" at bounding box center [94, 149] width 20 height 6
type input "***"
click at [115, 148] on div at bounding box center [117, 149] width 14 height 6
type input "***"
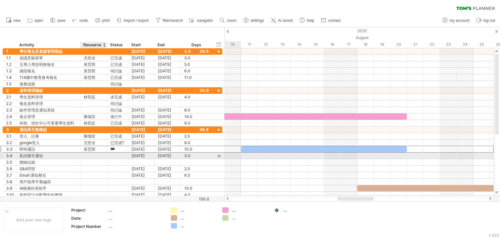
click at [89, 155] on div at bounding box center [94, 155] width 20 height 6
click at [216, 156] on div at bounding box center [219, 155] width 6 height 7
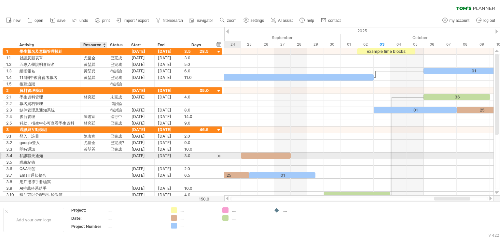
click at [94, 156] on div at bounding box center [94, 155] width 20 height 6
type input "***"
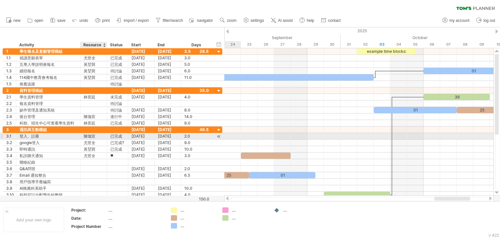
type input "*"
type input "****"
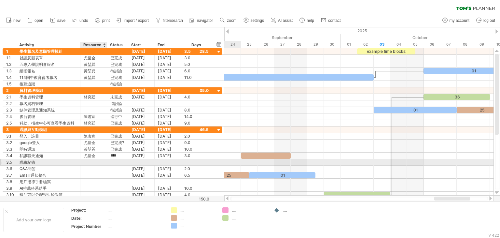
click at [90, 162] on div at bounding box center [94, 162] width 20 height 6
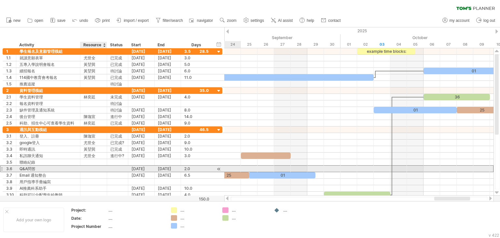
click at [86, 170] on div at bounding box center [94, 168] width 20 height 6
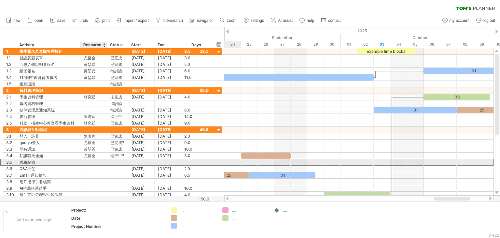
click at [88, 160] on div at bounding box center [94, 162] width 20 height 6
click at [117, 163] on div at bounding box center [117, 162] width 14 height 6
type input "*"
type input "***"
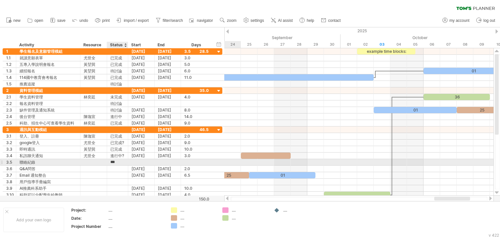
scroll to position [0, 0]
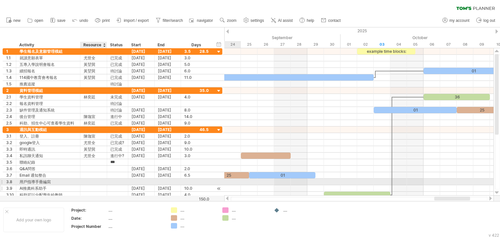
click at [88, 185] on div at bounding box center [94, 188] width 20 height 6
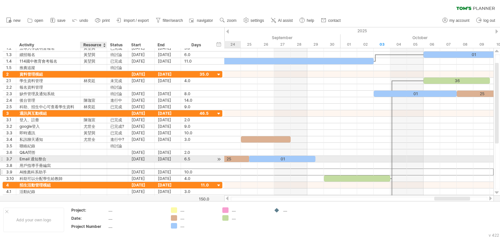
click at [98, 158] on div at bounding box center [94, 159] width 20 height 6
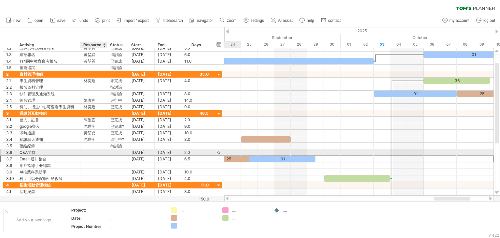
click at [100, 152] on div at bounding box center [94, 152] width 20 height 6
click at [217, 151] on div at bounding box center [219, 152] width 6 height 7
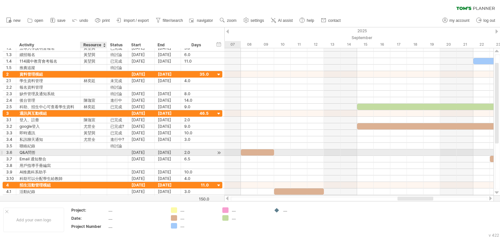
click at [91, 151] on div at bounding box center [94, 152] width 20 height 6
click at [218, 152] on div at bounding box center [219, 152] width 6 height 7
click at [248, 150] on div at bounding box center [257, 152] width 33 height 6
click at [247, 151] on div at bounding box center [257, 152] width 33 height 6
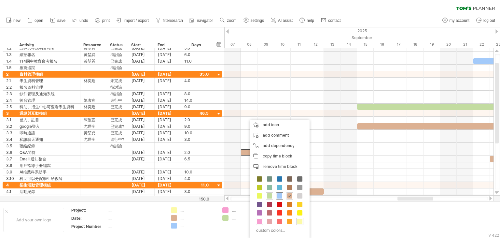
click at [278, 196] on span at bounding box center [279, 195] width 5 height 5
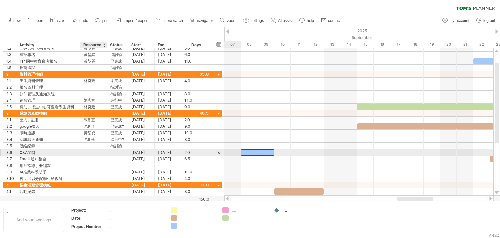
click at [98, 152] on div at bounding box center [94, 152] width 20 height 6
click at [98, 152] on input "text" at bounding box center [94, 152] width 20 height 6
type input "***"
click at [112, 149] on div at bounding box center [117, 152] width 14 height 6
click at [112, 149] on input "text" at bounding box center [117, 152] width 14 height 6
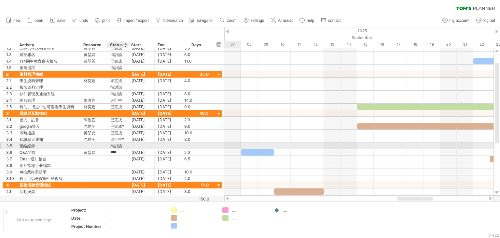
scroll to position [0, 1]
type input "***"
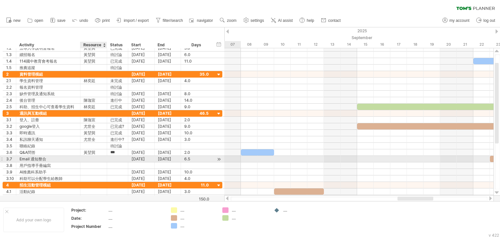
click at [98, 157] on div at bounding box center [94, 159] width 20 height 6
click at [218, 157] on div at bounding box center [219, 159] width 6 height 7
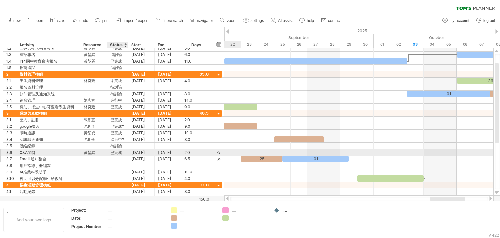
click at [126, 156] on div at bounding box center [127, 159] width 3 height 7
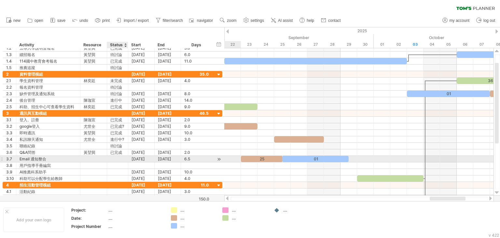
click at [121, 159] on div at bounding box center [117, 159] width 14 height 6
click at [97, 156] on div at bounding box center [94, 159] width 20 height 6
type input "*******"
click at [113, 159] on div at bounding box center [117, 159] width 14 height 6
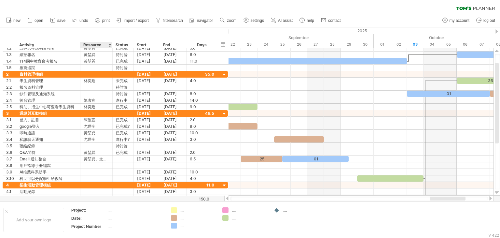
drag, startPoint x: 105, startPoint y: 46, endPoint x: 111, endPoint y: 44, distance: 6.0
click at [111, 44] on div at bounding box center [112, 45] width 2 height 7
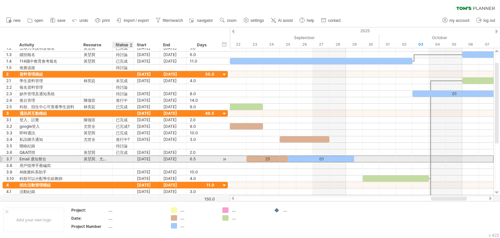
click at [124, 157] on div at bounding box center [123, 159] width 14 height 6
type input "***"
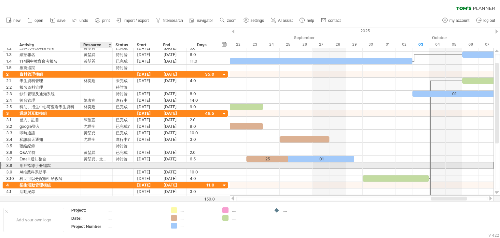
click at [96, 163] on div at bounding box center [96, 165] width 25 height 6
click at [122, 163] on div at bounding box center [123, 165] width 14 height 6
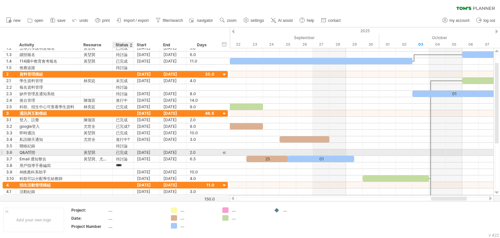
scroll to position [0, 5]
type input "***"
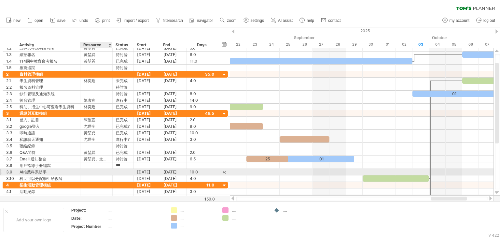
click at [108, 171] on div at bounding box center [96, 172] width 25 height 6
click at [222, 170] on div at bounding box center [225, 172] width 6 height 7
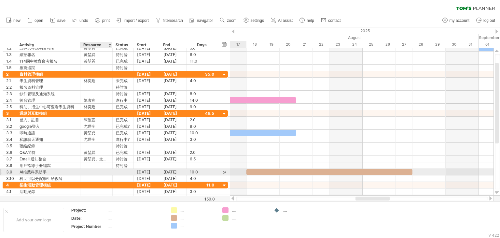
click at [99, 170] on div at bounding box center [96, 172] width 25 height 6
type input "***"
click at [127, 169] on div at bounding box center [123, 172] width 14 height 6
type input "***"
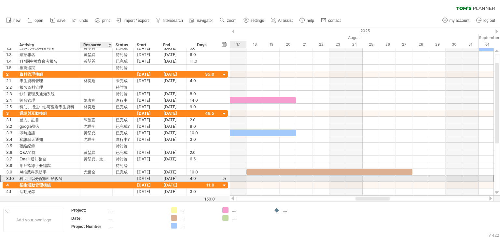
click at [98, 176] on div at bounding box center [96, 178] width 25 height 6
type input "***"
click at [120, 176] on div at bounding box center [123, 178] width 14 height 6
type input "***"
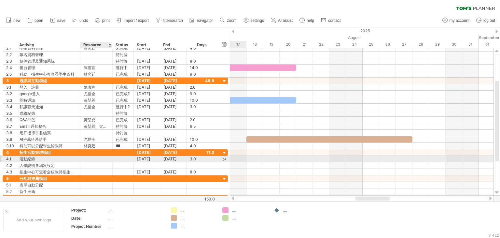
click at [91, 159] on div at bounding box center [96, 159] width 25 height 6
click at [119, 158] on div at bounding box center [123, 159] width 14 height 6
click at [106, 159] on div at bounding box center [96, 159] width 25 height 6
click at [224, 160] on div at bounding box center [225, 159] width 6 height 7
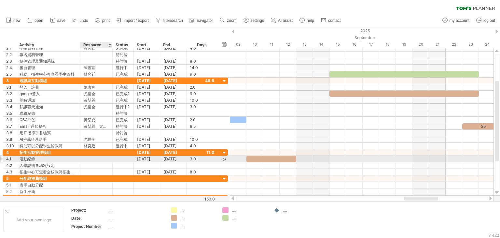
click at [94, 156] on div at bounding box center [96, 159] width 25 height 6
click at [256, 158] on div at bounding box center [272, 159] width 50 height 6
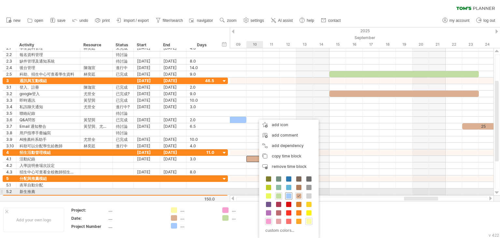
click at [289, 194] on span at bounding box center [288, 195] width 5 height 5
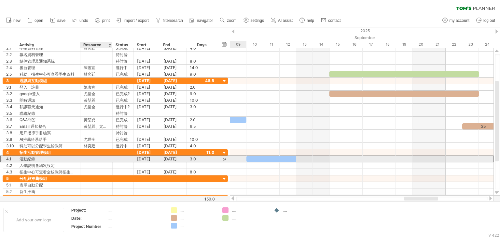
click at [99, 157] on div at bounding box center [96, 159] width 25 height 6
type input "***"
click at [115, 157] on div at bounding box center [123, 159] width 21 height 6
click at [119, 157] on div at bounding box center [123, 159] width 14 height 6
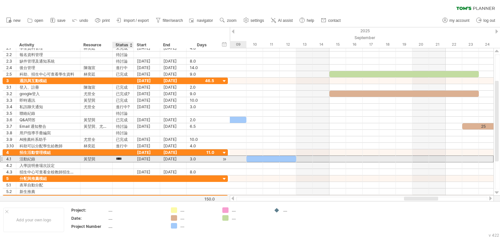
type input "***"
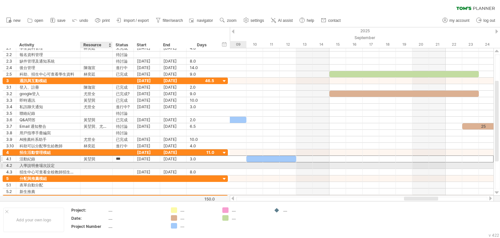
click at [96, 166] on div at bounding box center [96, 165] width 25 height 6
click at [124, 163] on div at bounding box center [123, 165] width 14 height 6
type input "***"
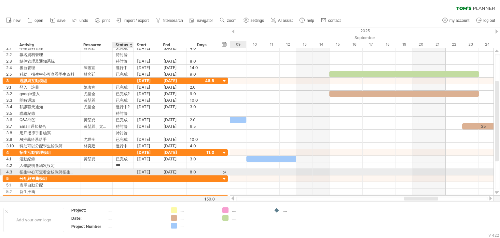
click at [121, 172] on div at bounding box center [123, 172] width 14 height 6
click at [223, 171] on div at bounding box center [225, 172] width 6 height 7
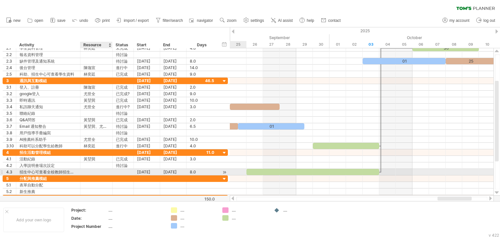
click at [103, 170] on div at bounding box center [96, 172] width 25 height 6
type input "***"
click at [117, 172] on div at bounding box center [123, 172] width 14 height 6
type input "***"
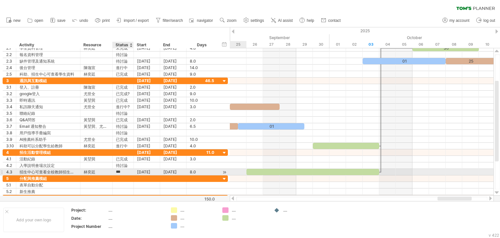
scroll to position [0, 0]
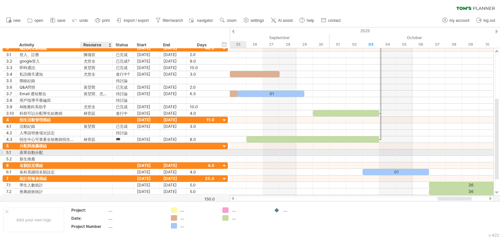
click at [99, 153] on div at bounding box center [96, 152] width 25 height 6
click at [118, 149] on div at bounding box center [123, 152] width 14 height 6
type input "***"
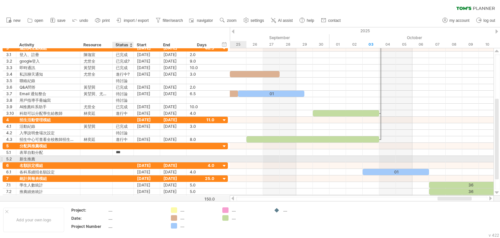
click at [120, 159] on div at bounding box center [123, 159] width 14 height 6
type input "*"
click at [85, 158] on div at bounding box center [96, 159] width 25 height 6
type input "***"
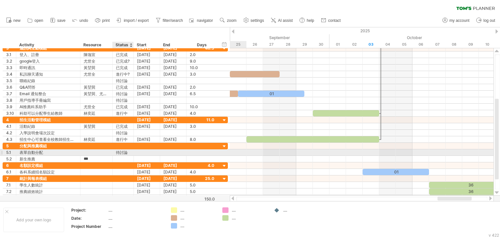
click at [122, 154] on div "待討論" at bounding box center [123, 152] width 14 height 6
click at [122, 156] on div at bounding box center [123, 159] width 14 height 6
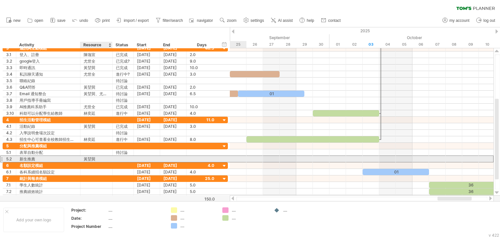
click at [98, 157] on div "黃堃巽" at bounding box center [96, 159] width 25 height 6
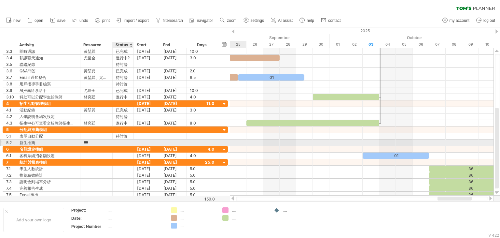
click at [122, 141] on div at bounding box center [123, 142] width 14 height 6
type input "***"
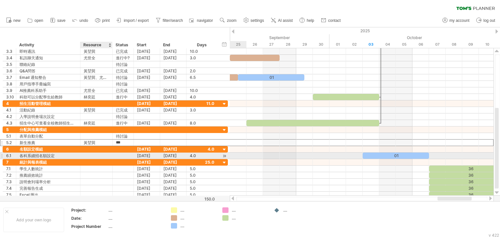
click at [102, 155] on div at bounding box center [96, 155] width 25 height 6
type input "***"
click at [122, 154] on div at bounding box center [123, 155] width 14 height 6
type input "*"
click at [105, 156] on div "黃堃巽" at bounding box center [96, 155] width 25 height 6
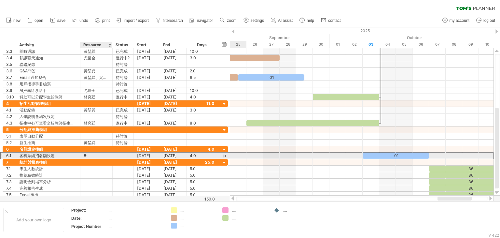
type input "*"
type input "***"
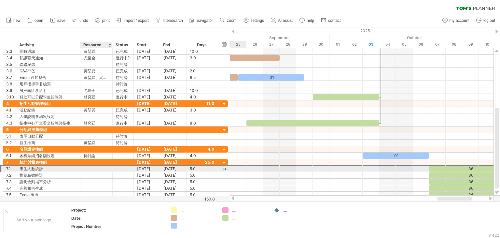
click at [100, 168] on div at bounding box center [96, 168] width 25 height 6
type input "***"
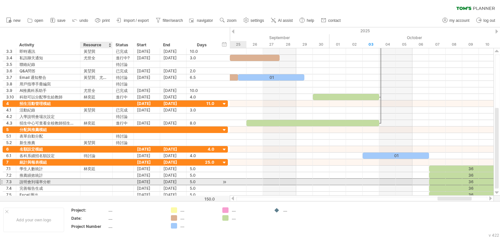
click at [91, 182] on div at bounding box center [96, 182] width 25 height 6
type input "***"
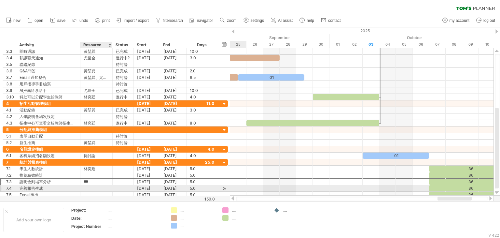
click at [91, 188] on div at bounding box center [96, 188] width 25 height 6
type input "***"
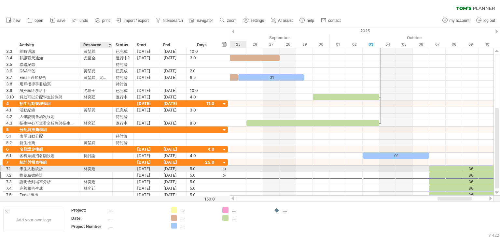
click at [93, 172] on div at bounding box center [96, 175] width 25 height 6
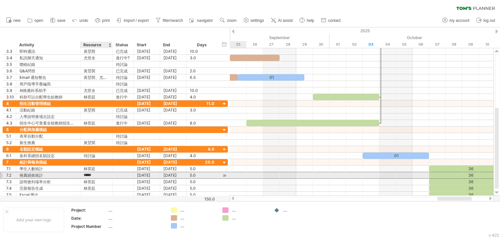
type input "***"
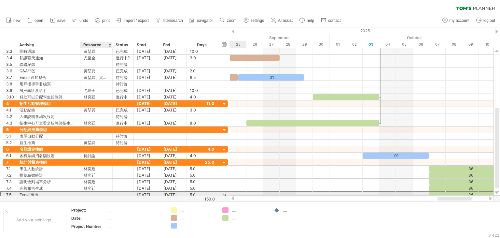
click at [89, 192] on div at bounding box center [96, 195] width 25 height 6
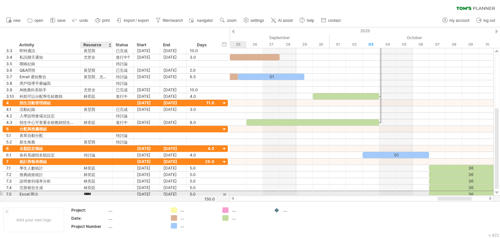
type input "***"
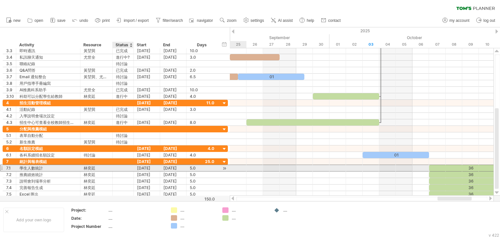
click at [118, 166] on div at bounding box center [123, 168] width 14 height 6
type input "***"
click at [118, 165] on input "***" at bounding box center [123, 168] width 14 height 6
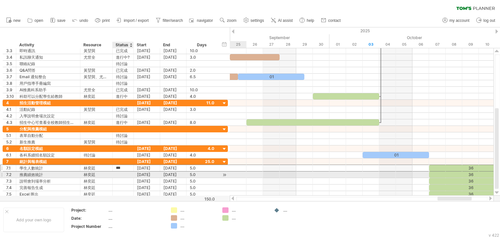
click at [126, 175] on div at bounding box center [123, 174] width 14 height 6
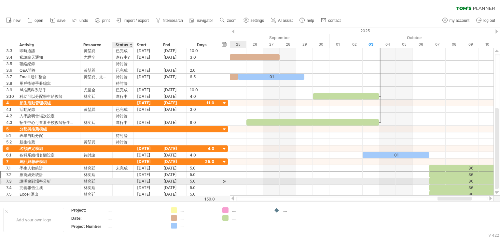
paste input "***"
type input "***"
click at [119, 180] on div at bounding box center [123, 181] width 14 height 6
paste input "***"
type input "***"
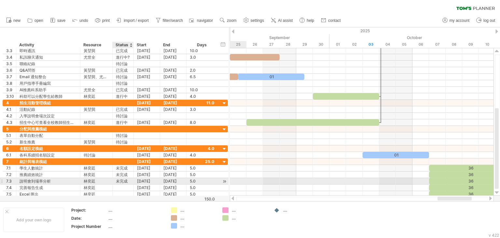
click at [132, 179] on div at bounding box center [132, 181] width 3 height 7
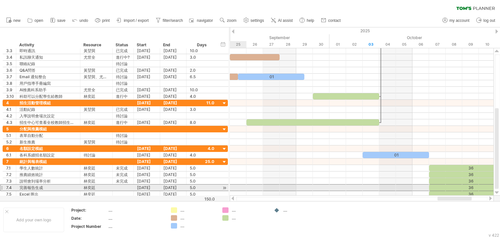
click at [127, 187] on div at bounding box center [123, 187] width 14 height 6
paste input "***"
type input "***"
click at [124, 192] on div at bounding box center [123, 194] width 14 height 6
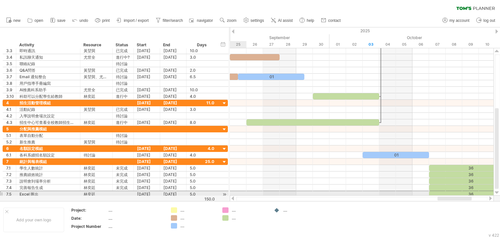
paste input "***"
type input "***"
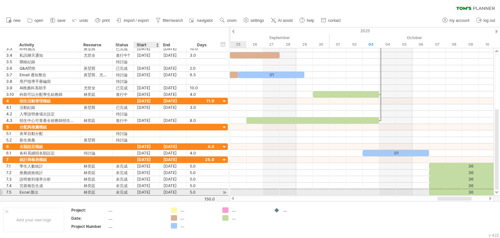
click at [144, 189] on div "[DATE]" at bounding box center [147, 192] width 26 height 6
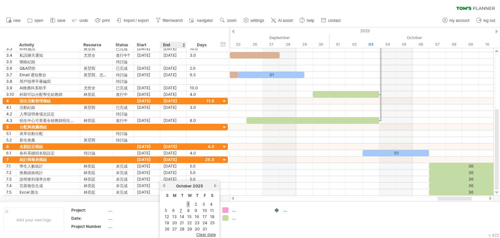
click at [187, 204] on link "1" at bounding box center [188, 204] width 3 height 6
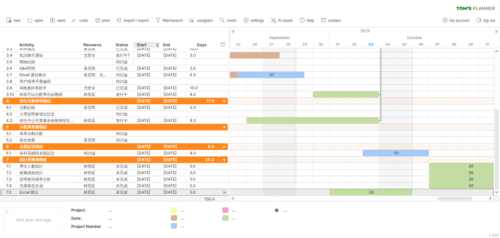
click at [153, 192] on div "[DATE]" at bounding box center [147, 192] width 26 height 6
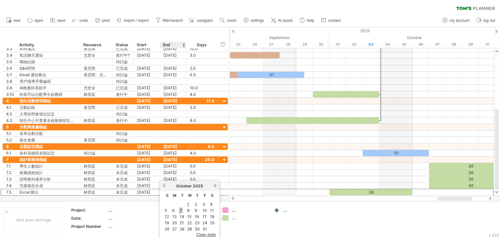
click at [182, 210] on link "7" at bounding box center [181, 210] width 4 height 6
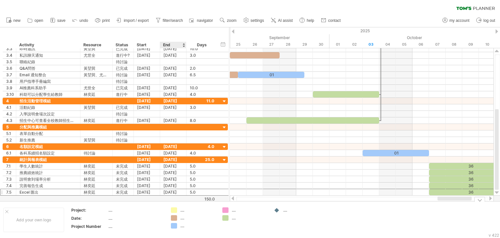
click at [173, 212] on div "Trying to reach [DOMAIN_NAME] Connected again... 0% clear filter new 1" at bounding box center [250, 119] width 500 height 238
click at [179, 209] on div "...." at bounding box center [193, 210] width 45 height 6
click at [175, 210] on div "Trying to reach [DOMAIN_NAME] Connected again... 0% clear filter new 1" at bounding box center [250, 119] width 500 height 238
click at [175, 210] on div at bounding box center [173, 210] width 7 height 6
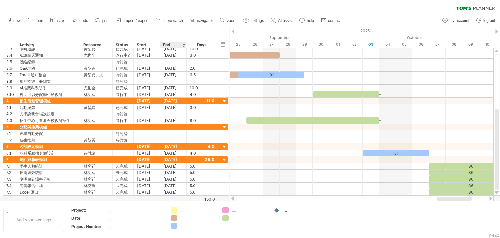
click at [175, 210] on div "Trying to reach [DOMAIN_NAME] Connected again... 0% clear filter new 1" at bounding box center [250, 119] width 500 height 238
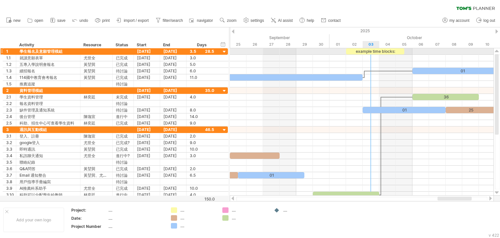
click at [377, 51] on div "example time blocks:" at bounding box center [375, 51] width 58 height 6
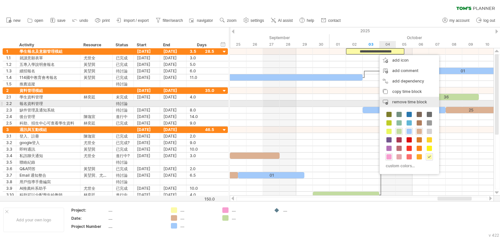
click at [401, 101] on span "remove time block" at bounding box center [410, 101] width 35 height 5
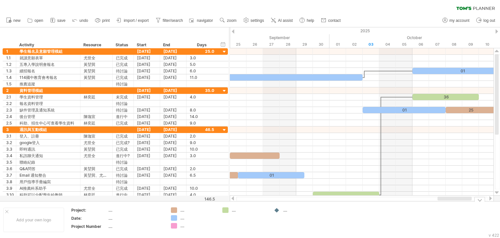
click at [238, 210] on div "...." at bounding box center [250, 210] width 36 height 6
click at [236, 209] on input "text" at bounding box center [248, 210] width 32 height 6
type input "***"
click at [183, 213] on td ".... .... ...." at bounding box center [193, 219] width 51 height 25
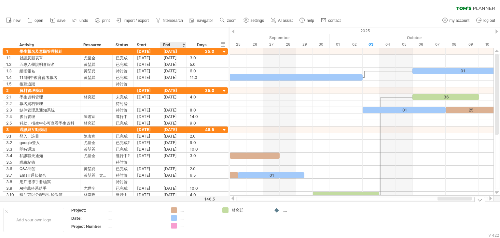
click at [183, 212] on div "...." at bounding box center [198, 210] width 36 height 6
click at [183, 212] on input "text" at bounding box center [196, 210] width 32 height 6
type input "***"
click at [180, 218] on div "...." at bounding box center [193, 218] width 45 height 6
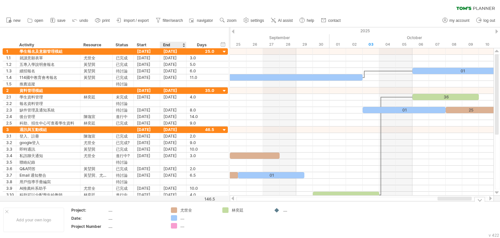
click at [183, 219] on div "...." at bounding box center [198, 218] width 36 height 6
type input "***"
click at [183, 227] on div "...." at bounding box center [198, 226] width 36 height 6
type input "***"
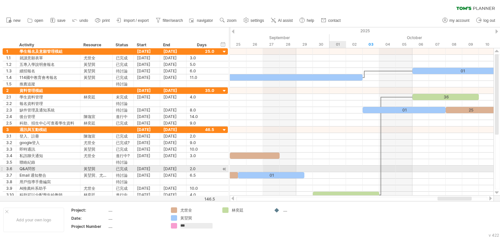
click at [339, 168] on div at bounding box center [362, 168] width 264 height 7
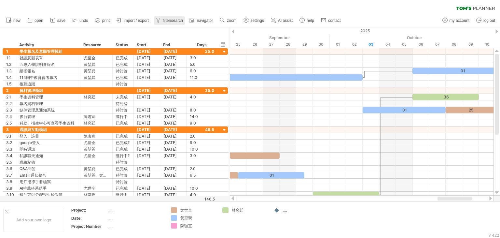
click at [174, 20] on span "filter/search" at bounding box center [173, 20] width 20 height 5
type input "**********"
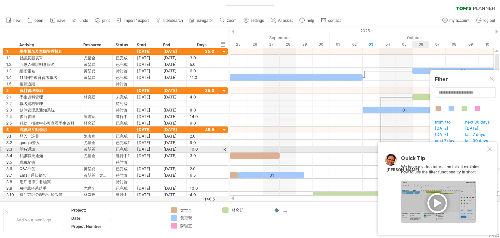
click at [489, 149] on div at bounding box center [489, 148] width 5 height 5
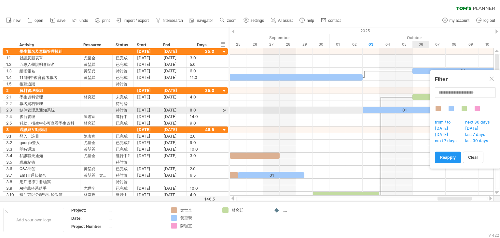
click at [450, 109] on div at bounding box center [451, 108] width 5 height 5
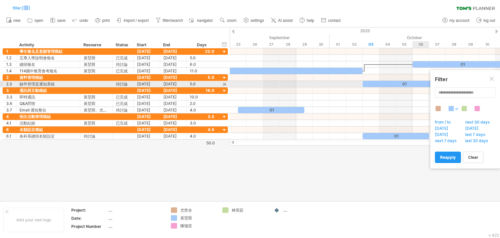
click at [466, 108] on div at bounding box center [464, 108] width 5 height 5
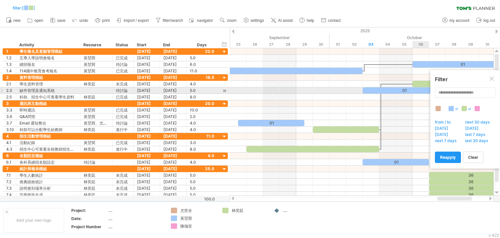
click at [466, 108] on div at bounding box center [464, 108] width 5 height 5
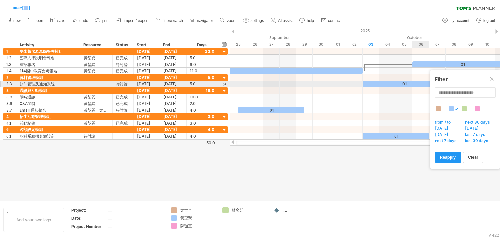
click at [455, 108] on div at bounding box center [456, 109] width 3 height 3
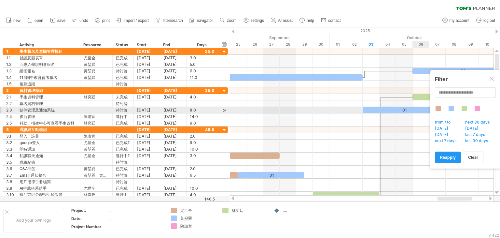
click at [468, 108] on div at bounding box center [467, 112] width 65 height 12
click at [466, 108] on div at bounding box center [464, 108] width 5 height 5
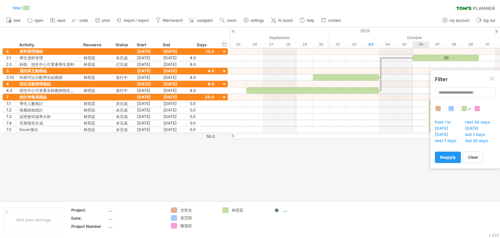
click at [466, 108] on div at bounding box center [464, 108] width 5 height 5
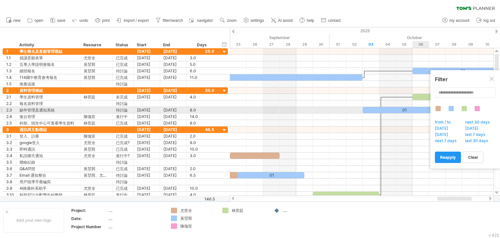
click at [466, 108] on div at bounding box center [464, 108] width 5 height 5
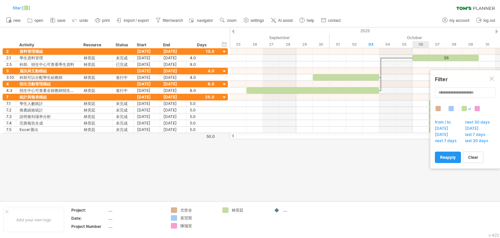
click at [466, 108] on div at bounding box center [464, 108] width 5 height 5
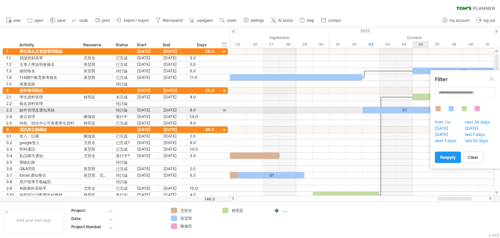
click at [474, 108] on div at bounding box center [467, 112] width 65 height 12
click at [476, 108] on div at bounding box center [477, 108] width 5 height 5
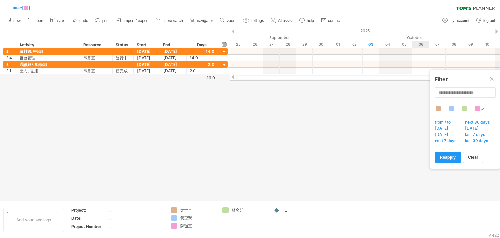
click at [476, 108] on div at bounding box center [477, 108] width 5 height 5
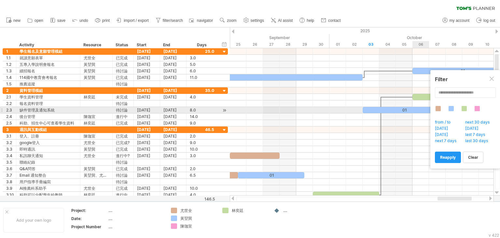
click at [442, 107] on div at bounding box center [467, 112] width 65 height 12
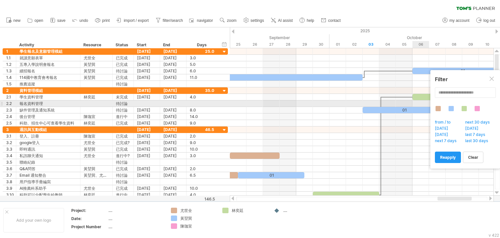
click at [440, 107] on div at bounding box center [438, 108] width 5 height 5
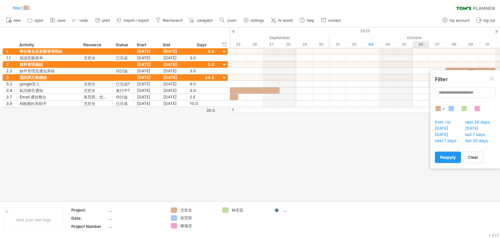
click at [440, 107] on div at bounding box center [438, 108] width 5 height 5
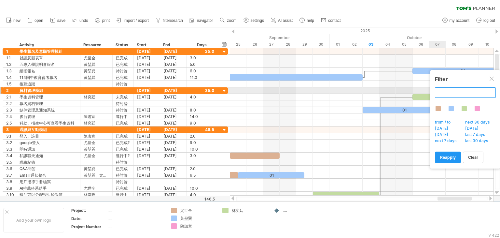
click at [451, 94] on input "text" at bounding box center [465, 92] width 61 height 10
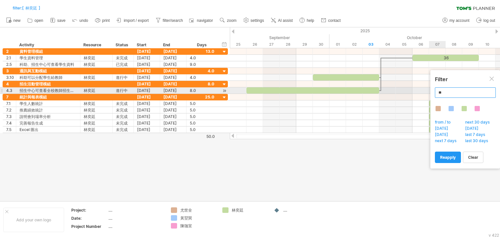
type input "*"
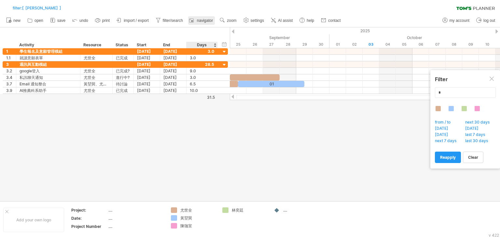
click at [204, 23] on link "navigator" at bounding box center [201, 20] width 27 height 8
click at [234, 20] on span "zoom" at bounding box center [231, 20] width 9 height 5
click at [261, 47] on div "Day" at bounding box center [255, 49] width 36 height 10
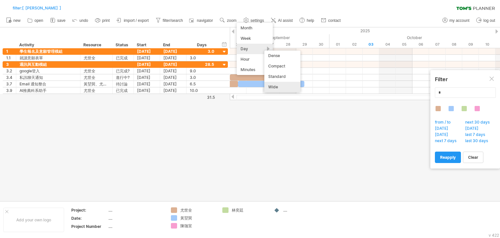
click at [261, 47] on div "Day" at bounding box center [255, 49] width 36 height 10
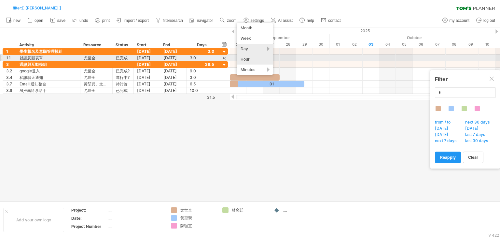
click at [247, 59] on div "Hour" at bounding box center [255, 59] width 36 height 10
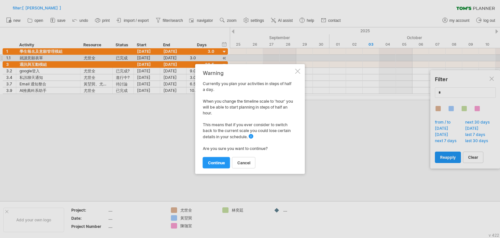
click at [298, 72] on div at bounding box center [297, 71] width 5 height 5
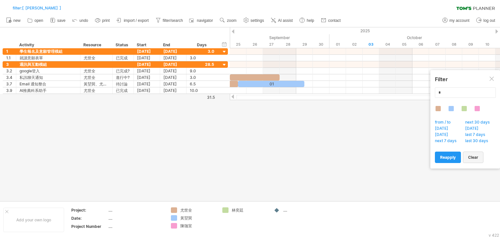
click at [475, 161] on link "clear" at bounding box center [473, 156] width 21 height 11
type input "**********"
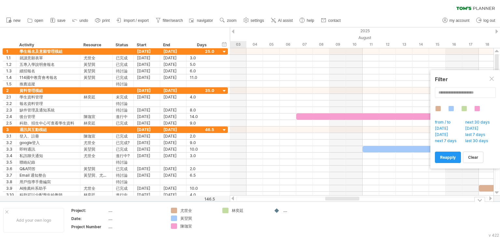
drag, startPoint x: 438, startPoint y: 196, endPoint x: 326, endPoint y: 202, distance: 111.9
click at [326, 202] on div "Trying to reach [DOMAIN_NAME] Connected again... 0% filter: [ [PERSON_NAME]] cl…" at bounding box center [250, 119] width 500 height 238
